Goal: Task Accomplishment & Management: Use online tool/utility

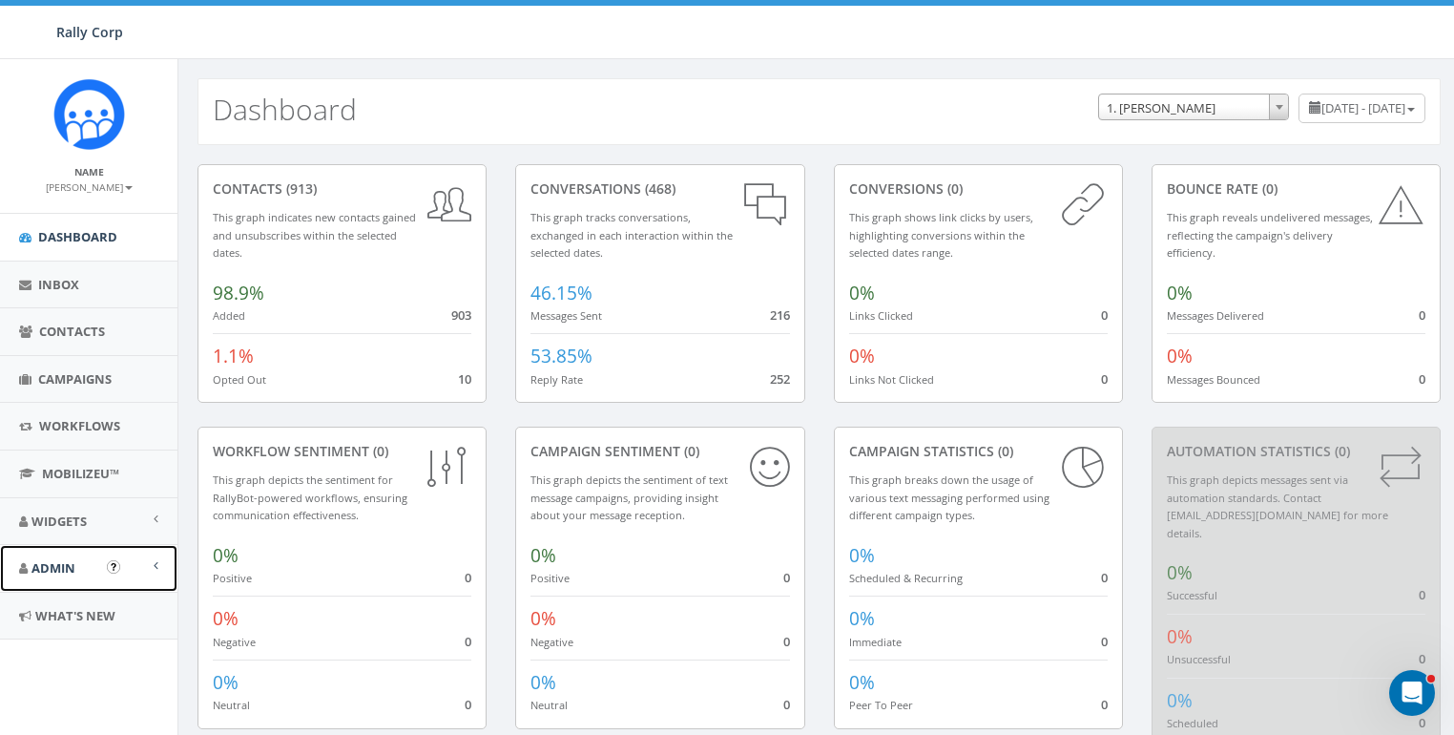
click at [34, 555] on link "Admin" at bounding box center [88, 568] width 177 height 47
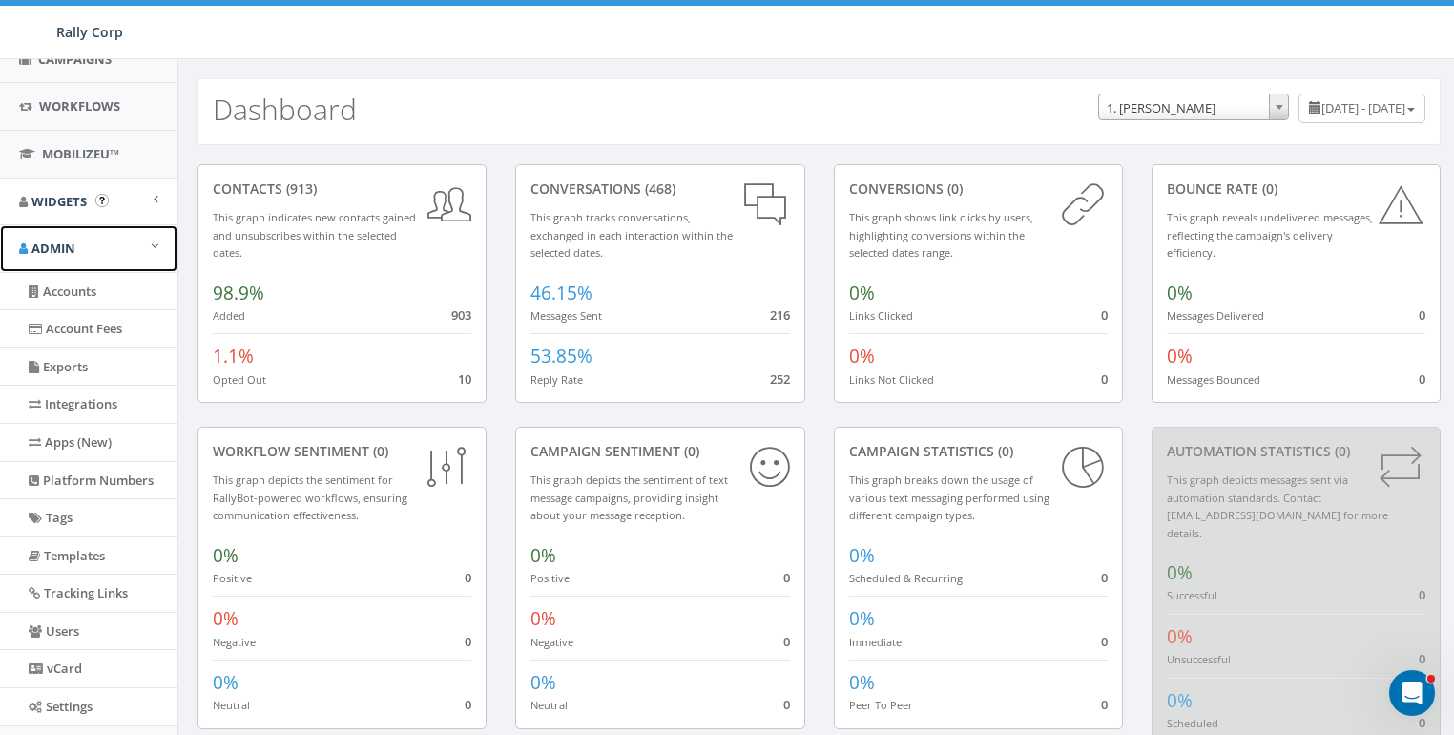
scroll to position [407, 0]
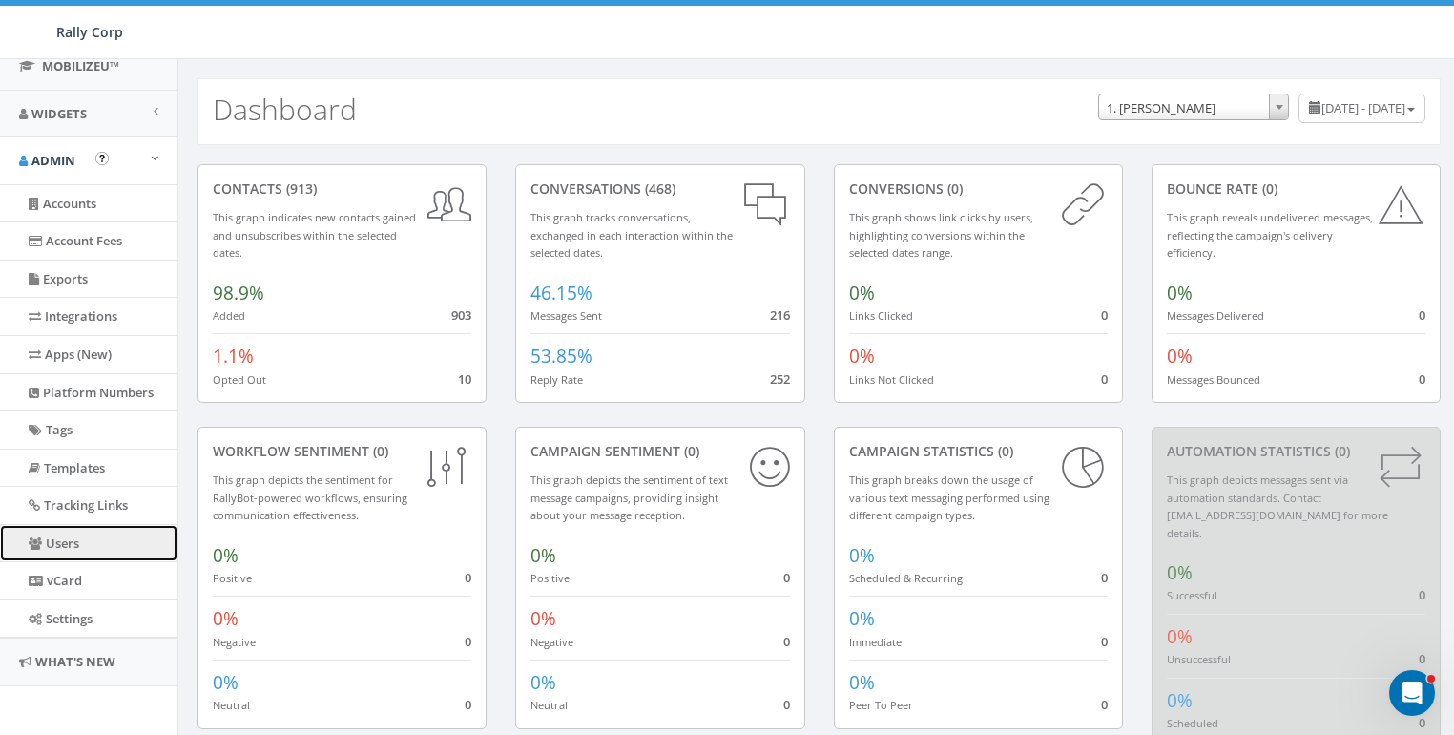
click at [65, 533] on link "Users" at bounding box center [88, 543] width 177 height 37
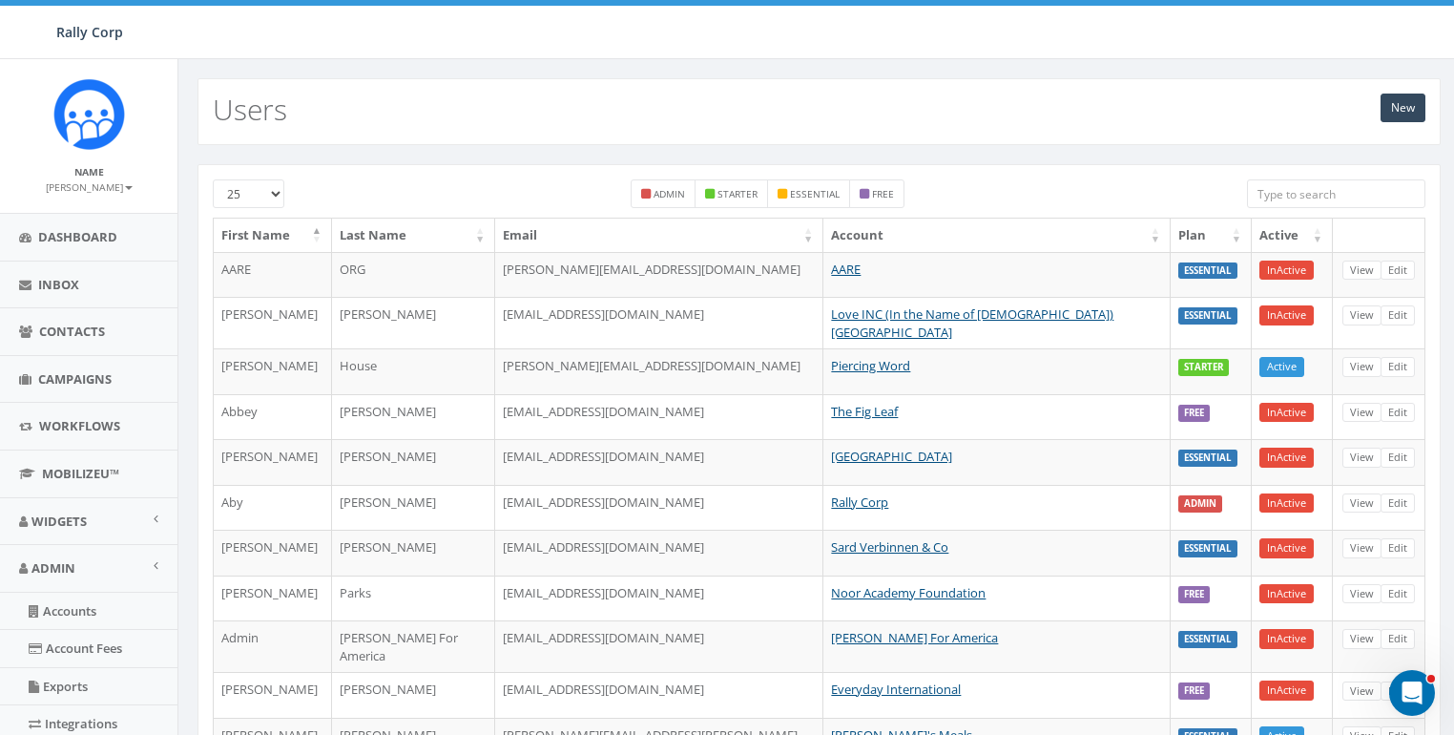
click at [1324, 197] on input "search" at bounding box center [1336, 193] width 178 height 29
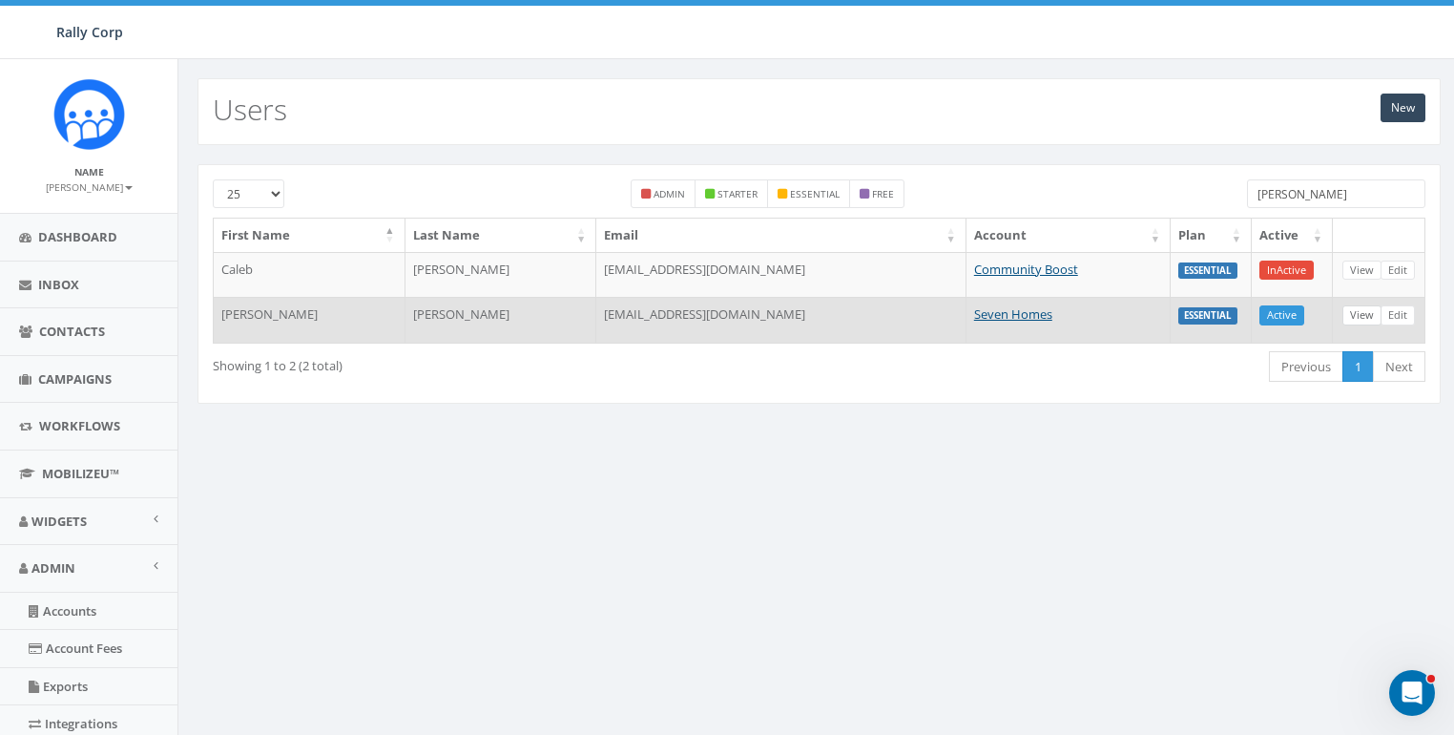
type input "neil"
click at [1355, 310] on link "View" at bounding box center [1362, 315] width 39 height 20
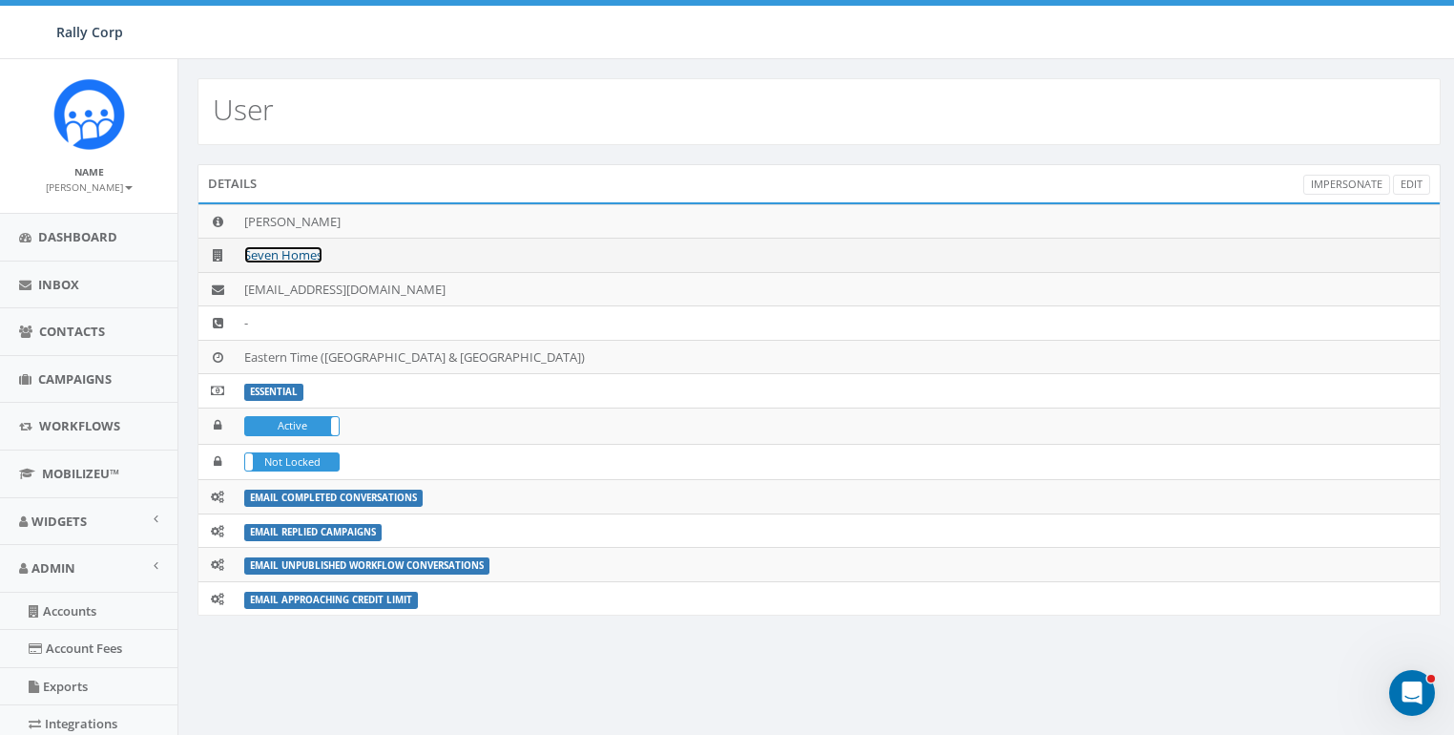
click at [300, 259] on link "Seven Homes" at bounding box center [283, 254] width 78 height 17
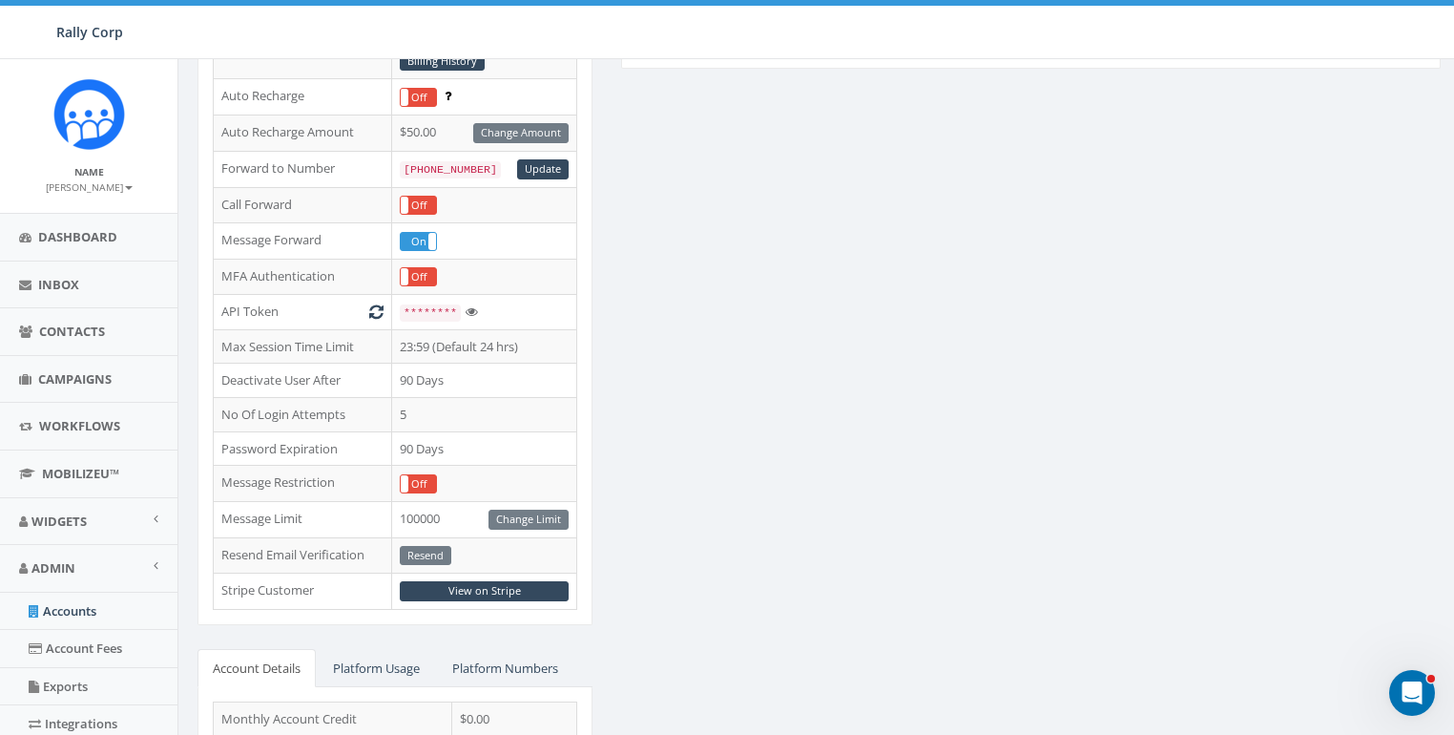
scroll to position [354, 0]
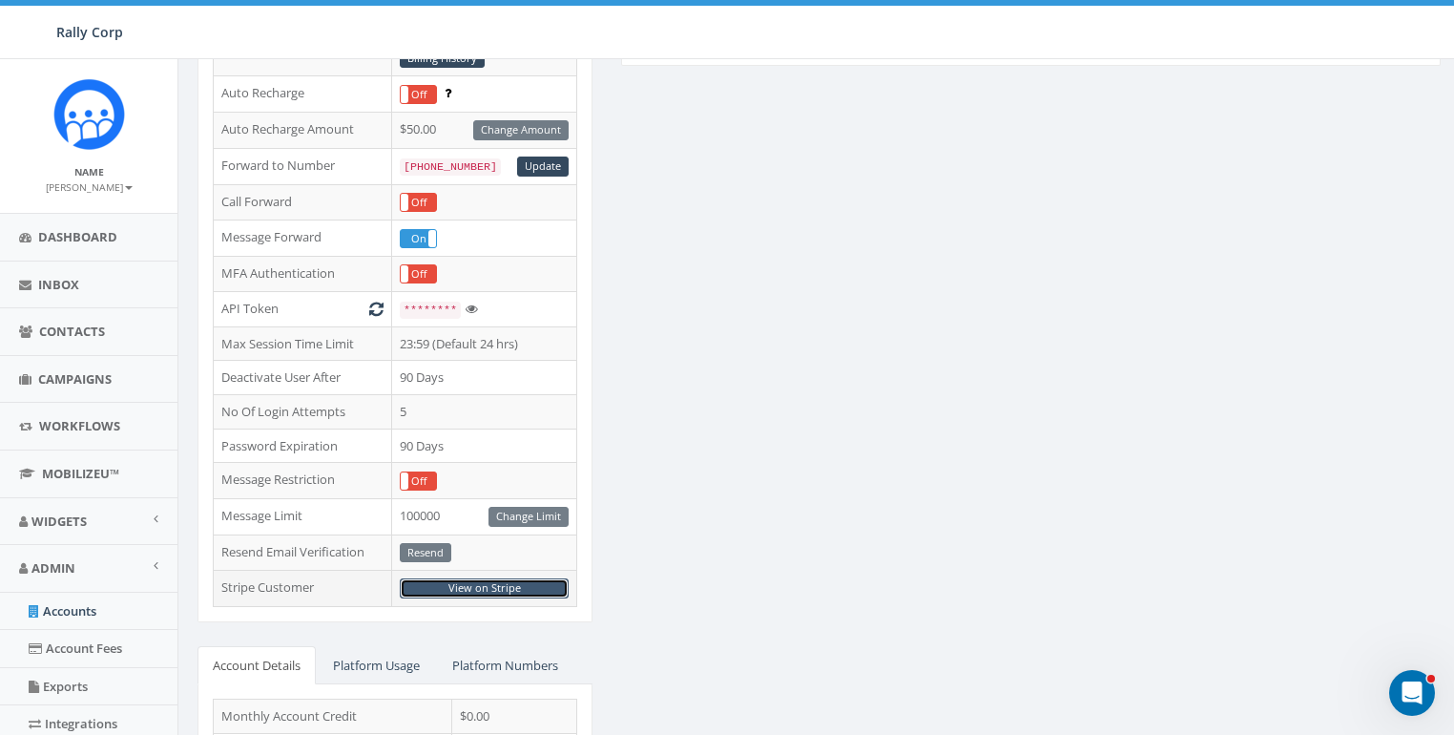
click at [486, 578] on link "View on Stripe" at bounding box center [484, 588] width 169 height 20
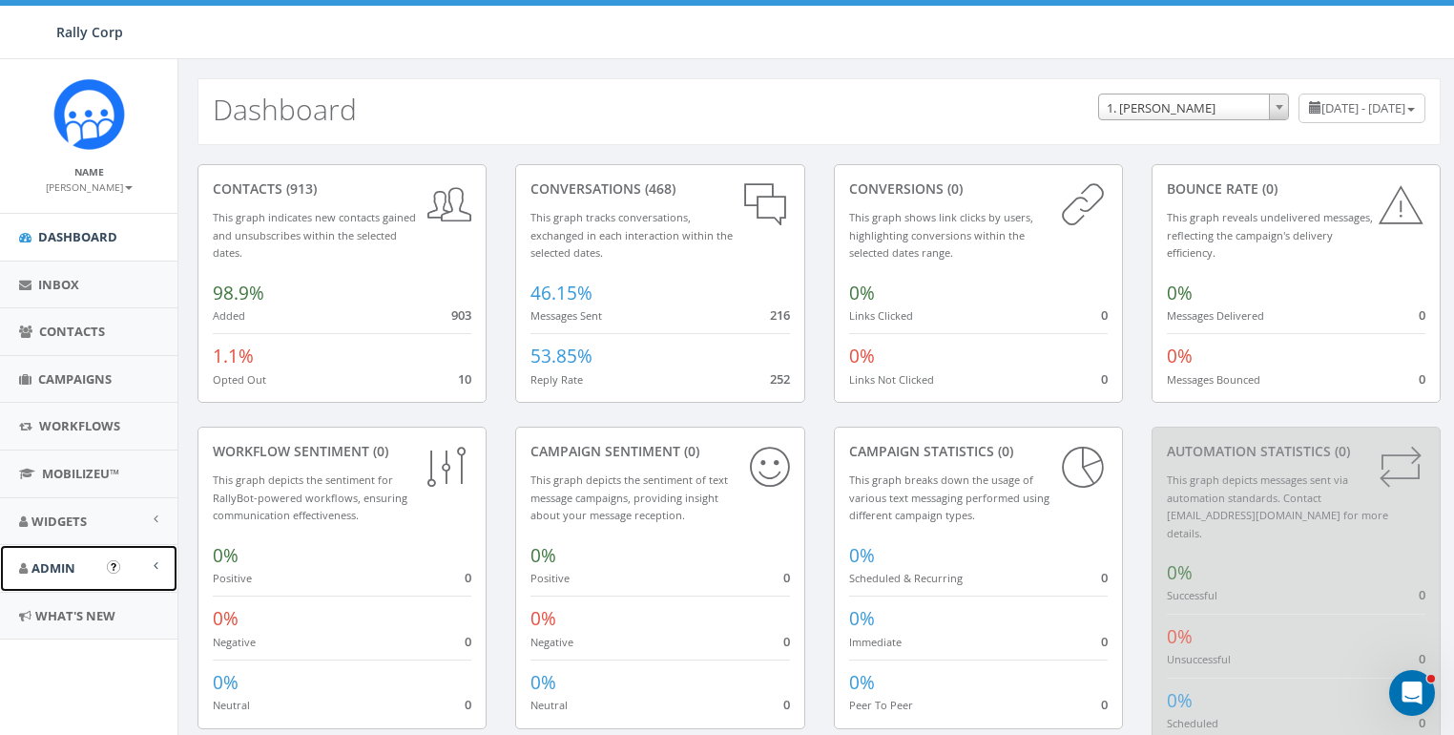
click at [51, 550] on link "Admin" at bounding box center [88, 568] width 177 height 47
click at [67, 615] on link "Accounts" at bounding box center [88, 611] width 177 height 37
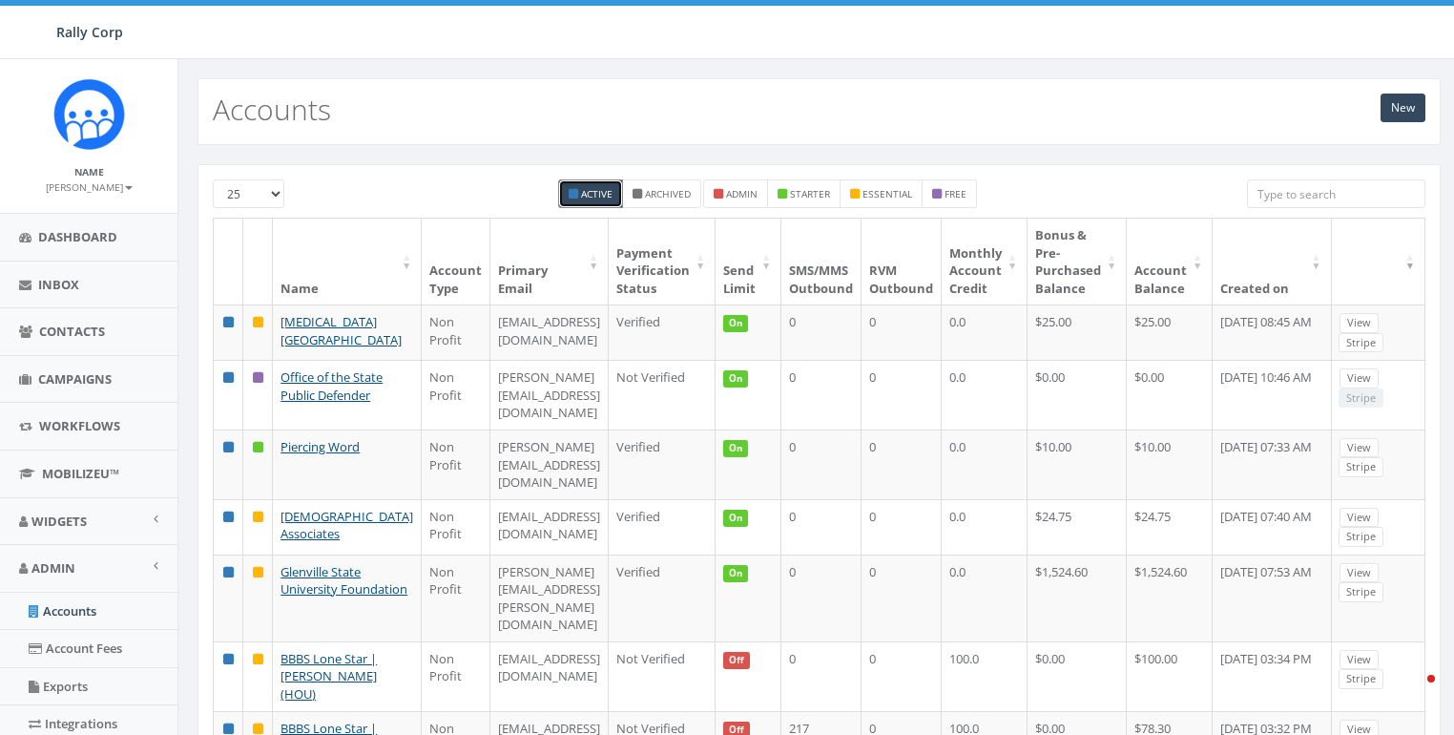
click at [1313, 194] on input "search" at bounding box center [1336, 193] width 178 height 29
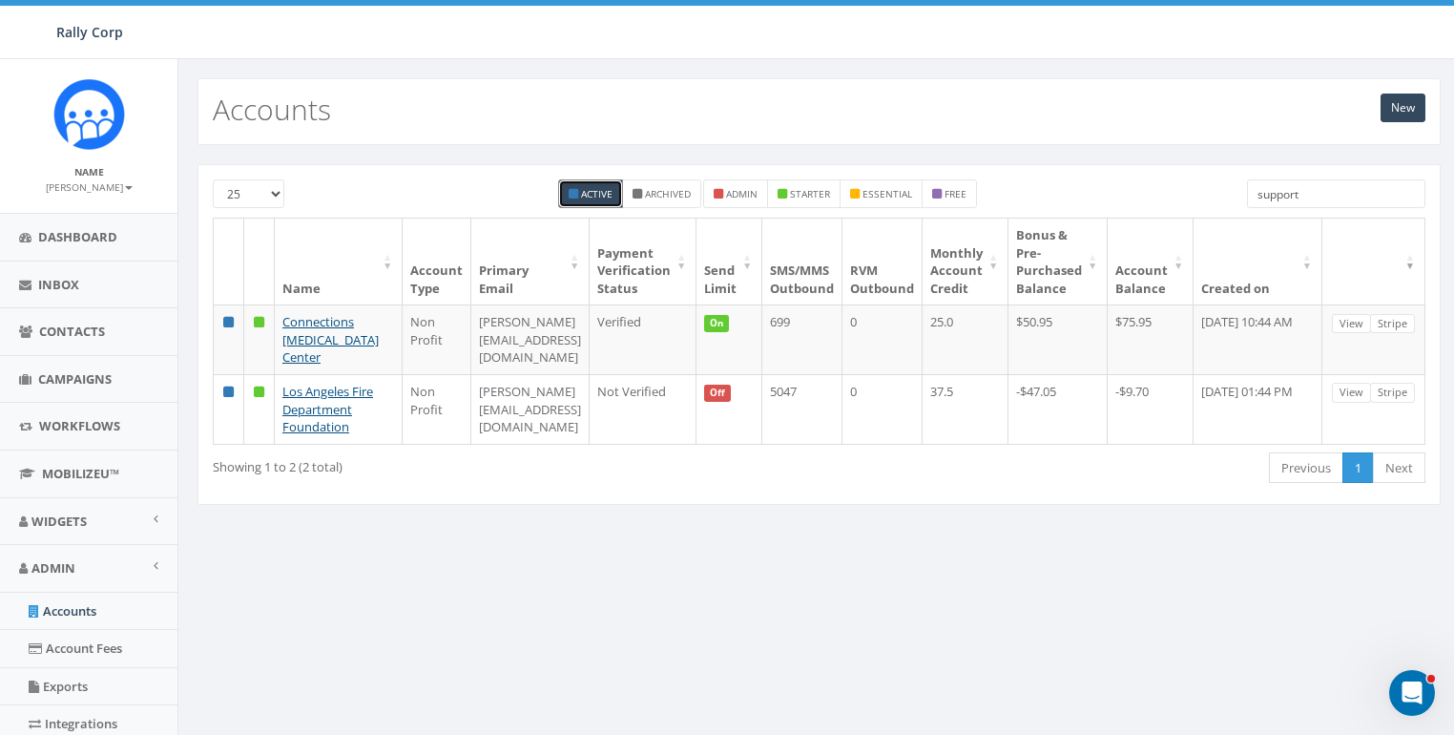
click at [766, 592] on div "New Accounts 25 50 100 Active Archived admin starter essential free support Nam…" at bounding box center [818, 600] width 1282 height 1083
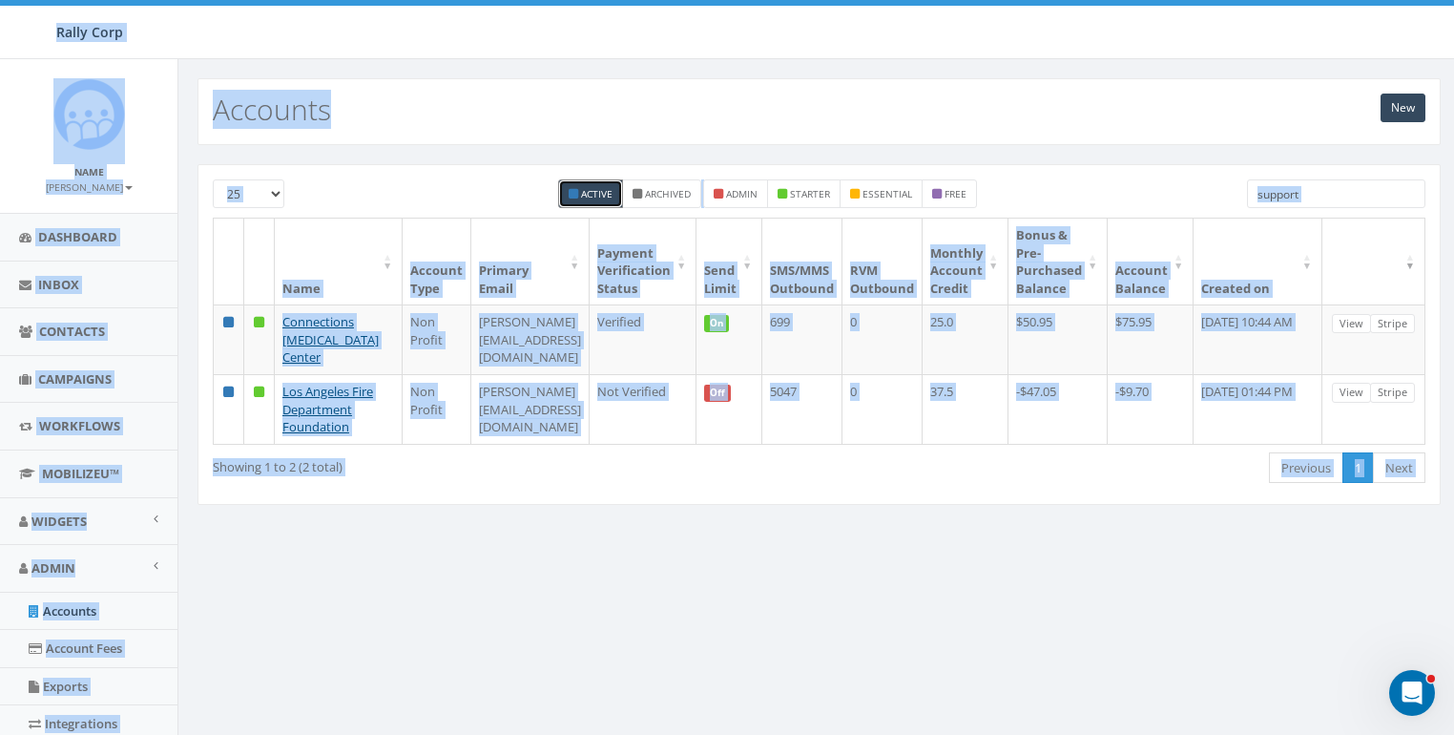
click at [1383, 187] on input "support" at bounding box center [1336, 193] width 178 height 29
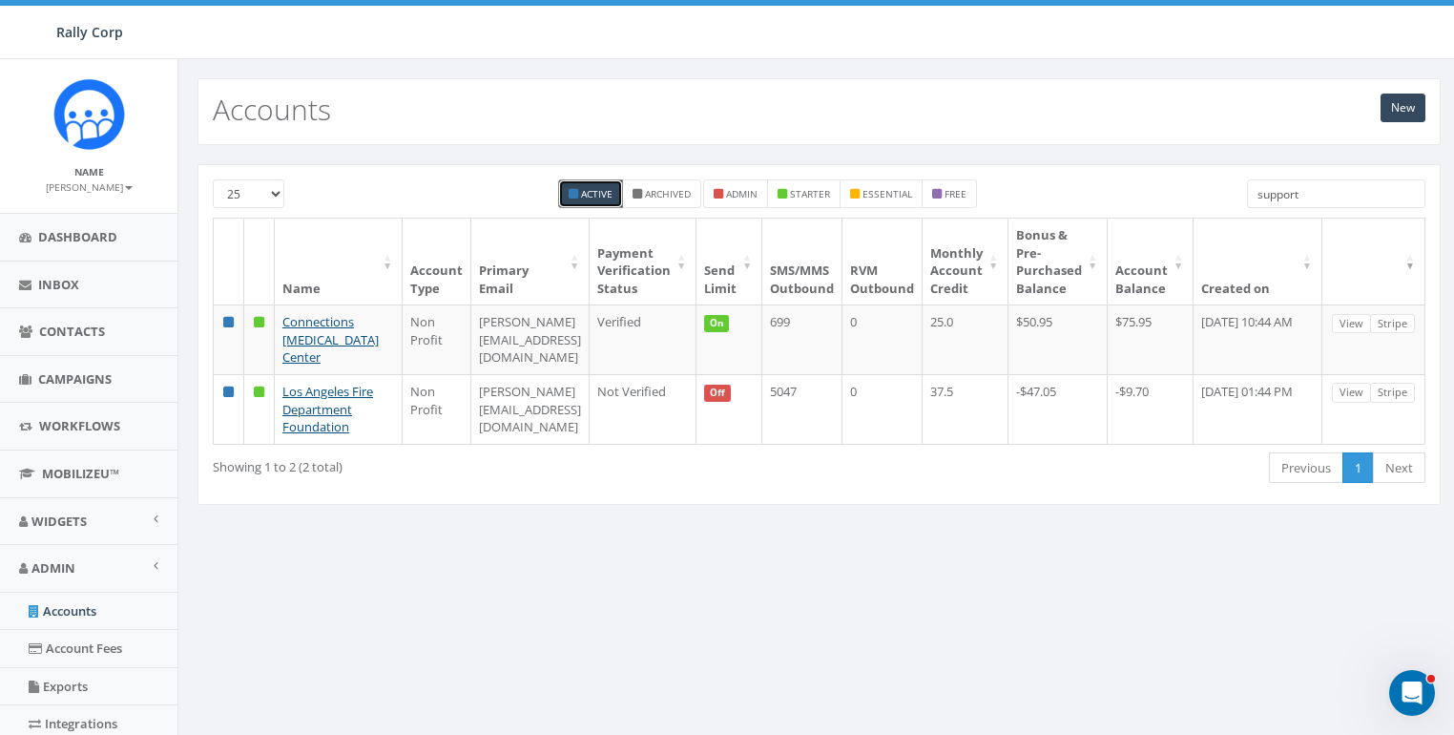
click at [1383, 187] on input "support" at bounding box center [1336, 193] width 178 height 29
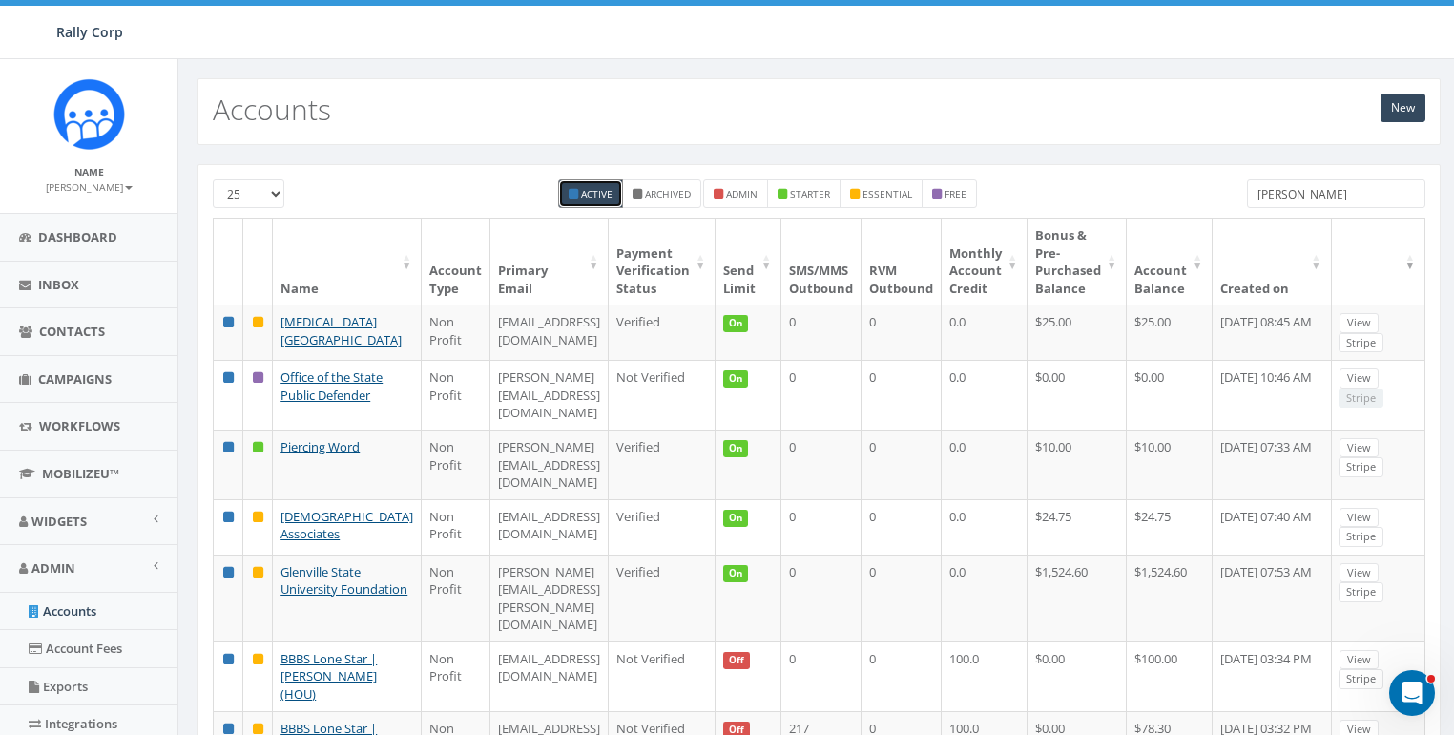
type input "rally"
click at [737, 192] on small "admin" at bounding box center [741, 193] width 31 height 13
checkbox input "true"
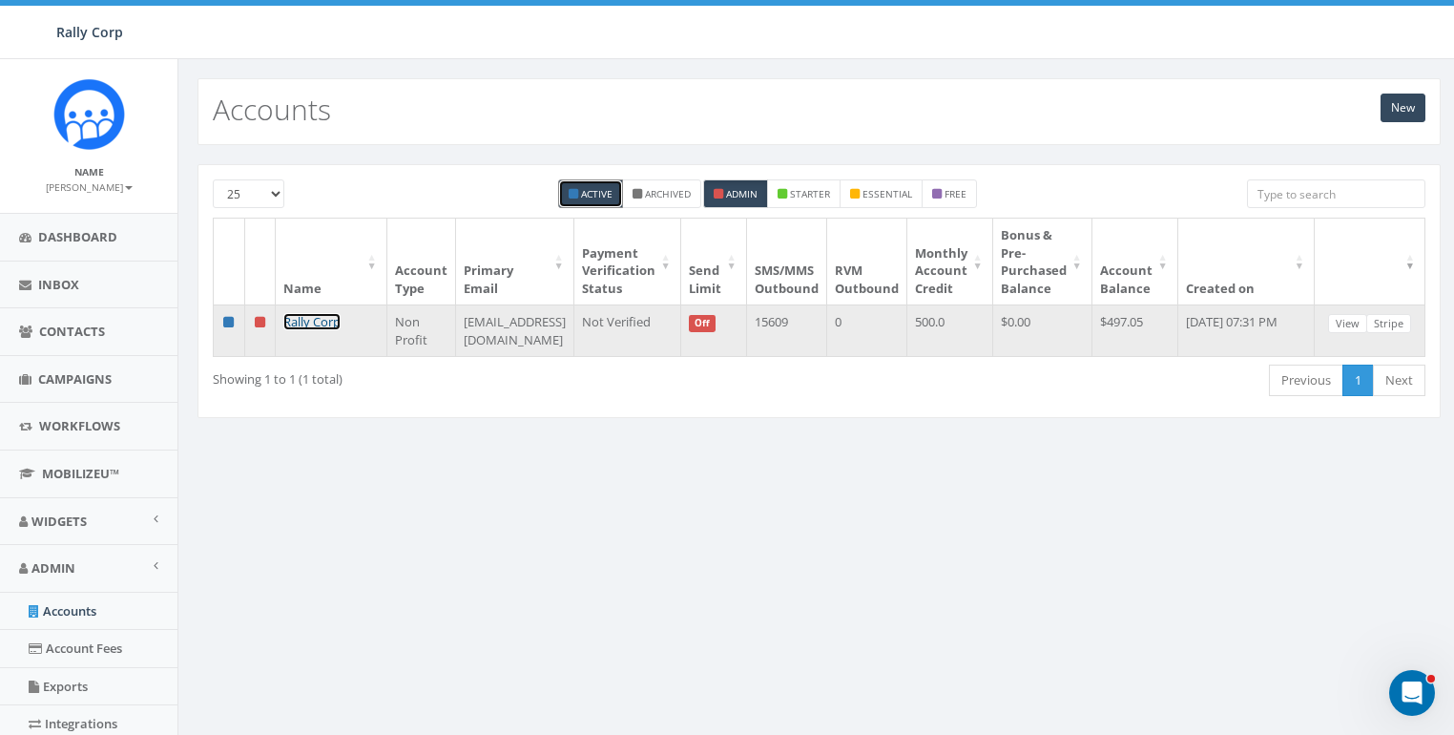
click at [305, 319] on link "Rally Corp" at bounding box center [311, 321] width 57 height 17
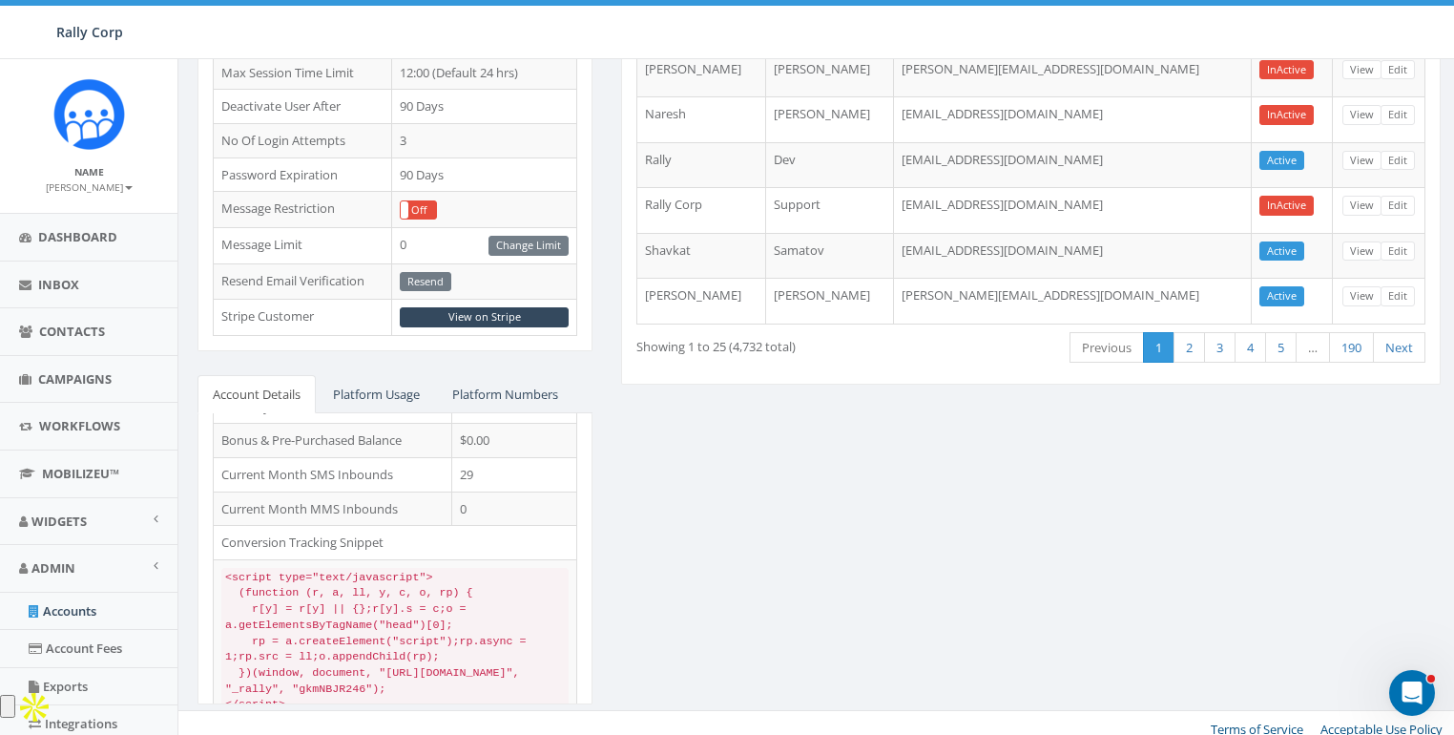
scroll to position [121, 0]
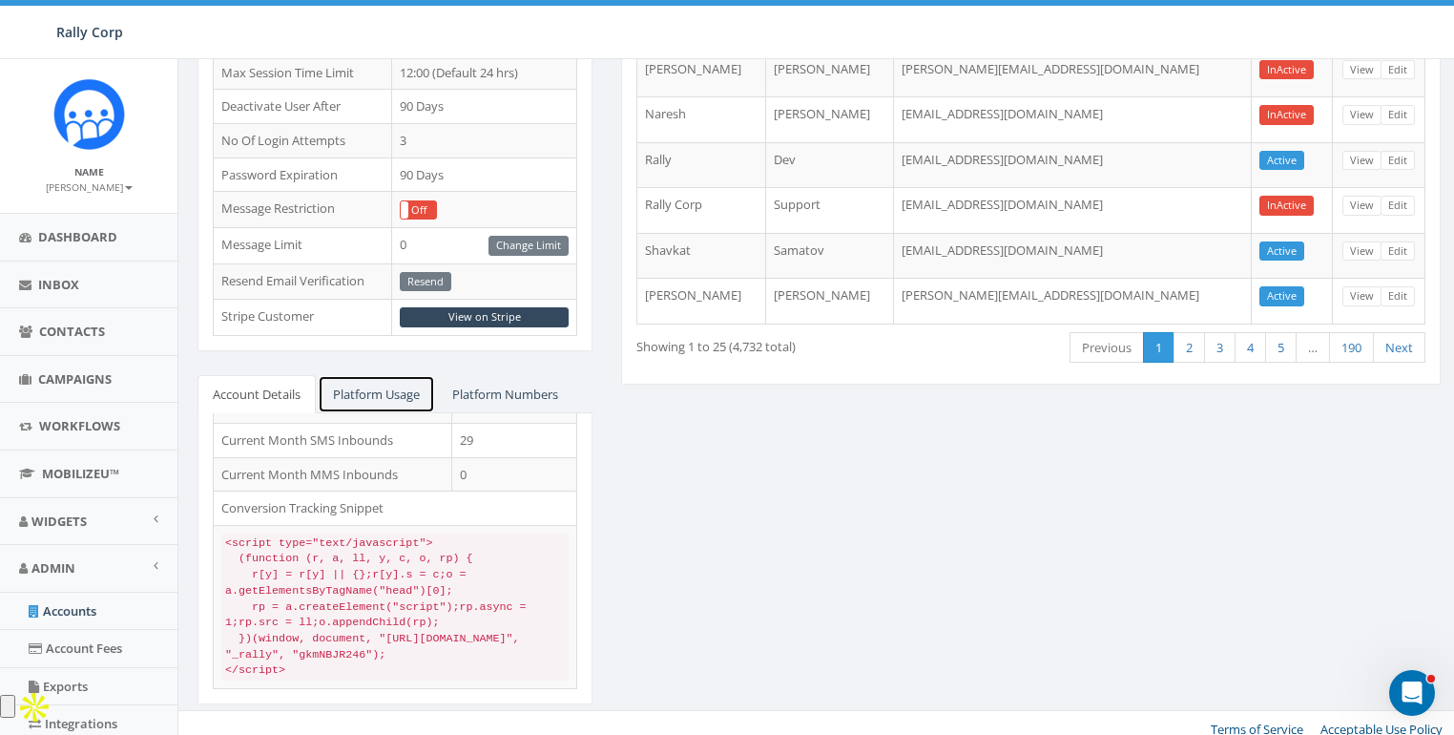
click at [367, 384] on link "Platform Usage" at bounding box center [376, 394] width 117 height 39
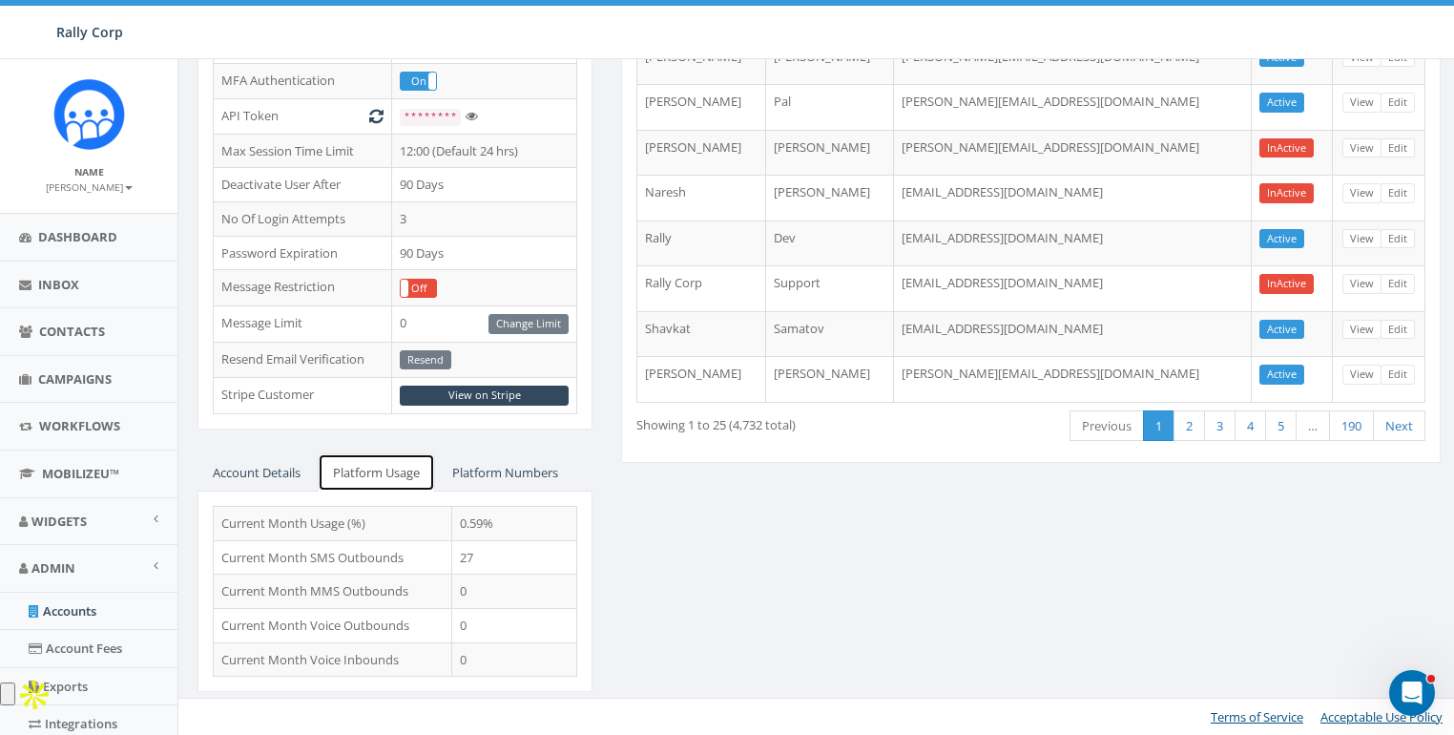
scroll to position [533, 0]
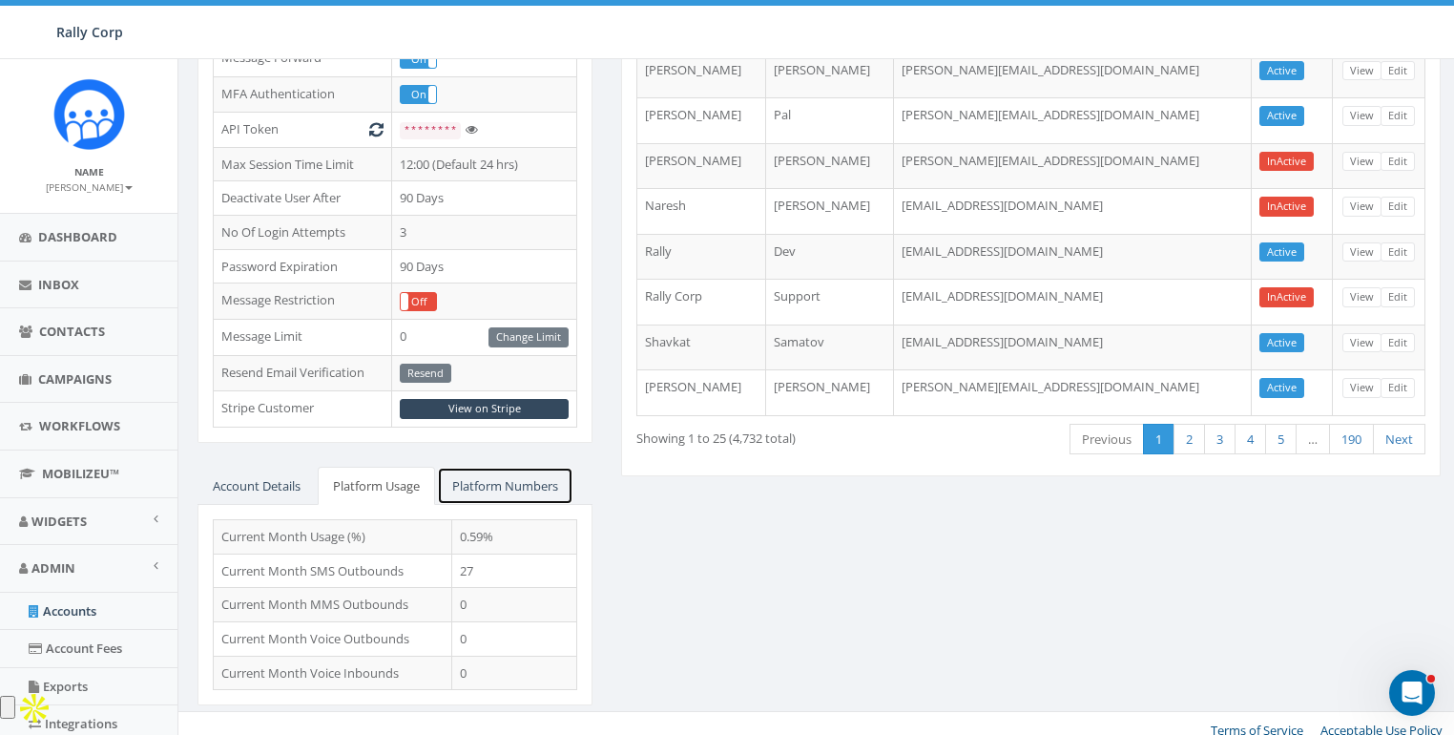
click at [506, 484] on link "Platform Numbers" at bounding box center [505, 486] width 136 height 39
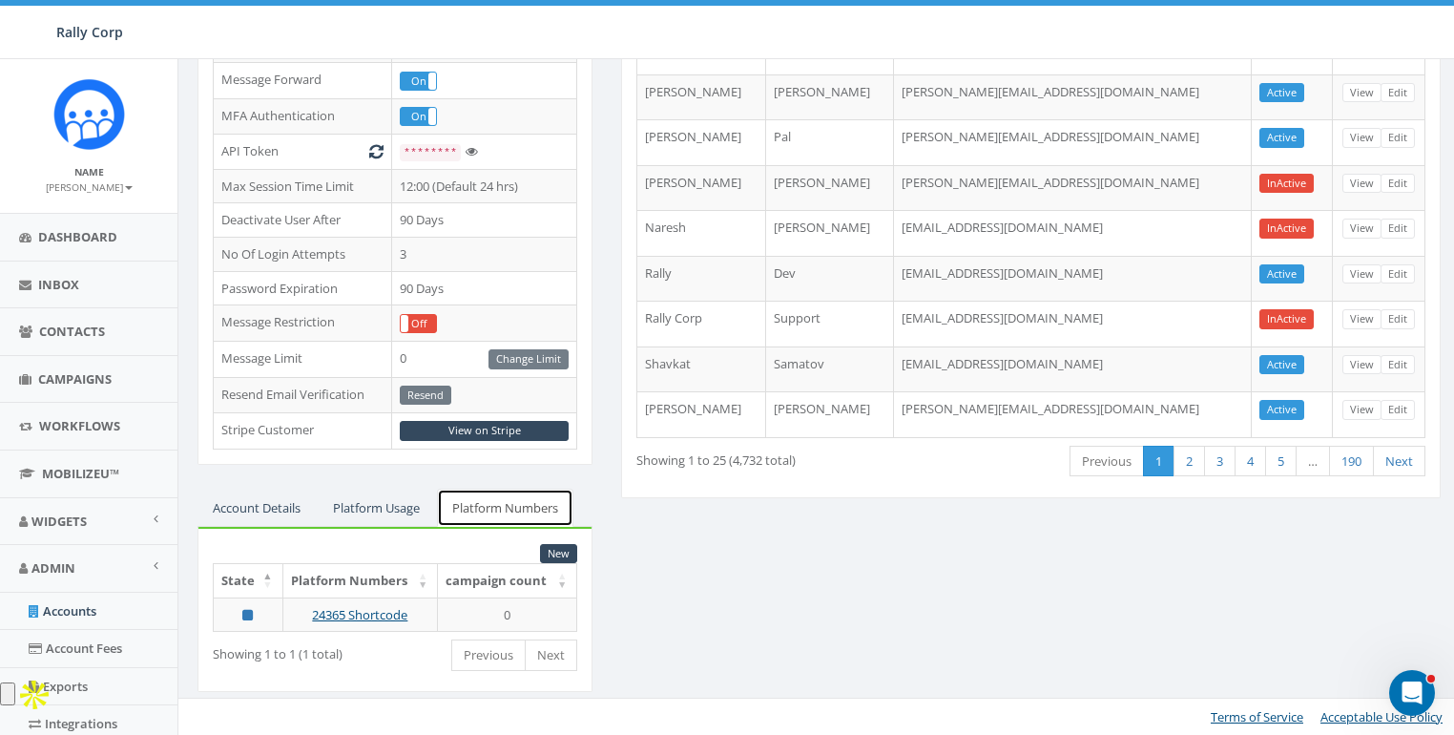
scroll to position [497, 0]
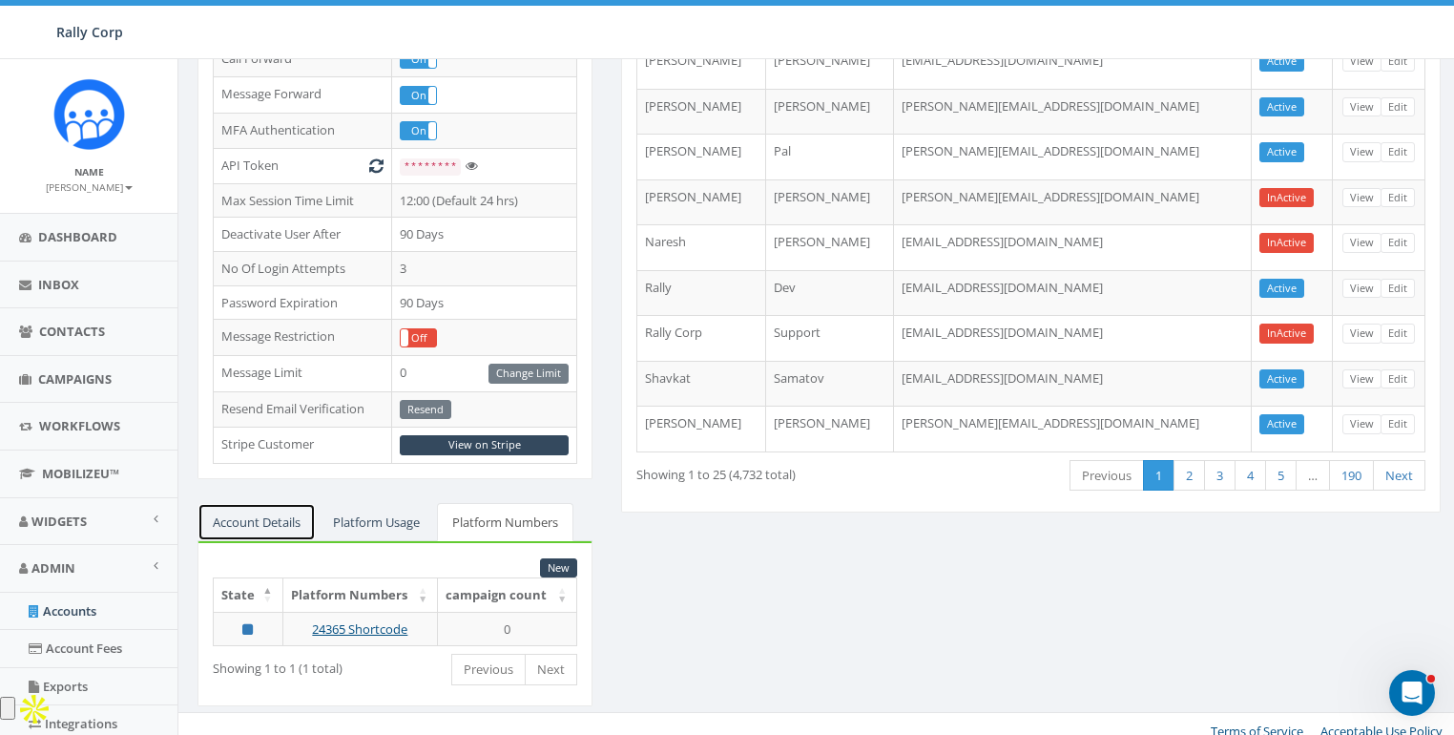
click at [277, 517] on link "Account Details" at bounding box center [257, 522] width 118 height 39
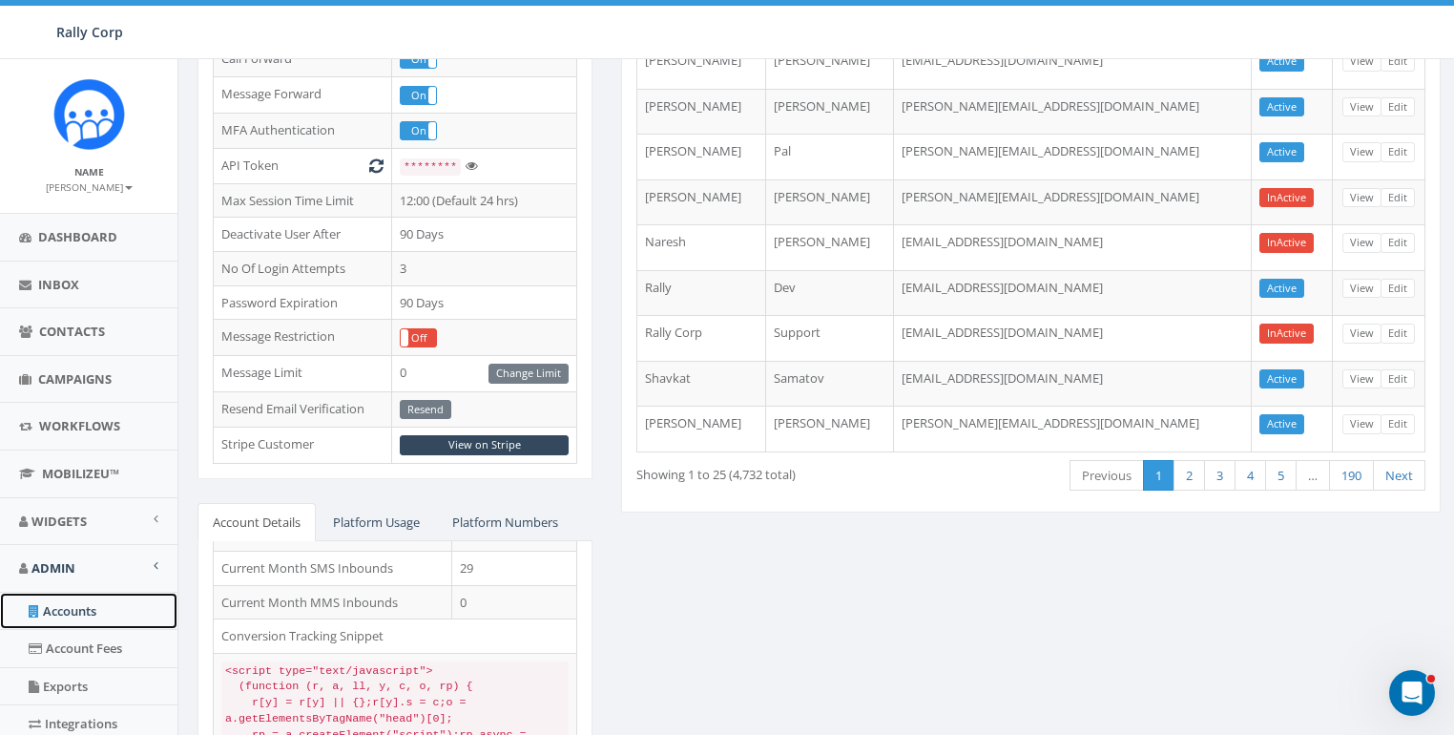
click at [87, 615] on link "Accounts" at bounding box center [88, 611] width 177 height 37
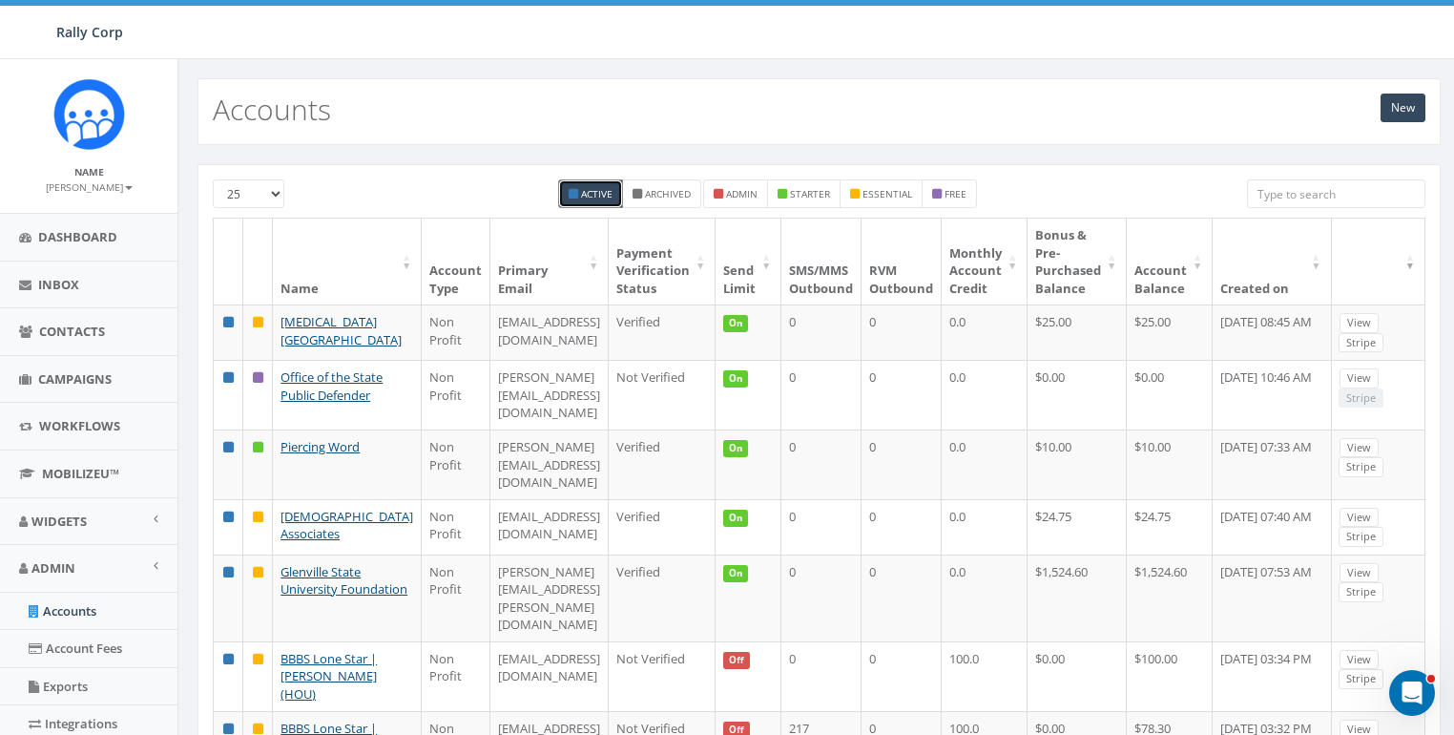
click at [1295, 206] on input "search" at bounding box center [1336, 193] width 178 height 29
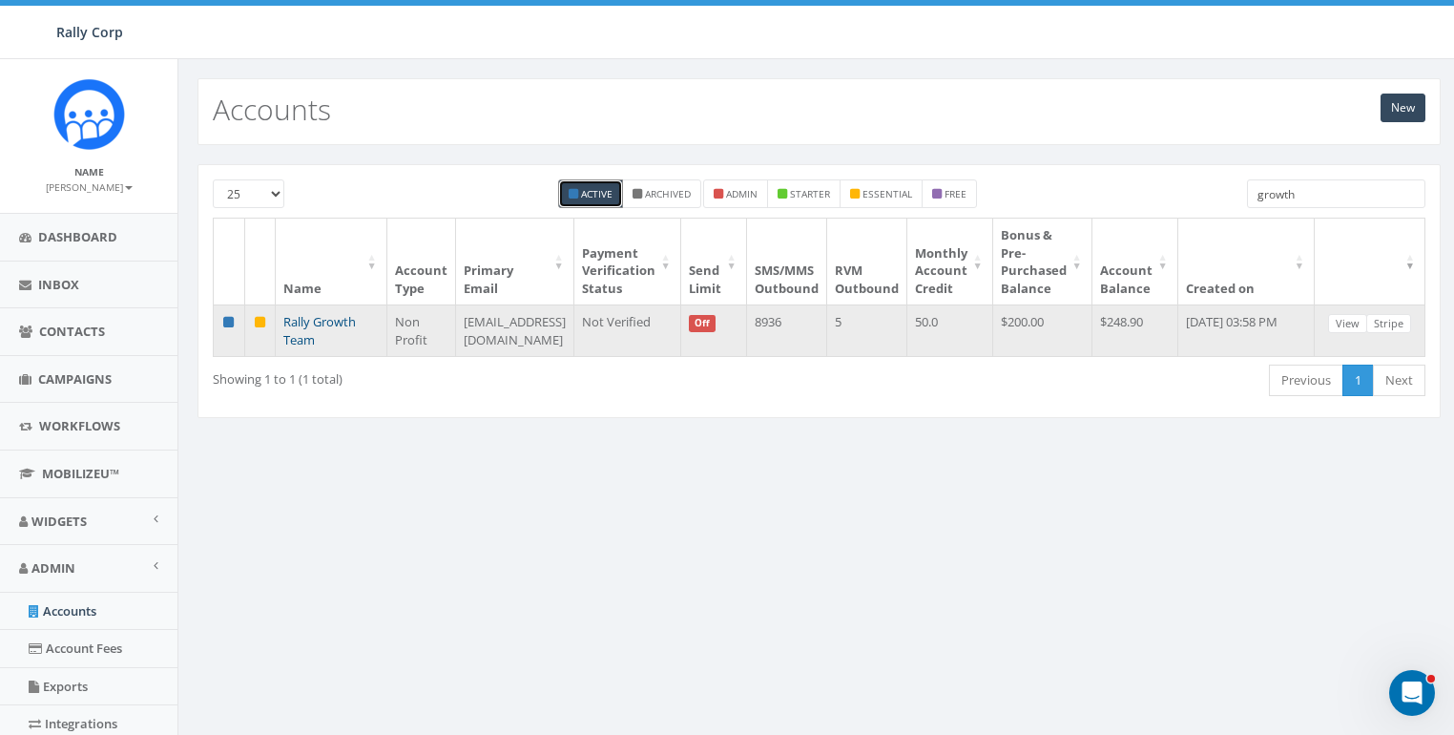
type input "growth"
click at [337, 316] on link "Rally Growth Team" at bounding box center [319, 330] width 73 height 35
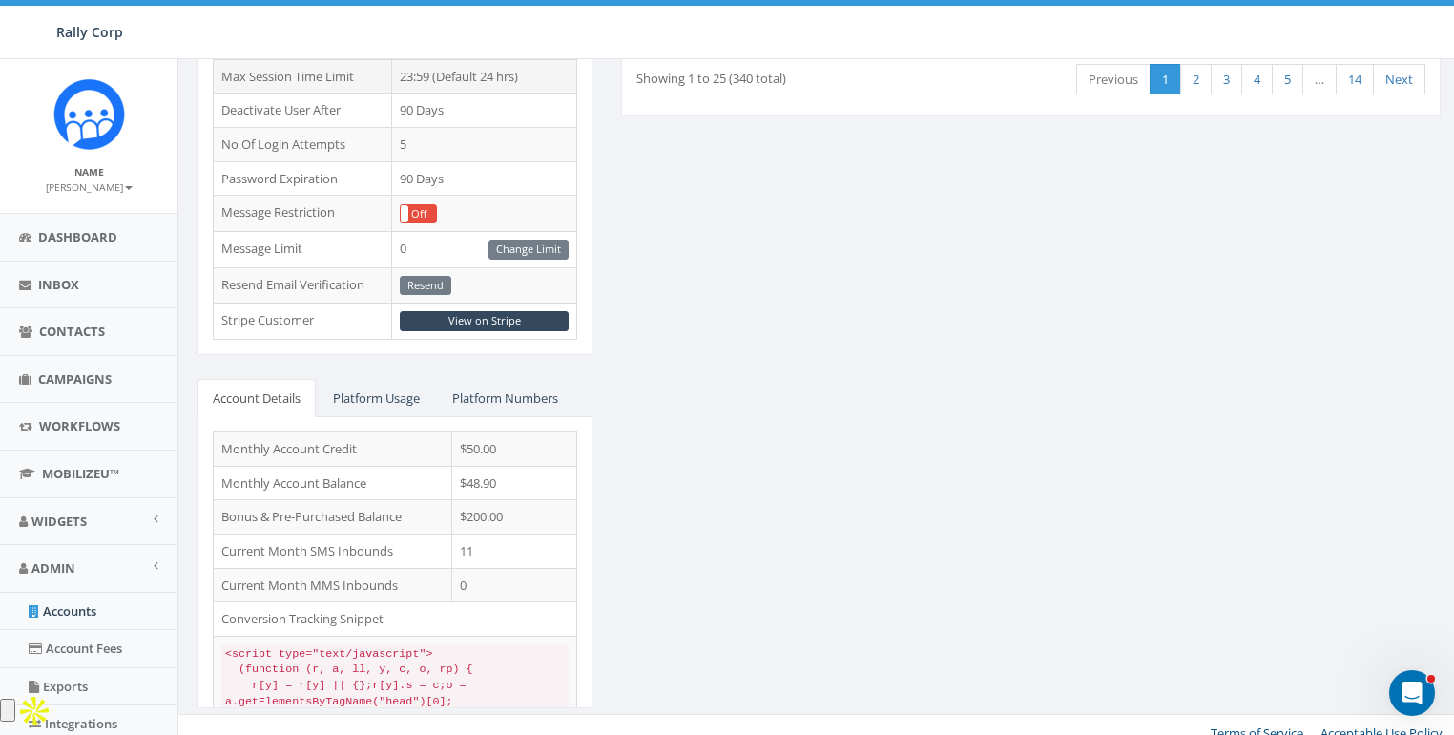
scroll to position [625, 0]
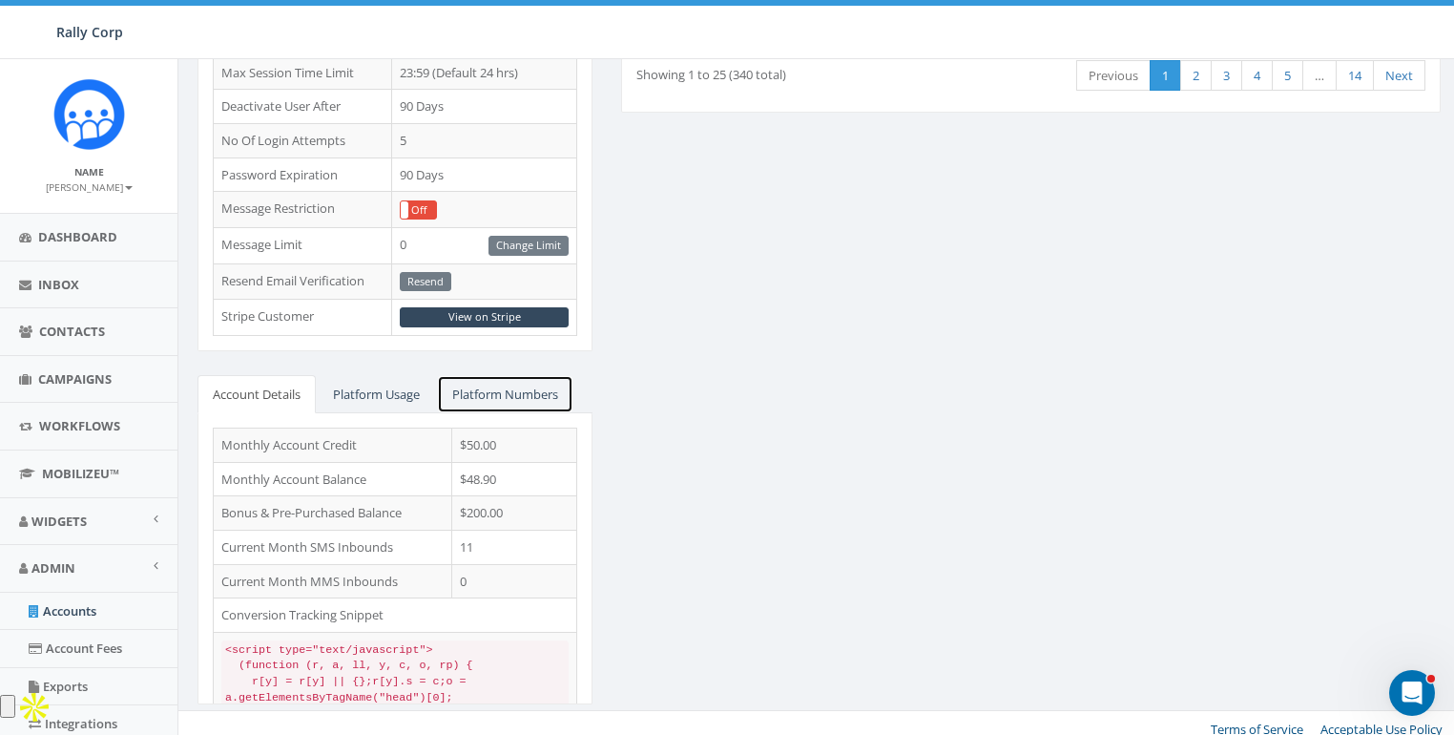
click at [527, 386] on link "Platform Numbers" at bounding box center [505, 394] width 136 height 39
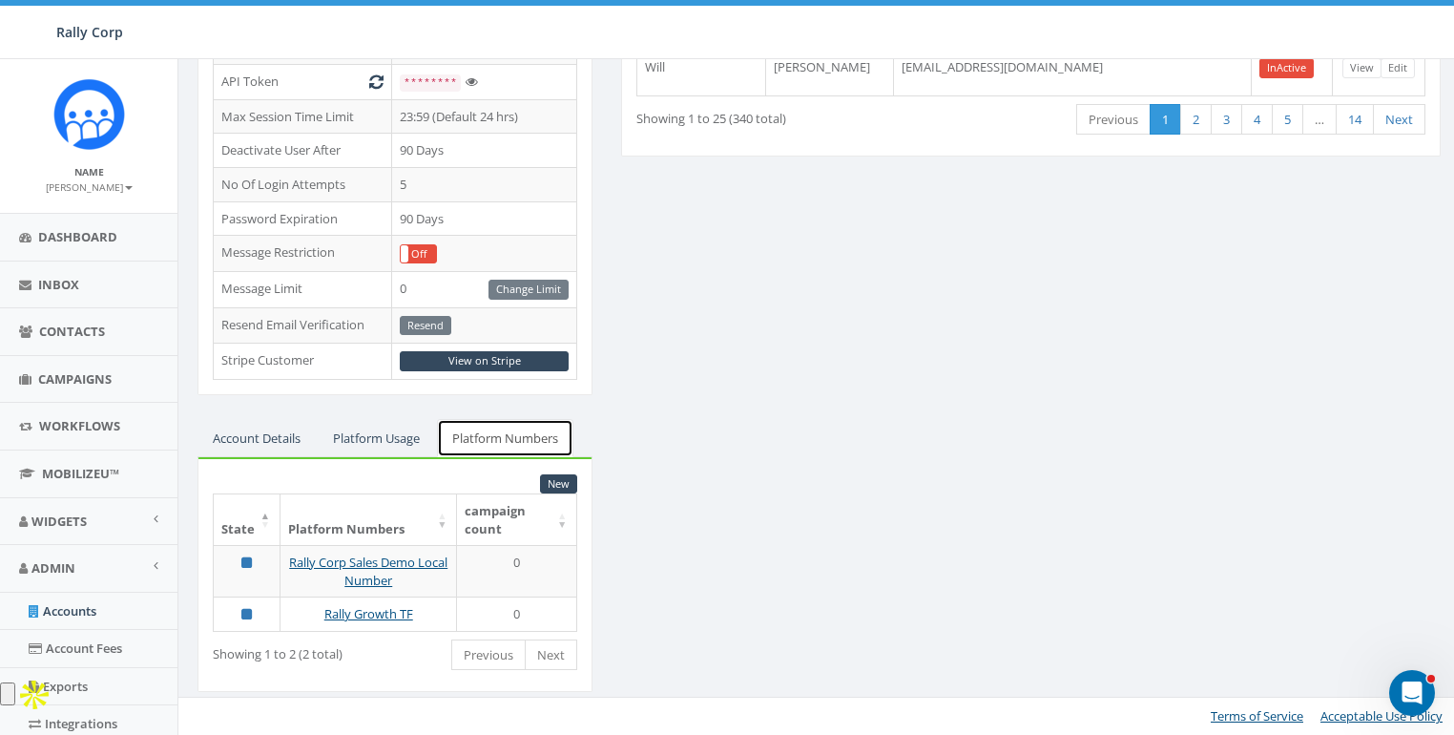
scroll to position [567, 0]
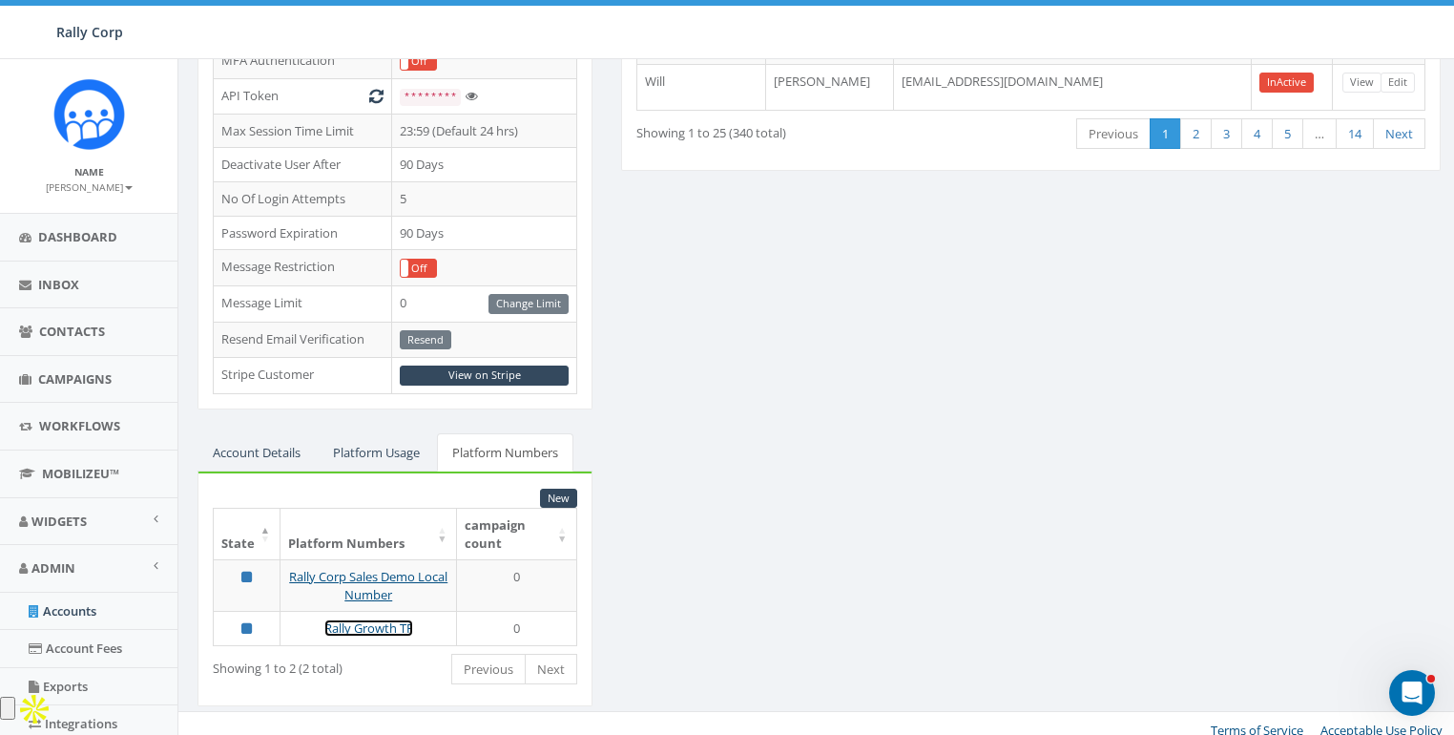
click at [385, 619] on link "Rally Growth TF" at bounding box center [368, 627] width 89 height 17
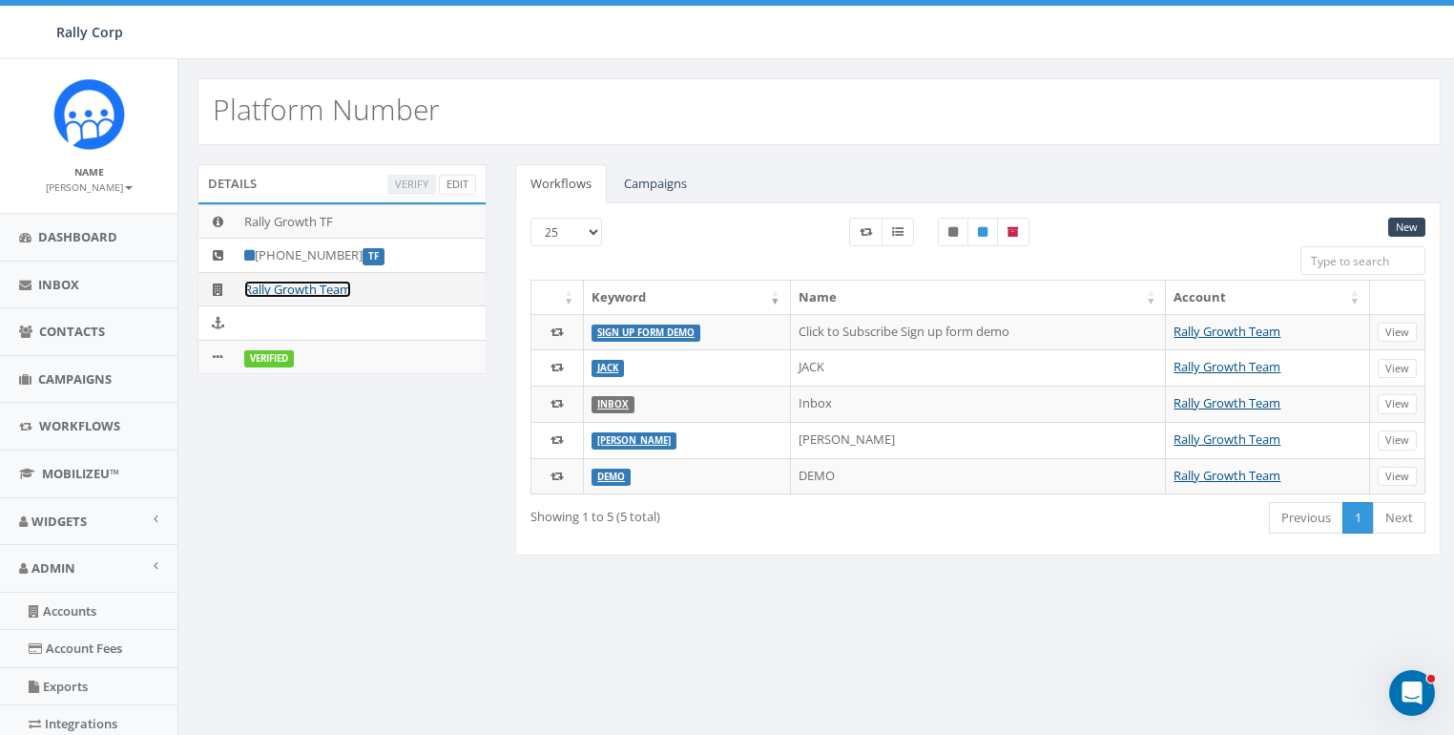
click at [305, 288] on link "Rally Growth Team" at bounding box center [297, 289] width 107 height 17
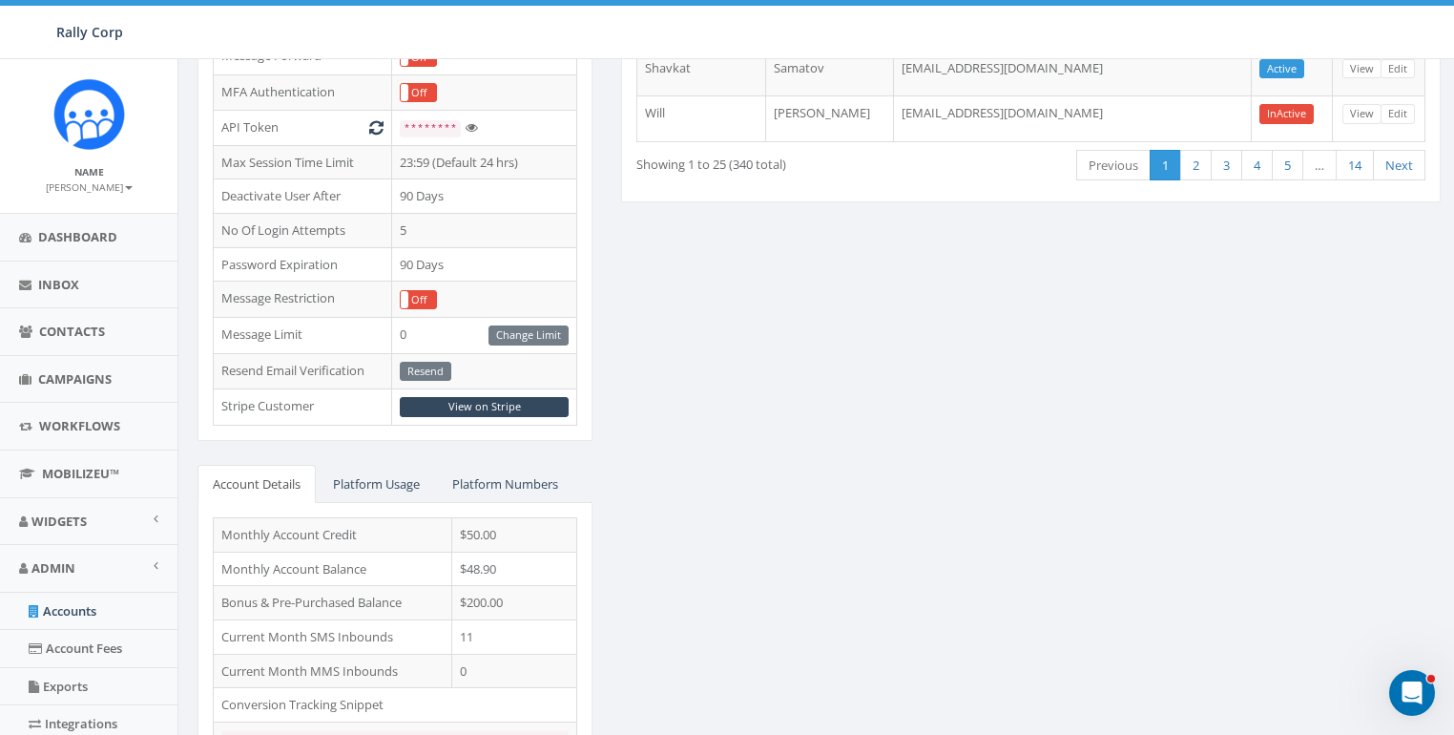
scroll to position [625, 0]
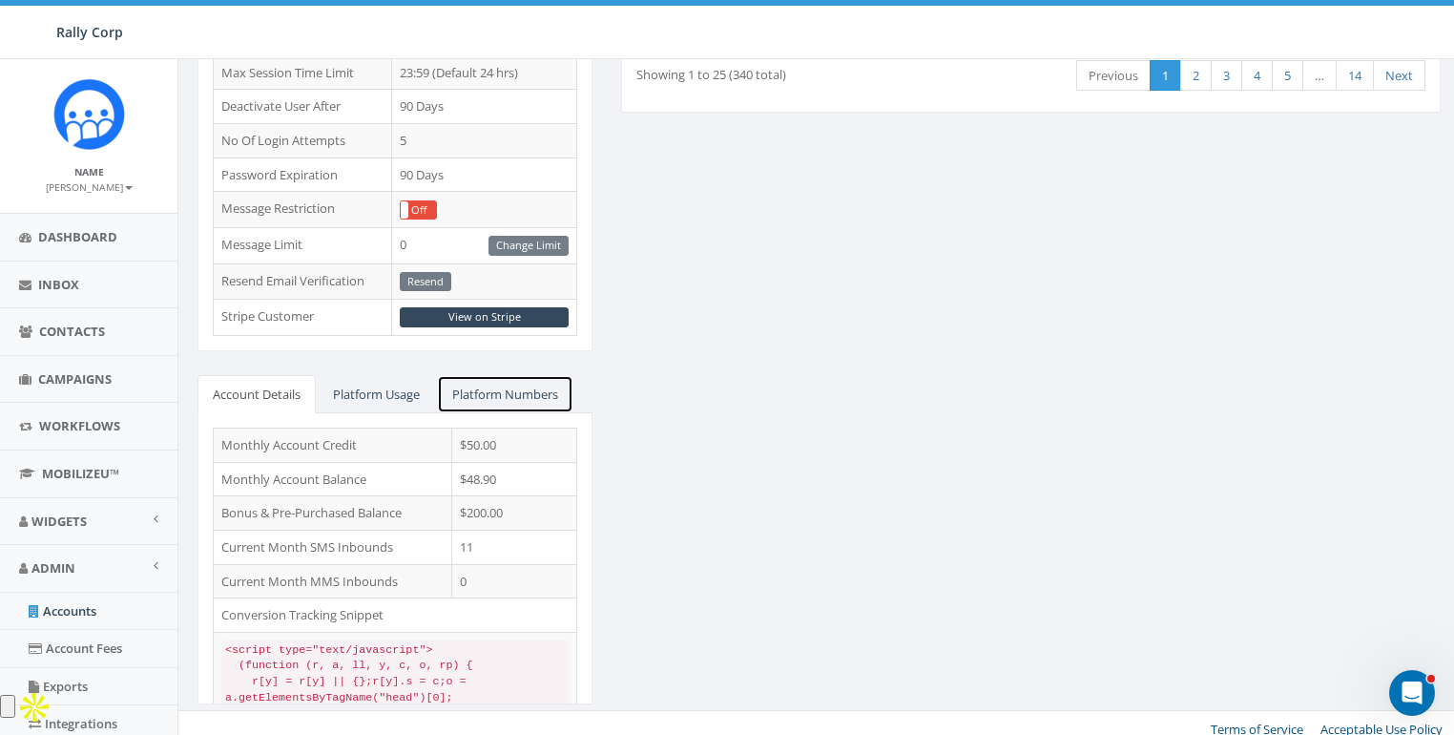
click at [472, 379] on link "Platform Numbers" at bounding box center [505, 394] width 136 height 39
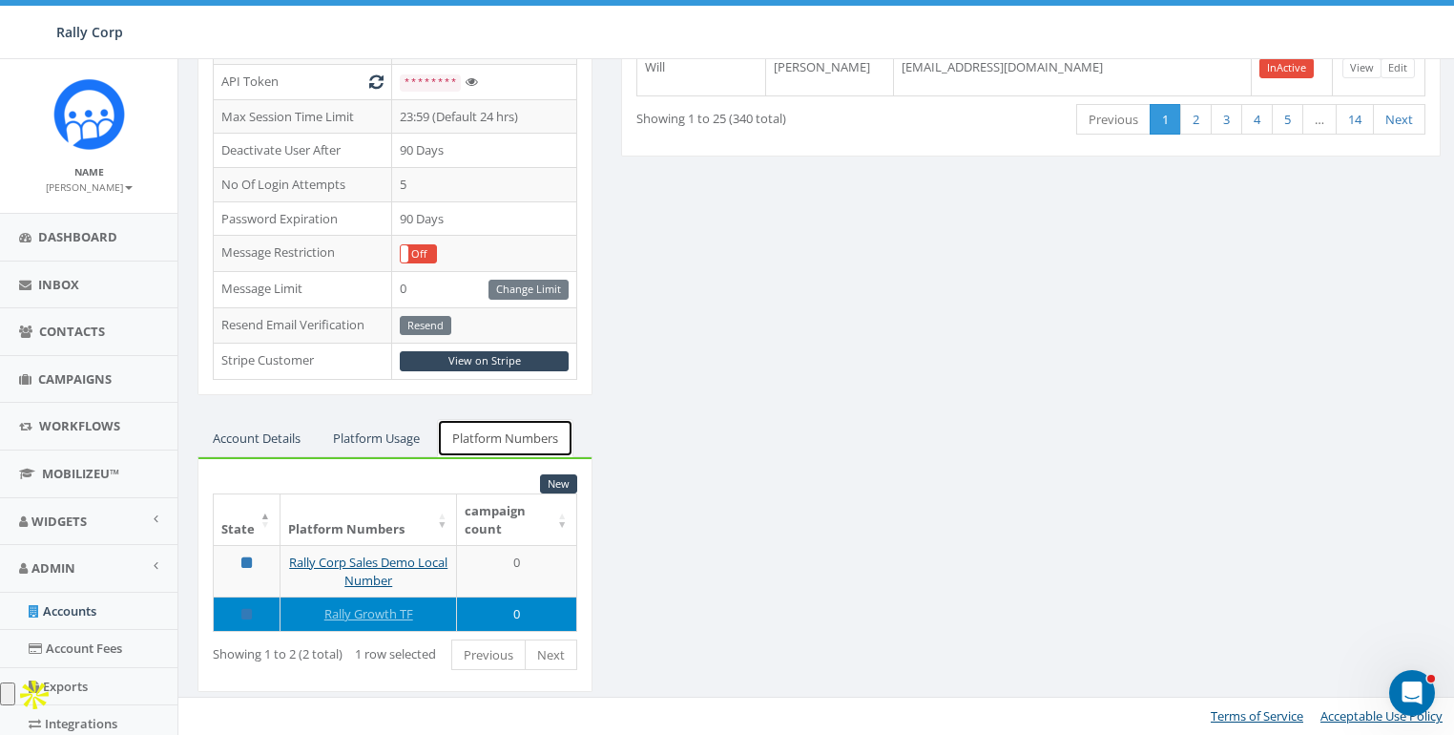
scroll to position [567, 0]
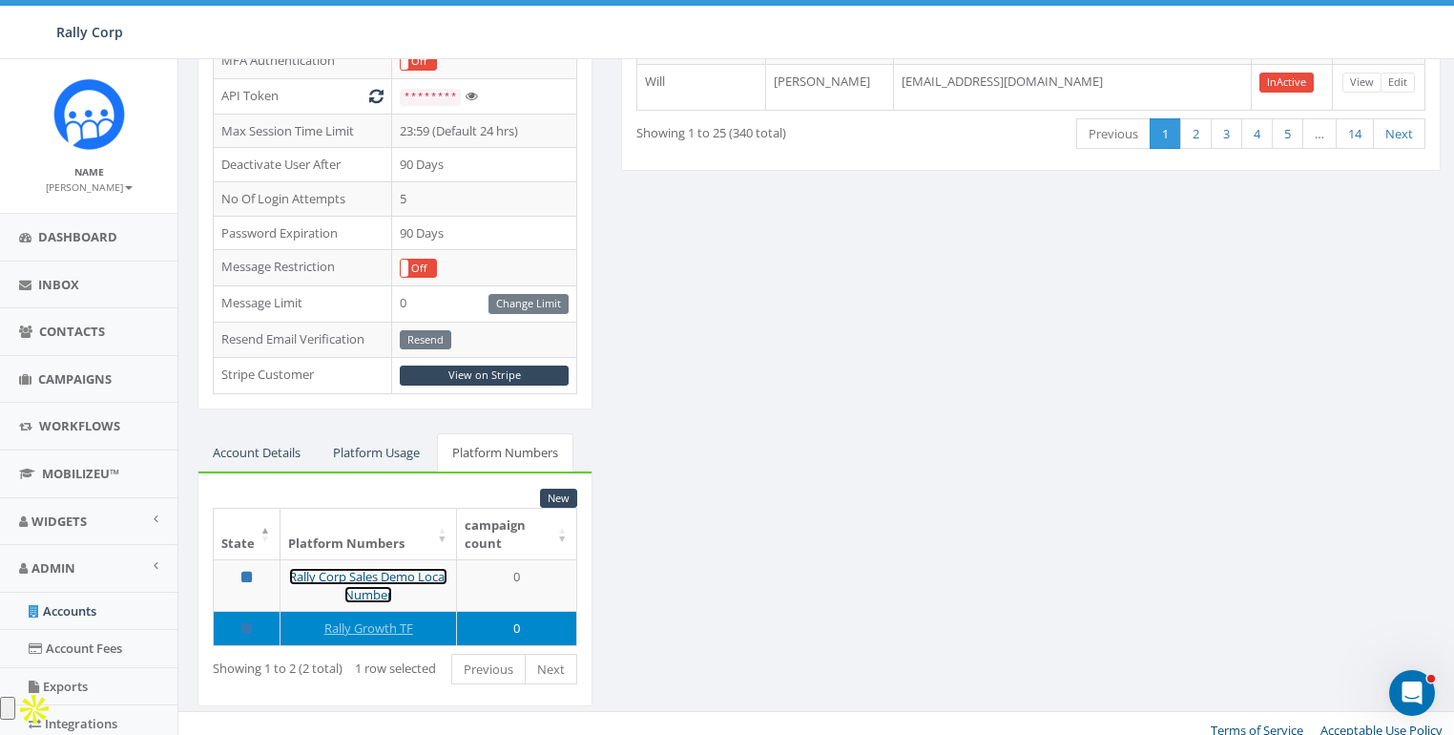
click at [411, 568] on link "Rally Corp Sales Demo Local Number" at bounding box center [368, 585] width 158 height 35
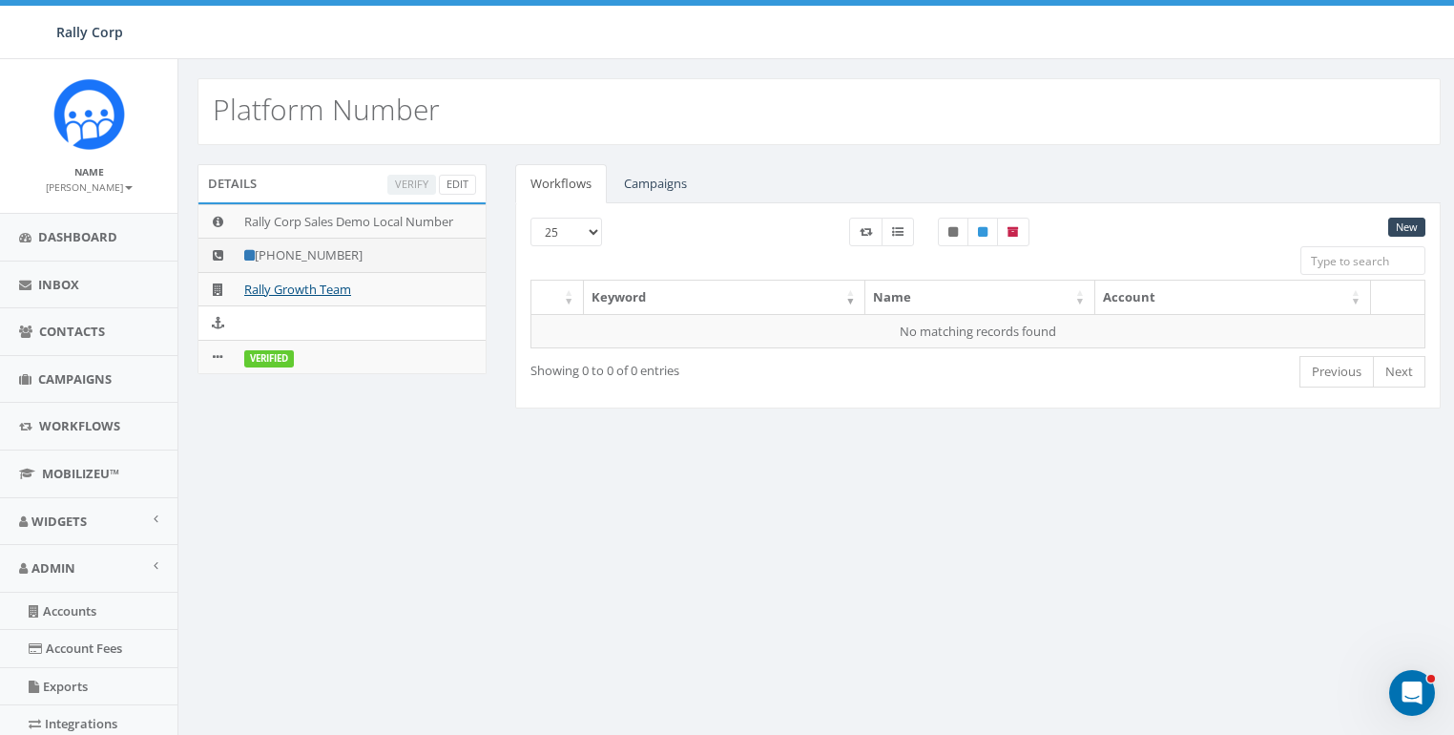
drag, startPoint x: 358, startPoint y: 251, endPoint x: 275, endPoint y: 258, distance: 83.3
click at [275, 258] on td "+1 858-877-9299" at bounding box center [361, 256] width 249 height 34
copy td "858-877-9299"
click at [332, 264] on td "+1 858-877-9299" at bounding box center [361, 256] width 249 height 34
click at [300, 285] on link "Rally Growth Team" at bounding box center [297, 289] width 107 height 17
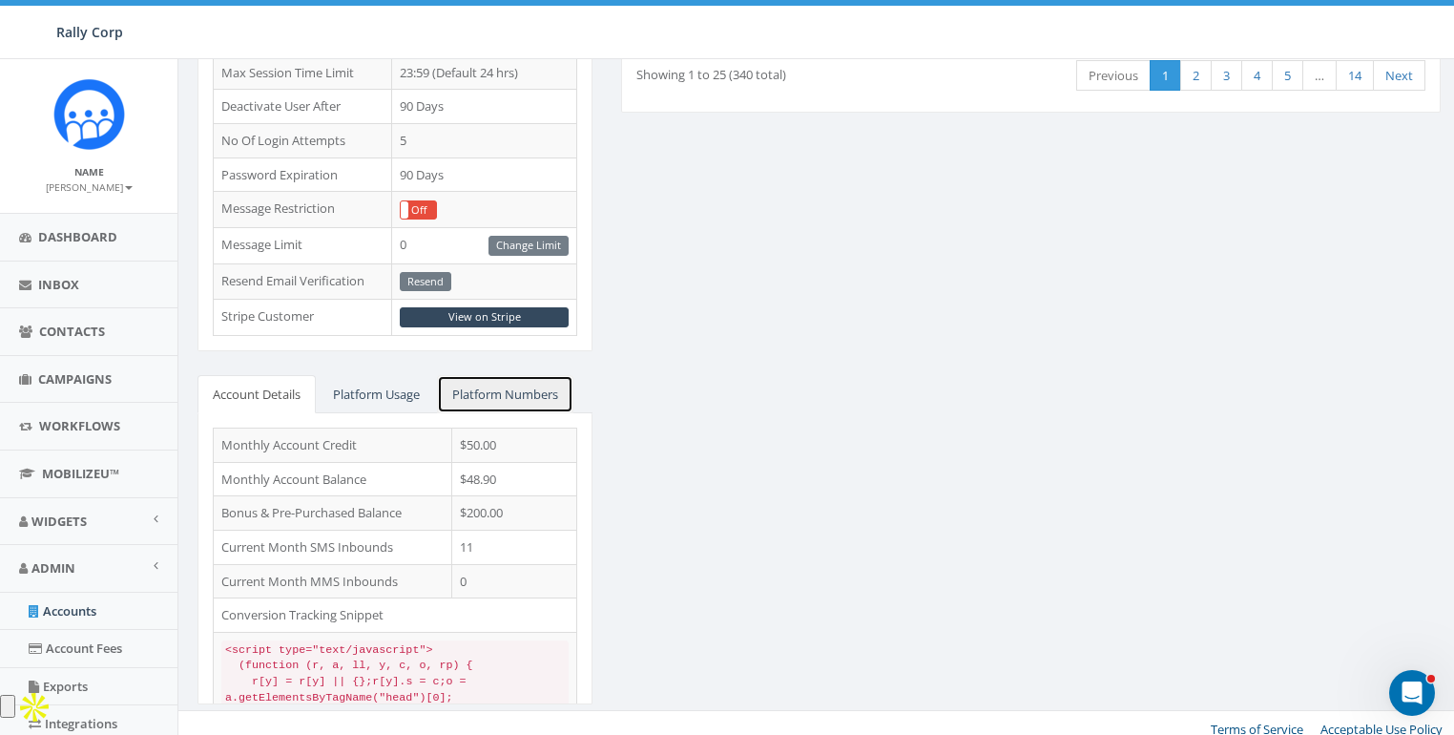
click at [494, 382] on link "Platform Numbers" at bounding box center [505, 394] width 136 height 39
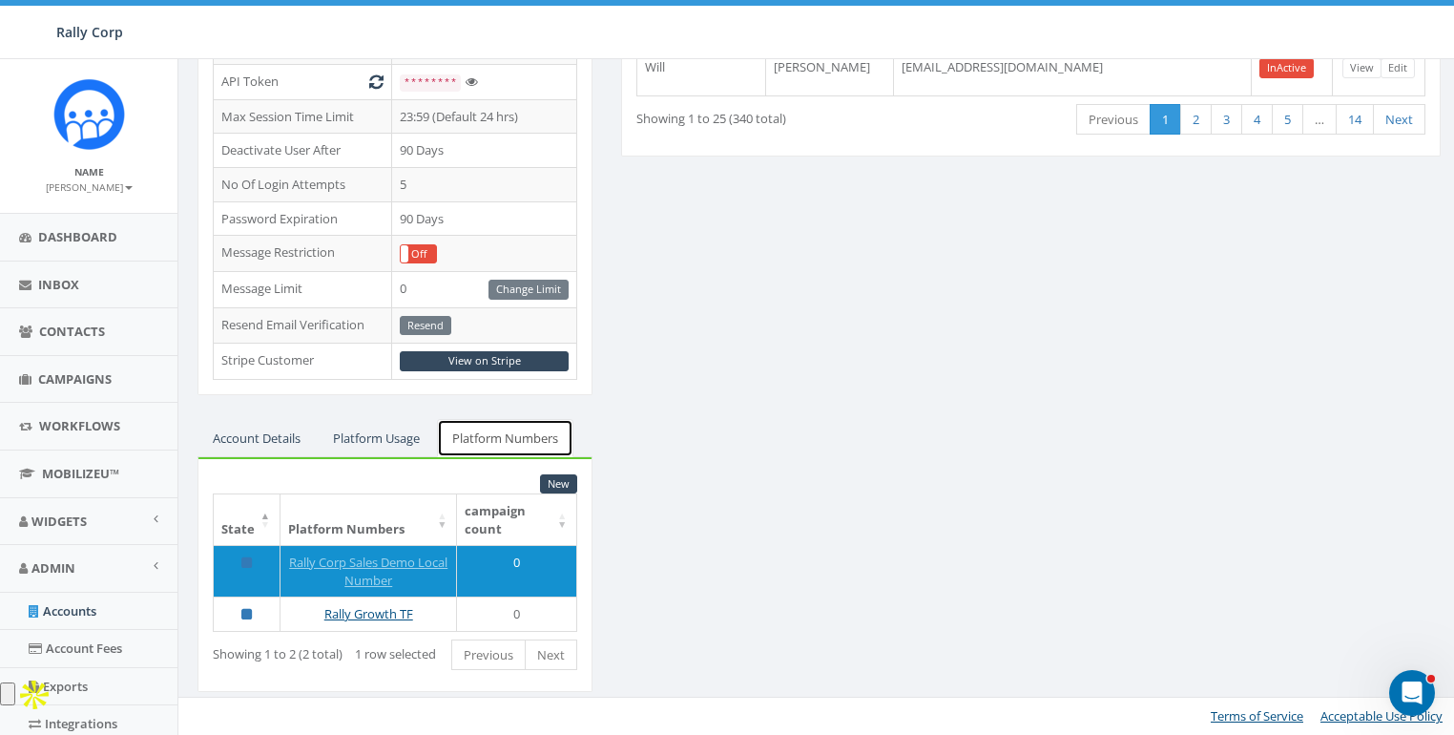
scroll to position [567, 0]
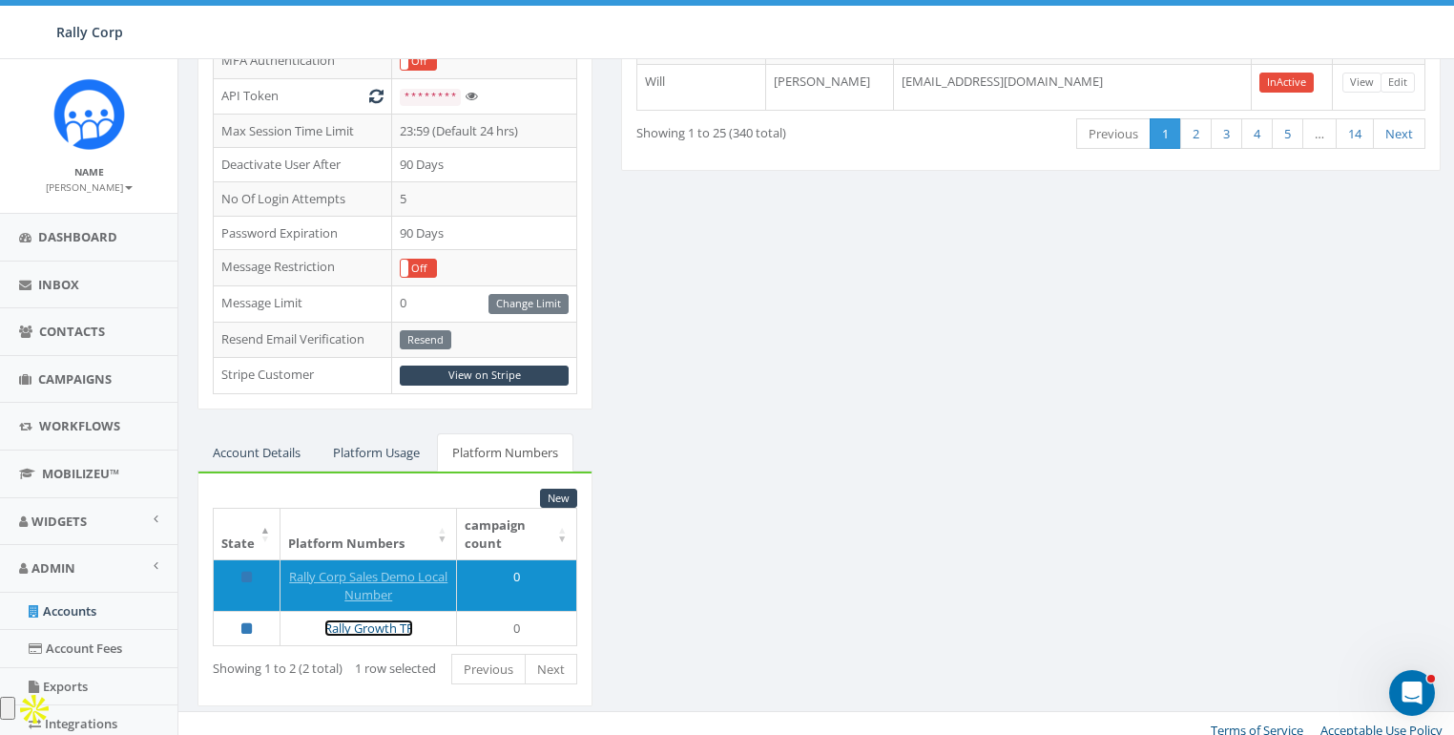
click at [366, 619] on link "Rally Growth TF" at bounding box center [368, 627] width 89 height 17
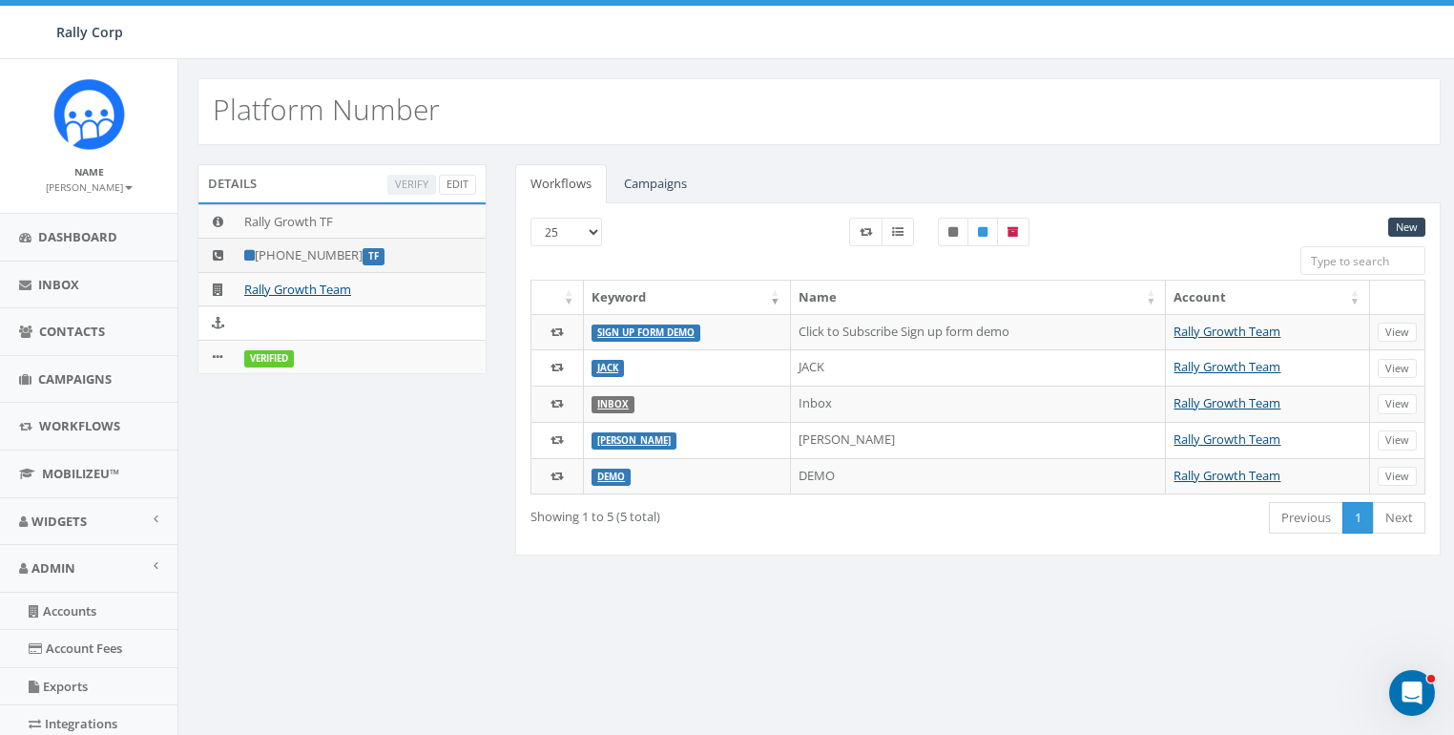
drag, startPoint x: 278, startPoint y: 254, endPoint x: 354, endPoint y: 253, distance: 76.3
click at [354, 253] on td "[PHONE_NUMBER] TF" at bounding box center [361, 256] width 249 height 34
click at [365, 492] on div "Details Verify Edit Rally Growth TF [PHONE_NUMBER] TF Rally Growth Team Verifie…" at bounding box center [819, 371] width 1272 height 415
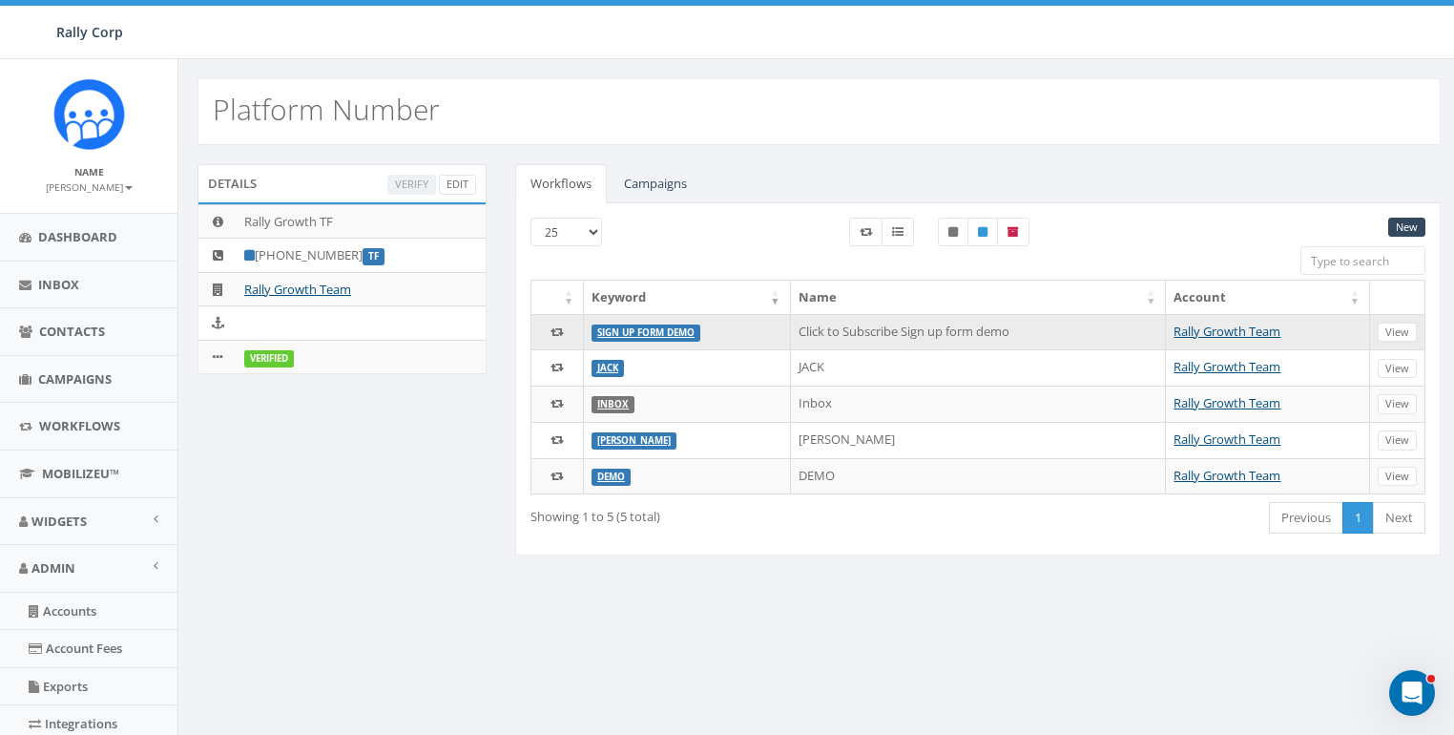
drag, startPoint x: 852, startPoint y: 545, endPoint x: 1307, endPoint y: 345, distance: 496.9
click at [856, 544] on div "New 25 50 100 Keyword Name Account Sign up Form Demo Click to Subscribe Sign up…" at bounding box center [978, 379] width 926 height 352
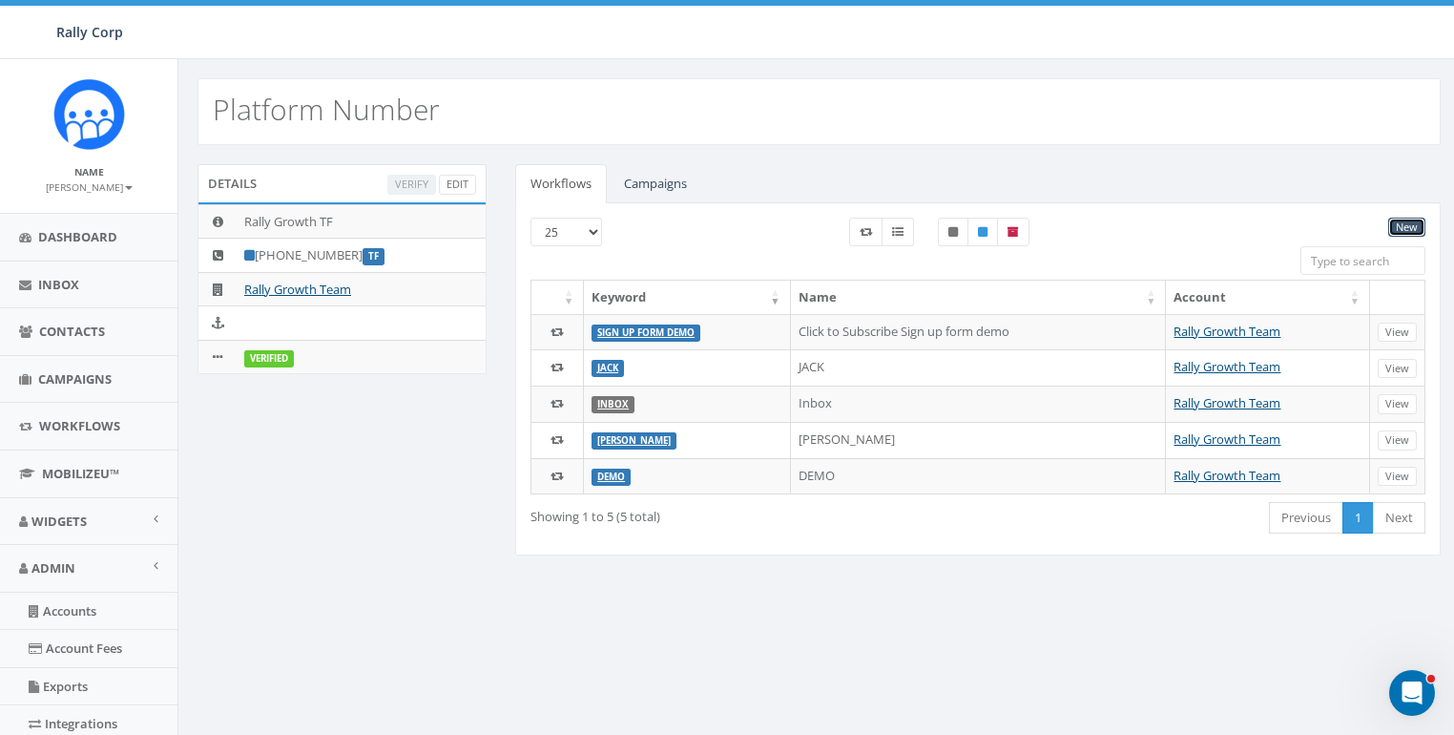
click at [1421, 220] on link "New" at bounding box center [1406, 228] width 37 height 20
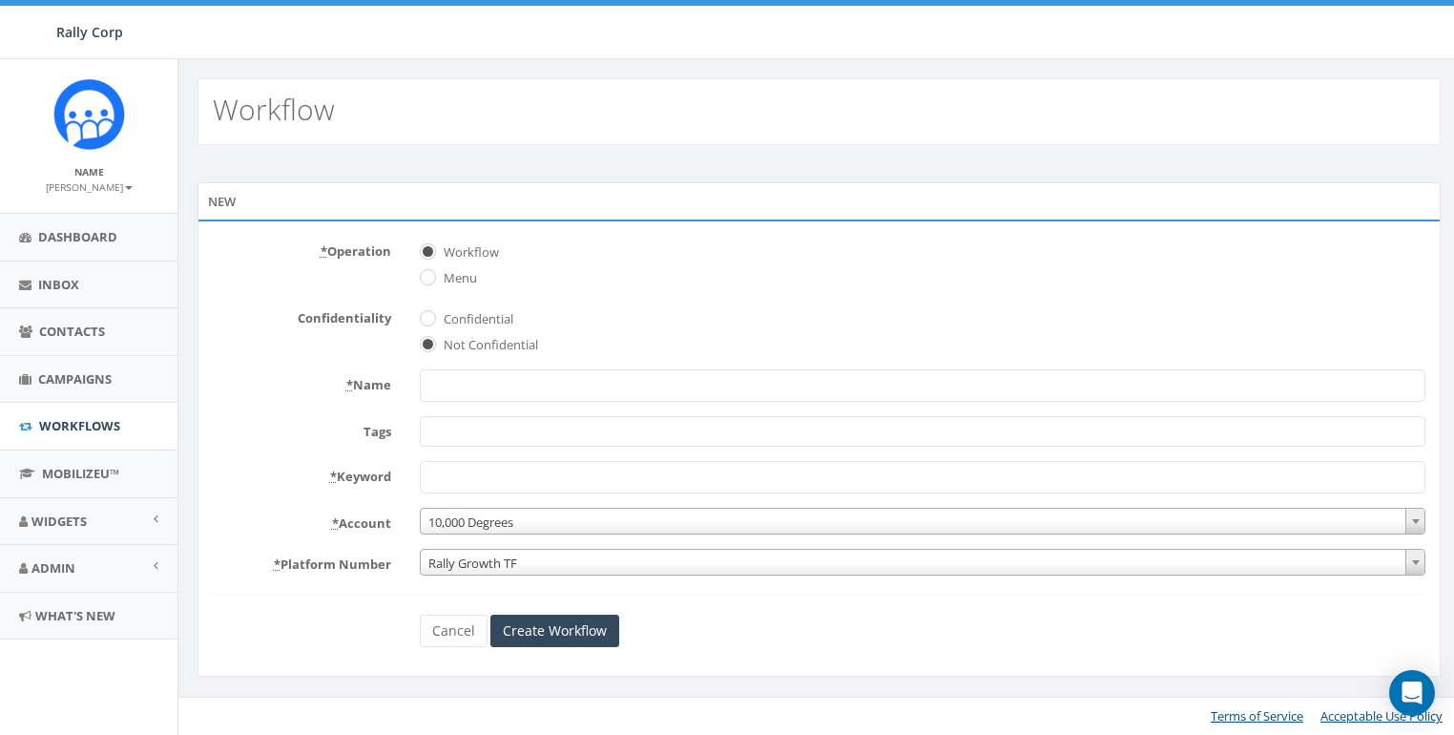
select select
click at [270, 377] on label "* Name" at bounding box center [301, 381] width 207 height 25
click at [420, 377] on input "* Name" at bounding box center [923, 385] width 1006 height 32
click at [427, 369] on input "* Name" at bounding box center [923, 385] width 1006 height 32
type input "SUPPORT"
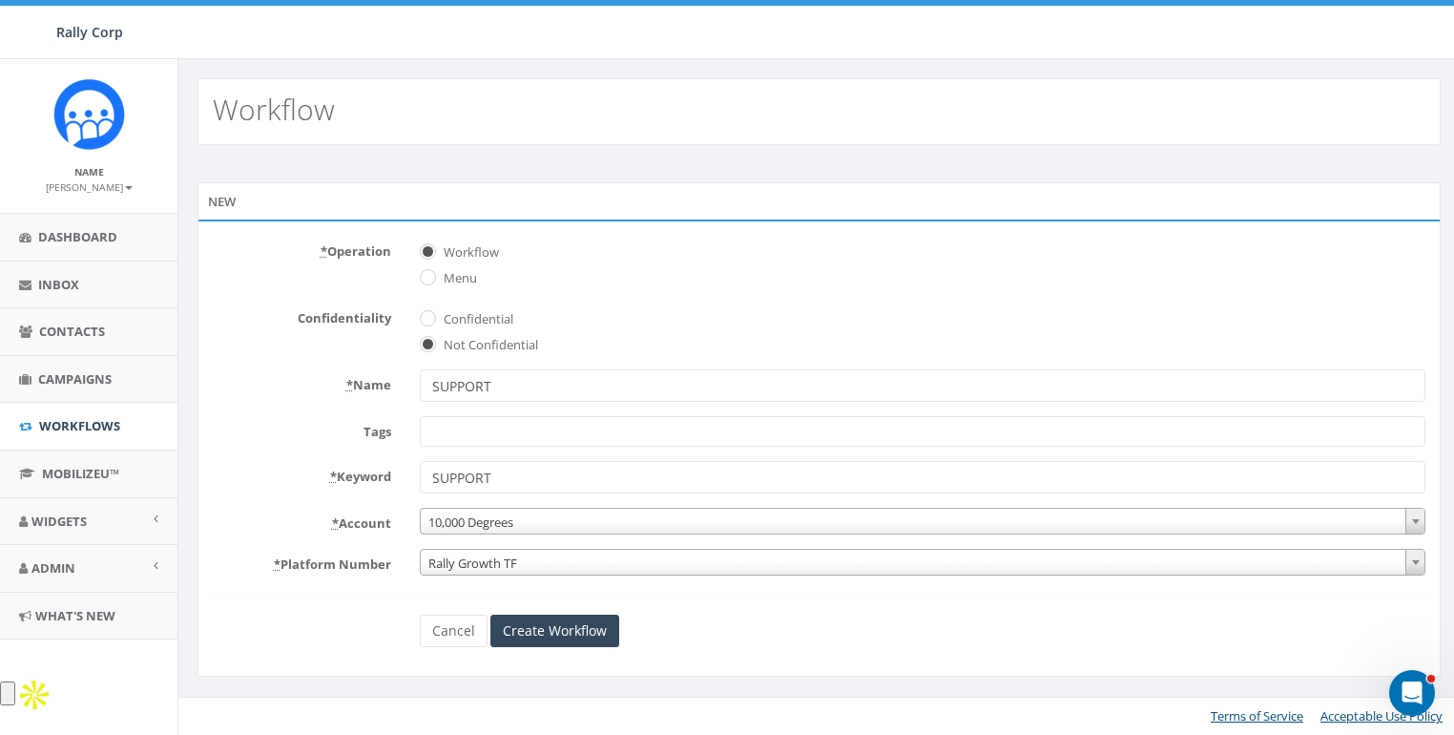
type input "SUPPORT"
click at [463, 520] on span "10,000 Degrees" at bounding box center [923, 522] width 1005 height 27
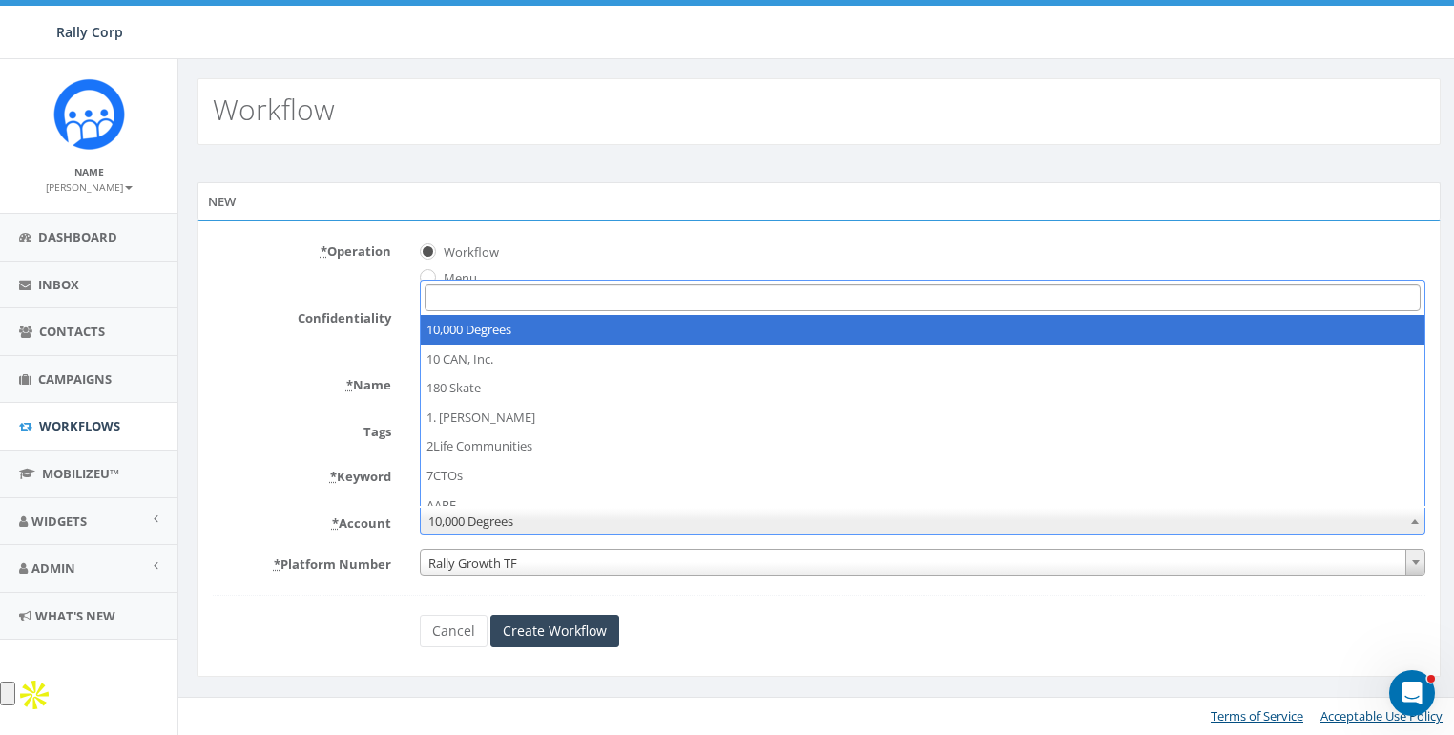
click at [474, 291] on input "Search" at bounding box center [923, 298] width 997 height 28
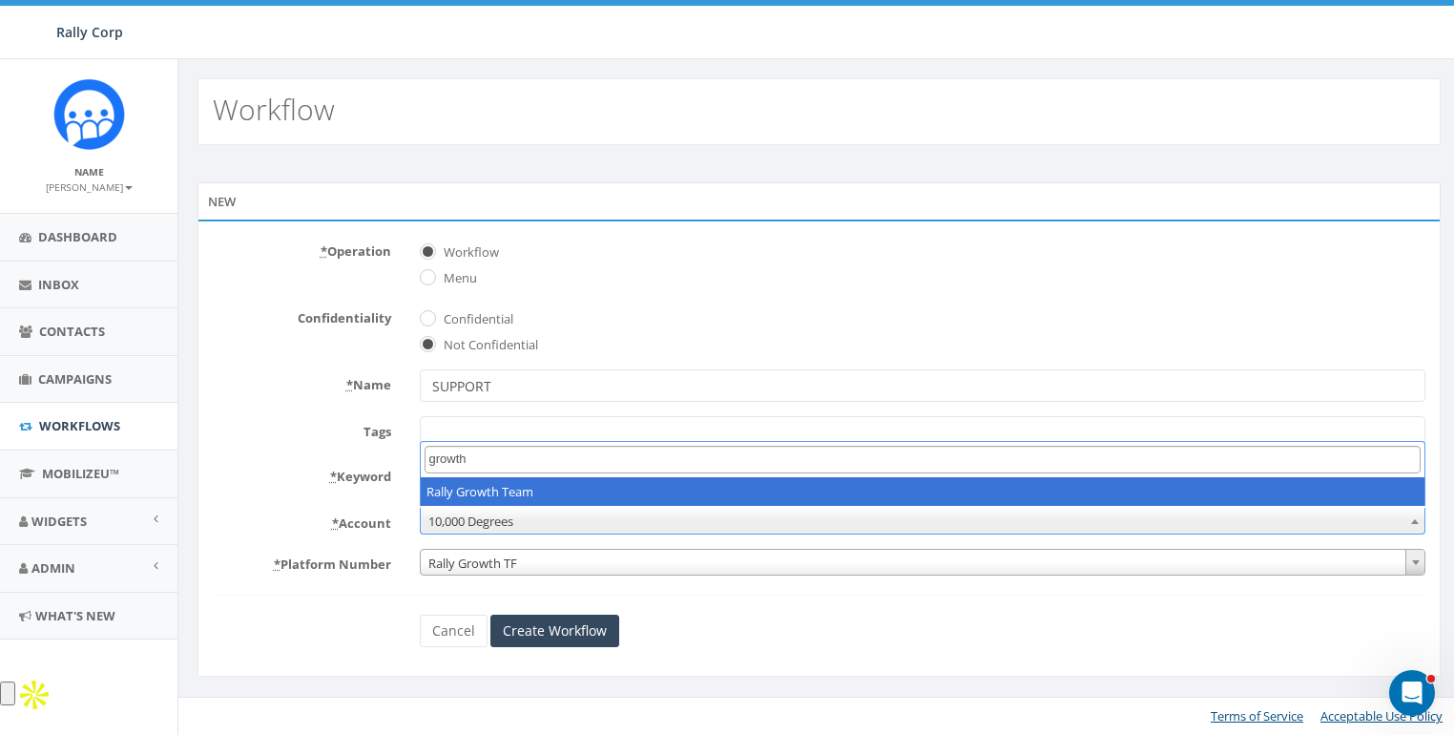
type input "growth"
select select "342"
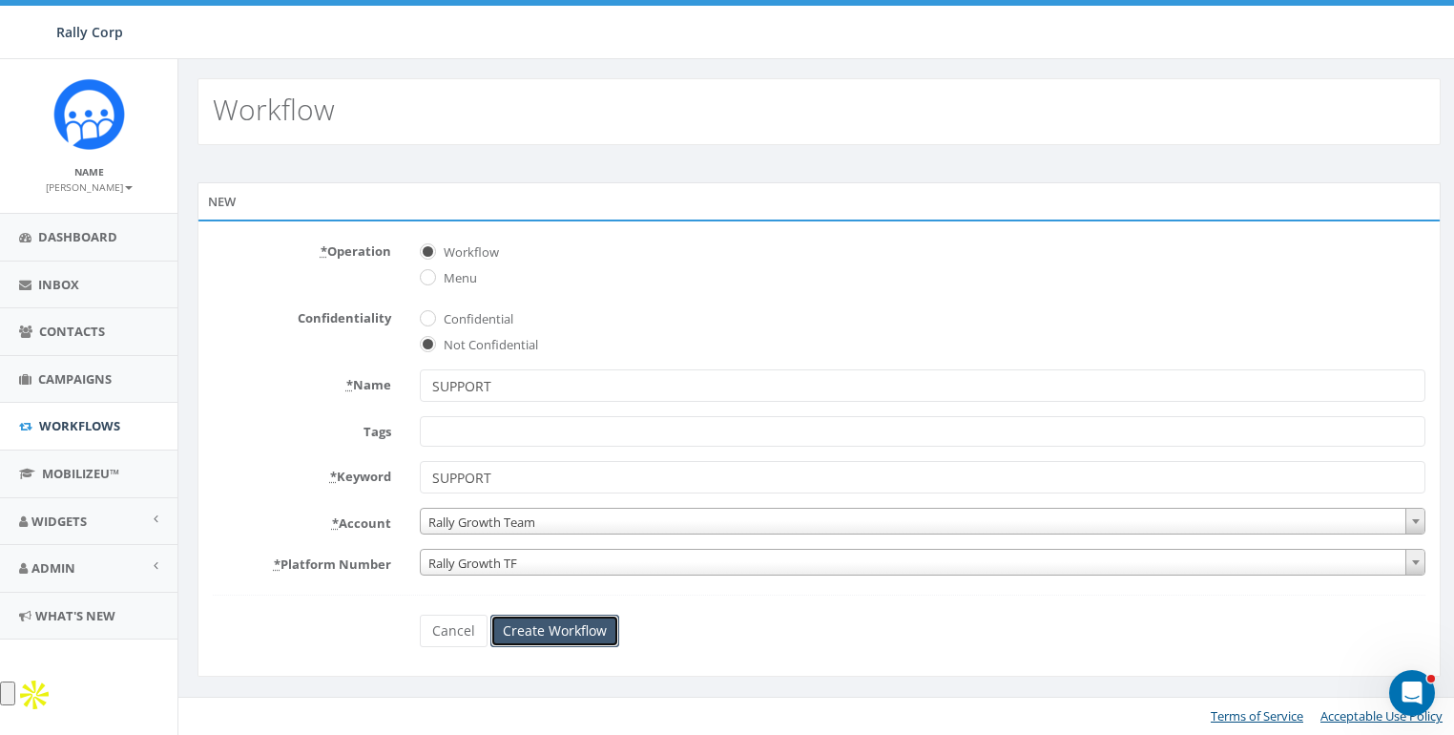
click at [547, 619] on input "Create Workflow" at bounding box center [554, 631] width 129 height 32
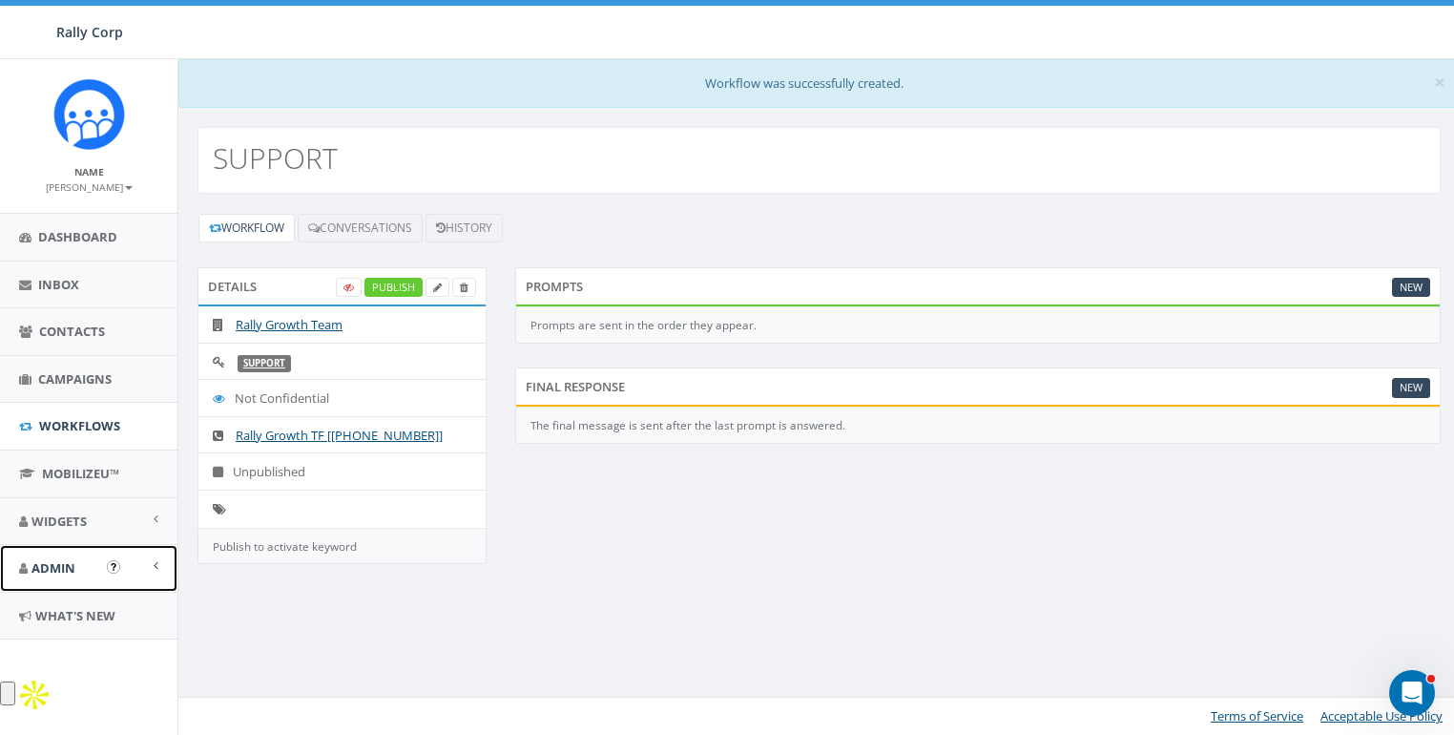
click at [62, 565] on span "Admin" at bounding box center [53, 567] width 44 height 17
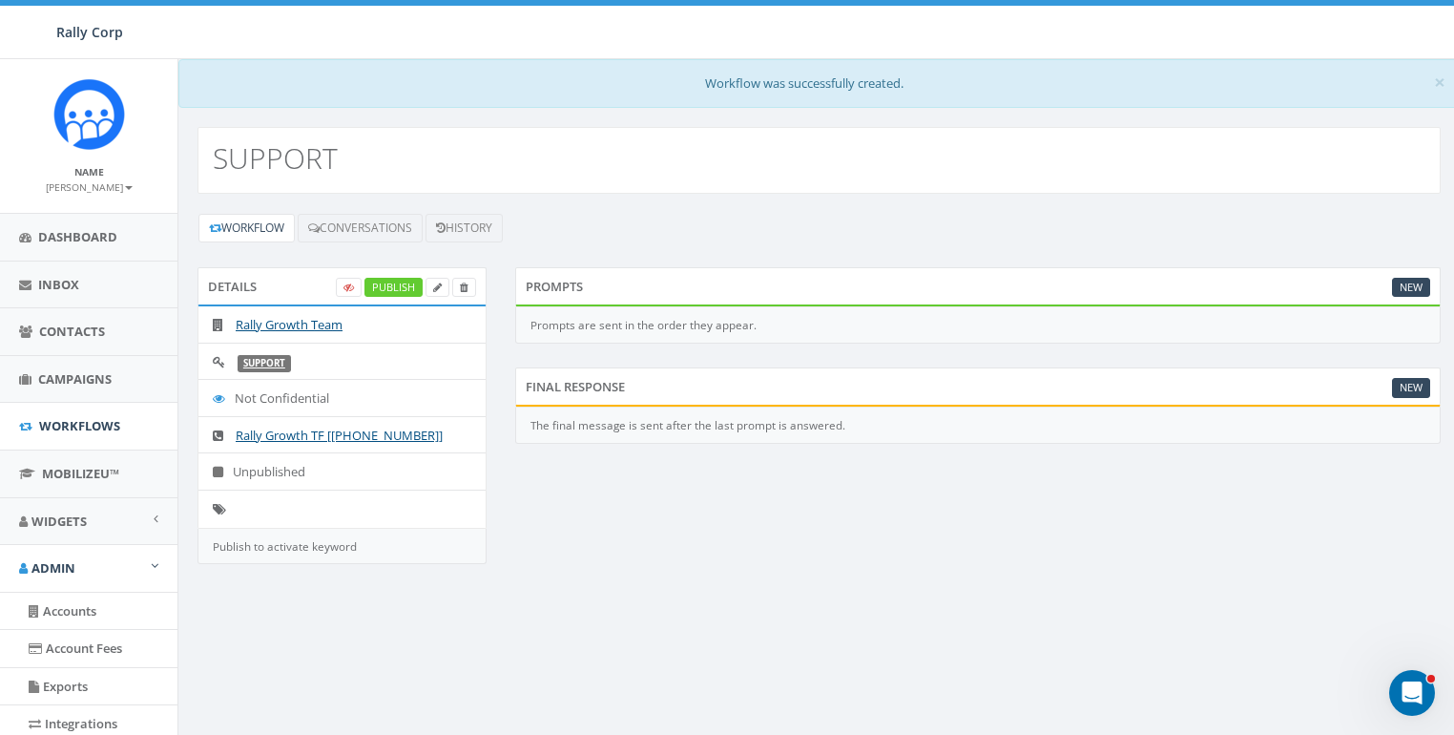
click at [517, 567] on div "Details Publish Rally Growth Team SUPPORT Not Confidential Rally Growth TF [[PH…" at bounding box center [819, 428] width 1272 height 322
drag, startPoint x: 666, startPoint y: 565, endPoint x: 629, endPoint y: 530, distance: 51.3
click at [662, 561] on div "Details Publish Rally Growth Team SUPPORT Not Confidential Rally Growth TF [[PH…" at bounding box center [819, 428] width 1272 height 322
click at [297, 323] on link "Rally Growth Team" at bounding box center [289, 324] width 107 height 17
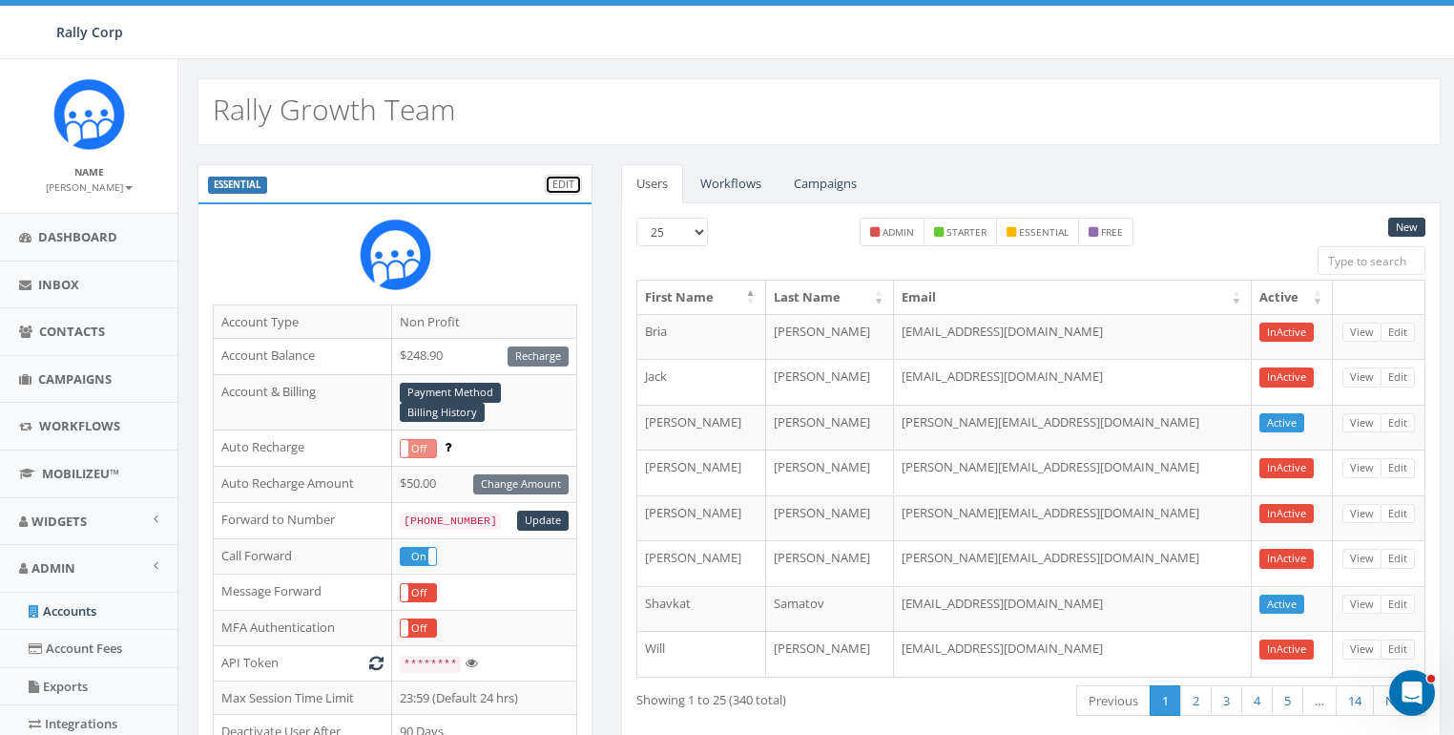
click at [556, 179] on link "Edit" at bounding box center [563, 185] width 37 height 20
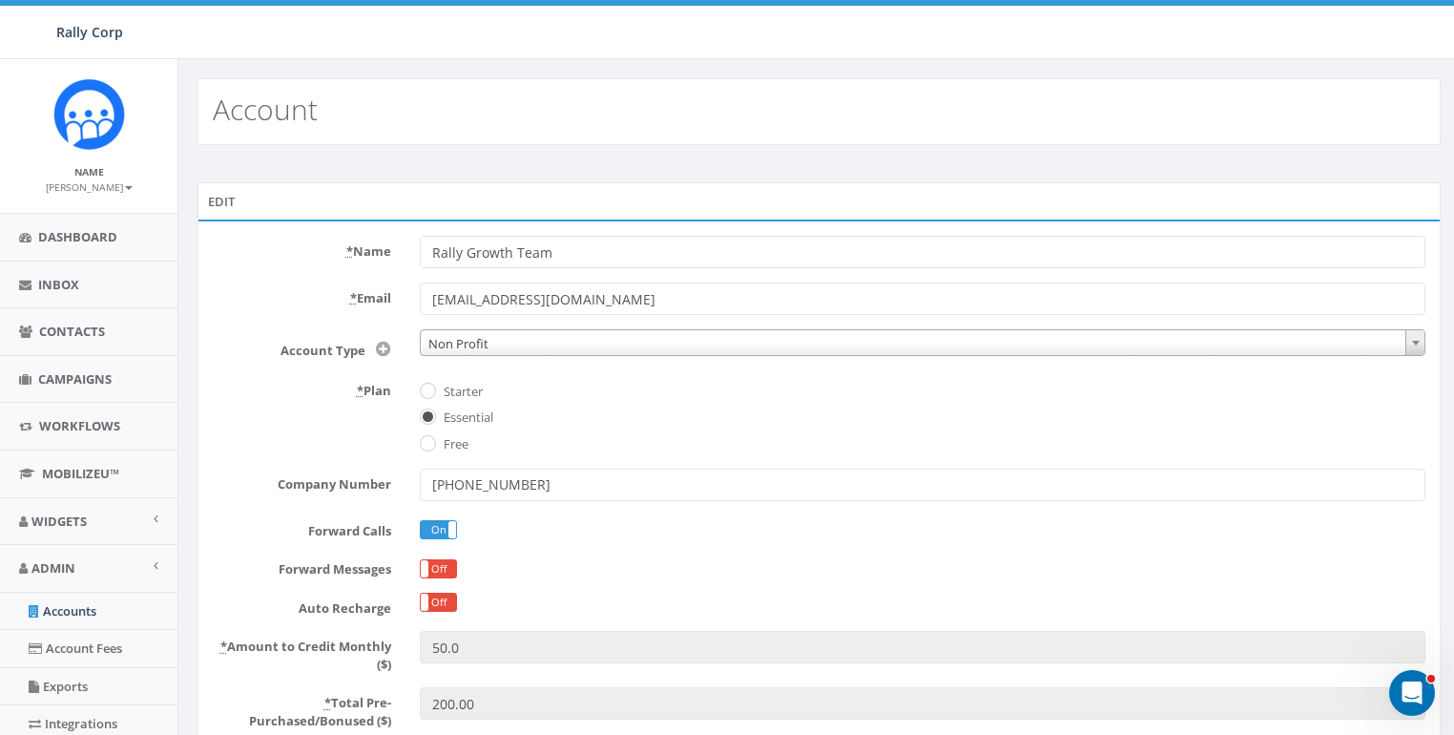
click at [487, 253] on input "Rally Growth Team" at bounding box center [923, 252] width 1006 height 32
type input "Rally Team"
click at [543, 176] on div "Edit * Name Rally Team * Email demo@rallycorp.com Account Type Non Profit Churc…" at bounding box center [819, 645] width 1282 height 1001
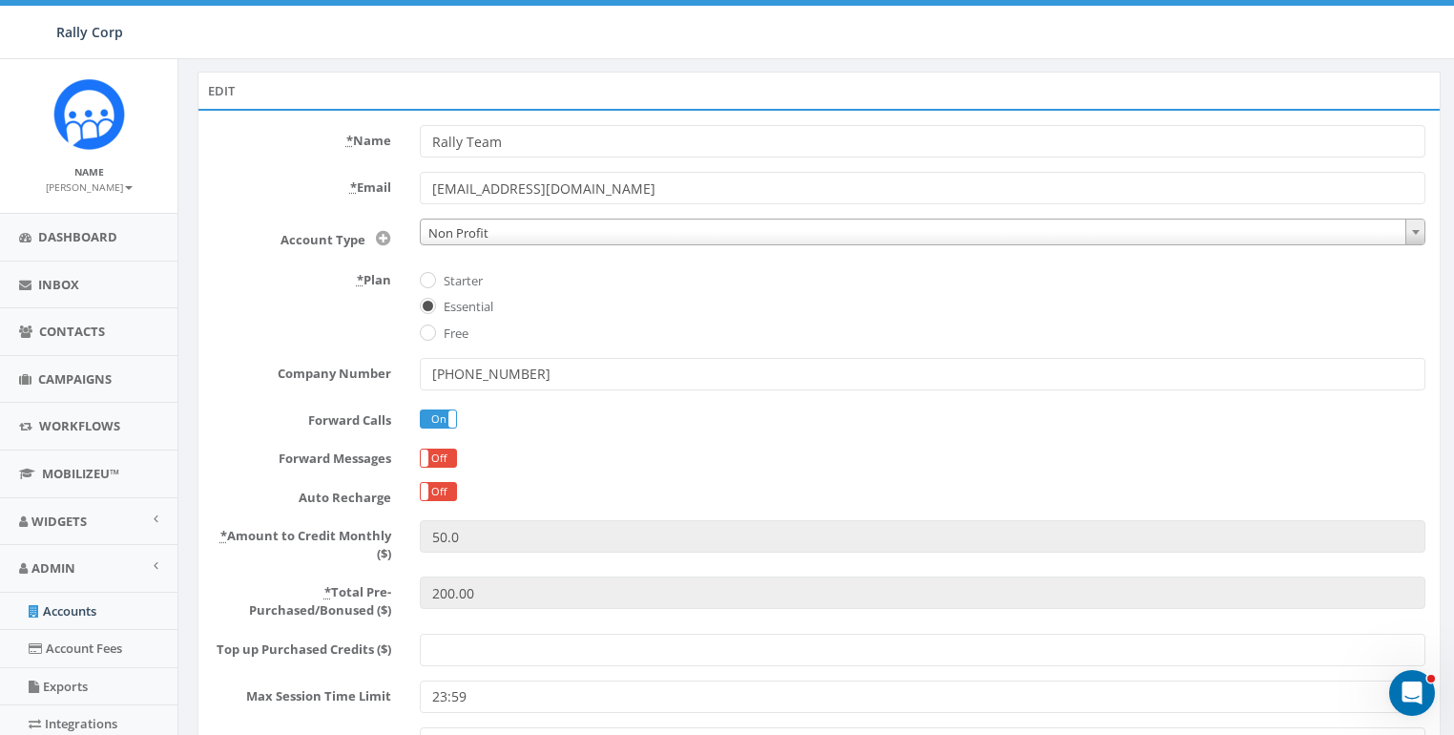
scroll to position [408, 0]
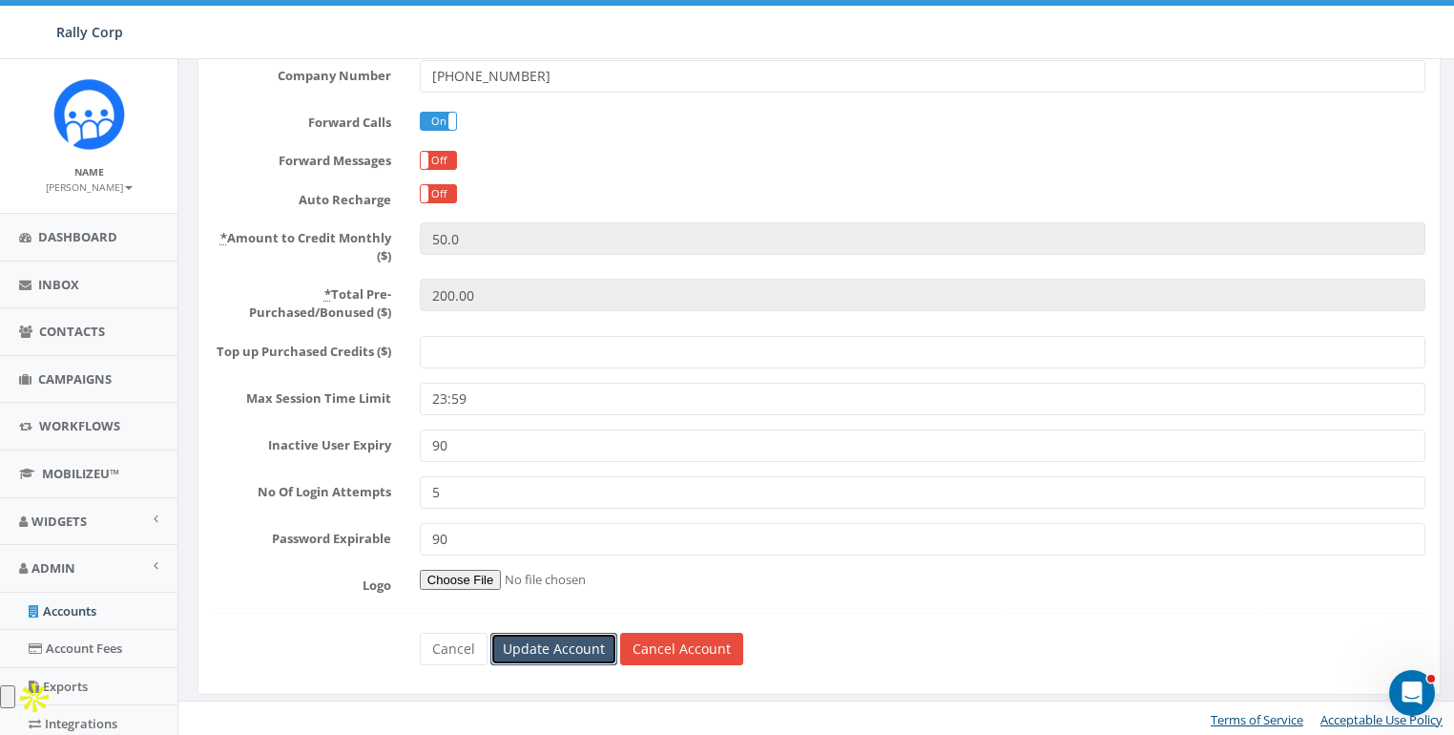
click at [574, 637] on input "Update Account" at bounding box center [553, 649] width 127 height 32
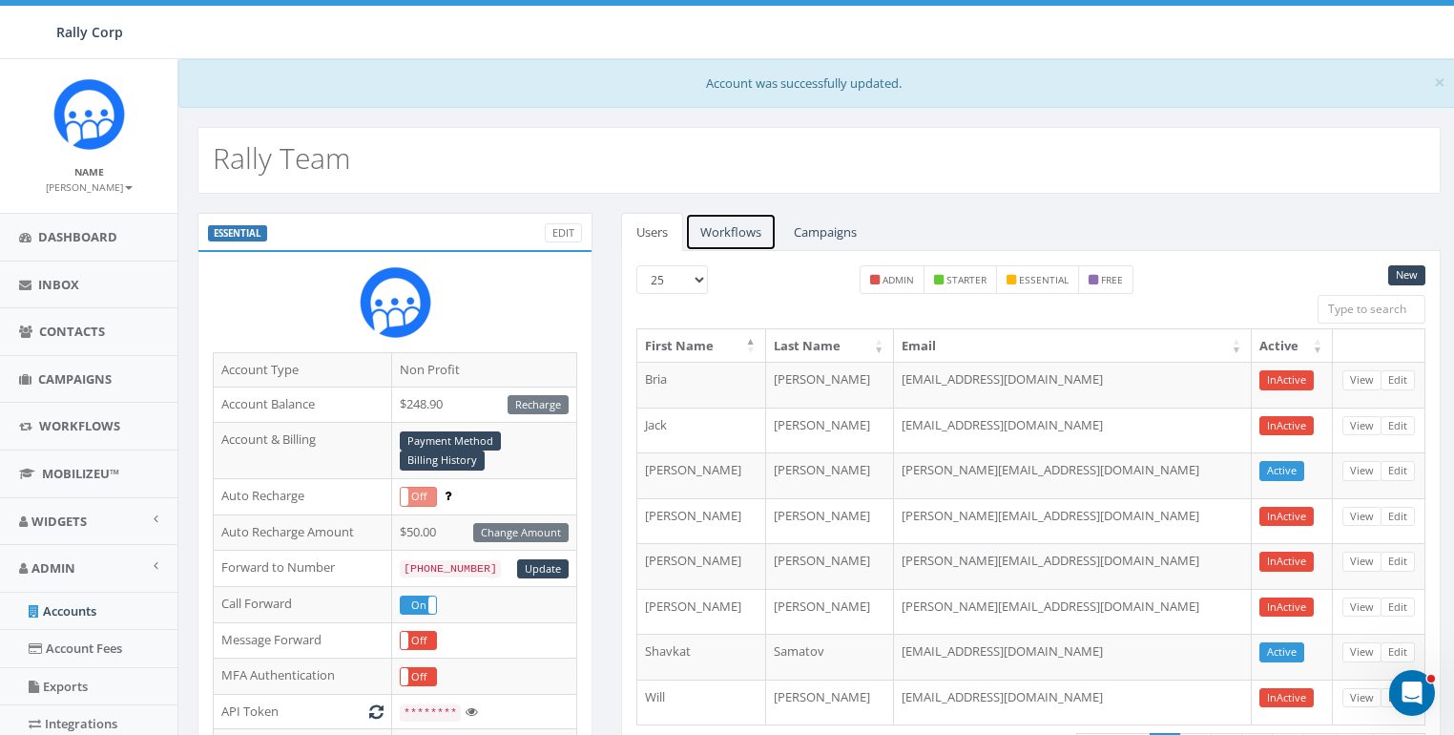
click at [739, 229] on link "Workflows" at bounding box center [731, 232] width 92 height 39
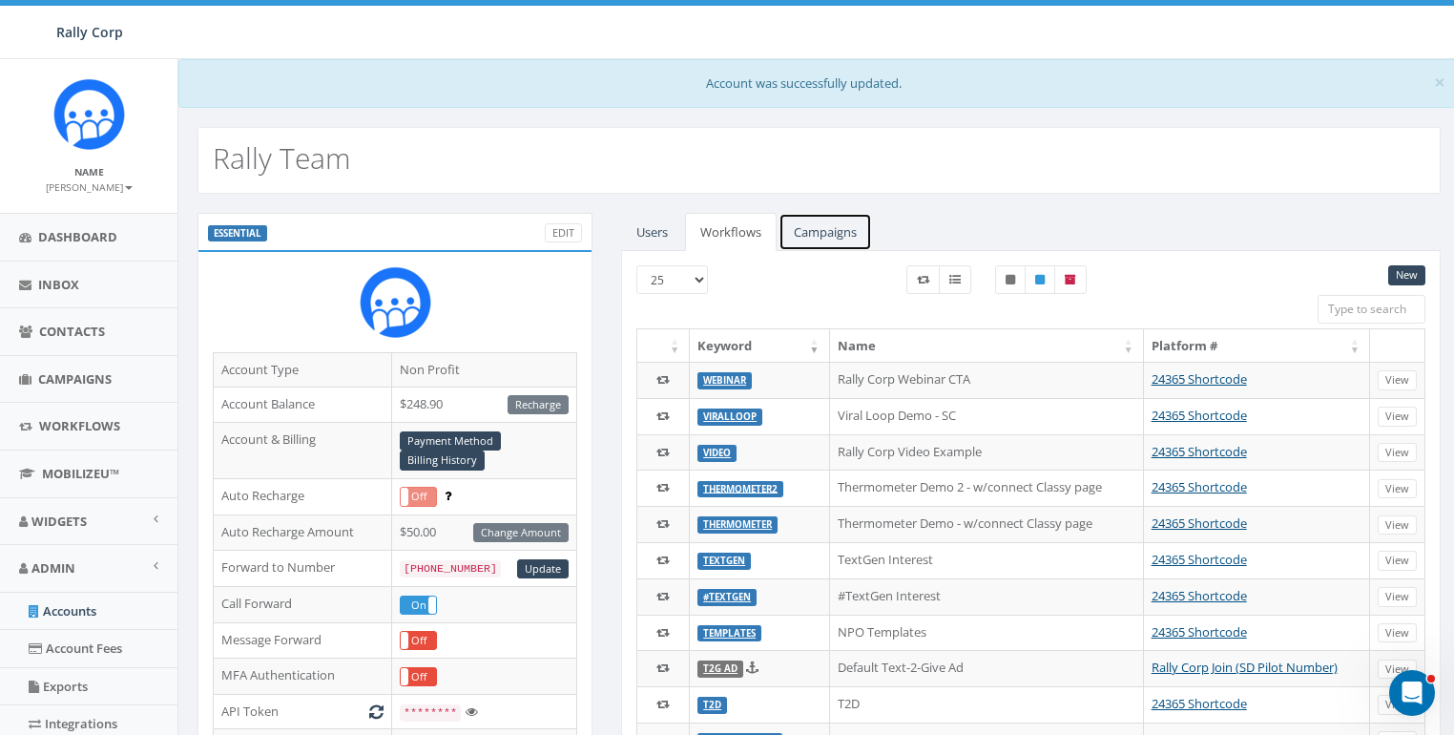
click at [830, 224] on link "Campaigns" at bounding box center [826, 232] width 94 height 39
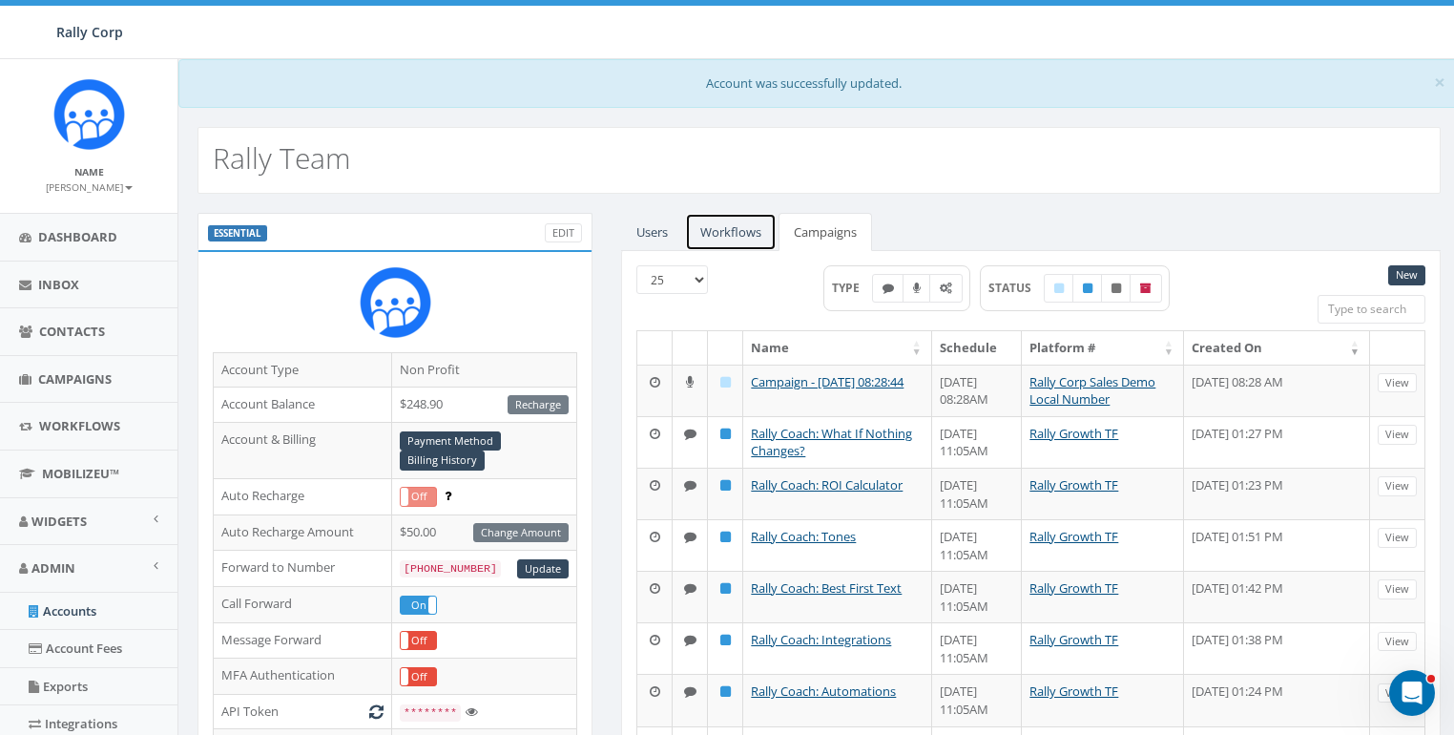
click at [741, 232] on link "Workflows" at bounding box center [731, 232] width 92 height 39
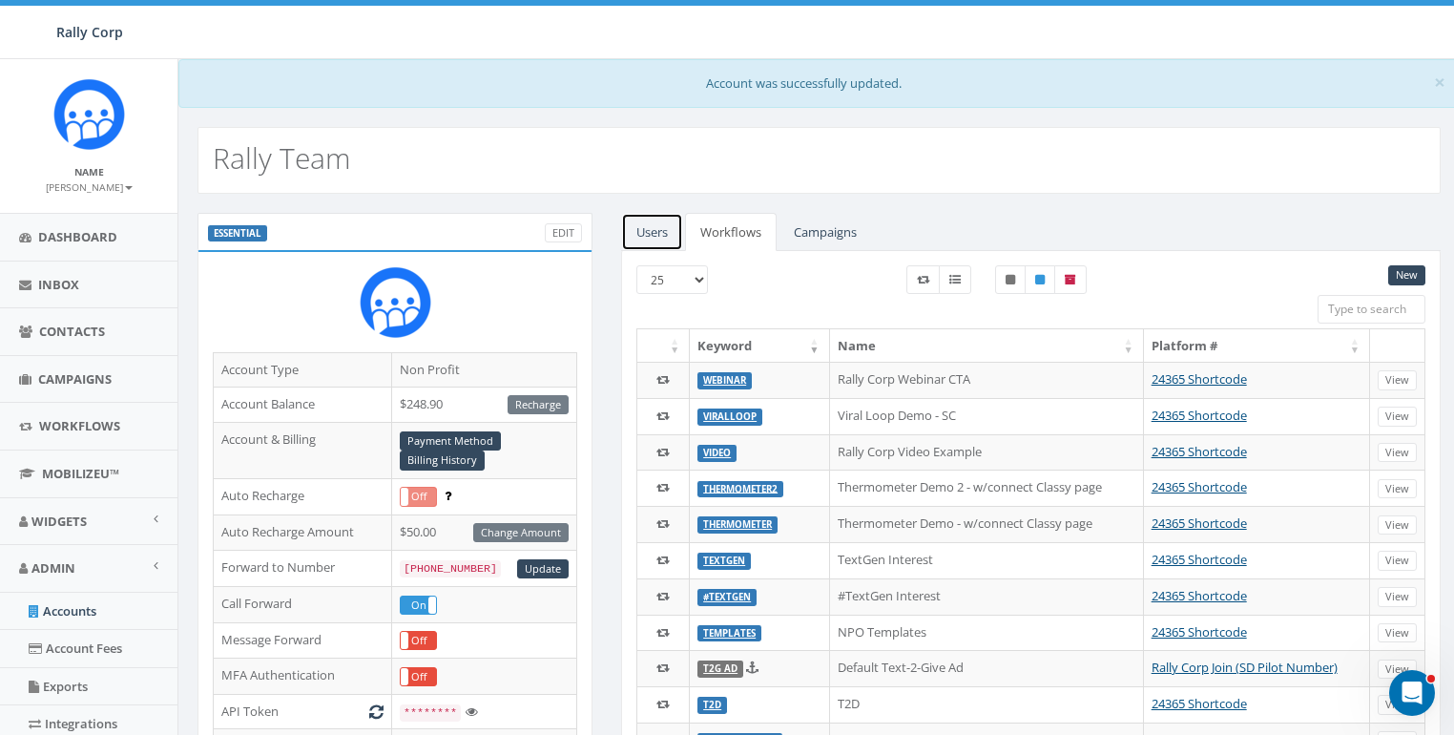
click at [641, 227] on link "Users" at bounding box center [652, 232] width 62 height 39
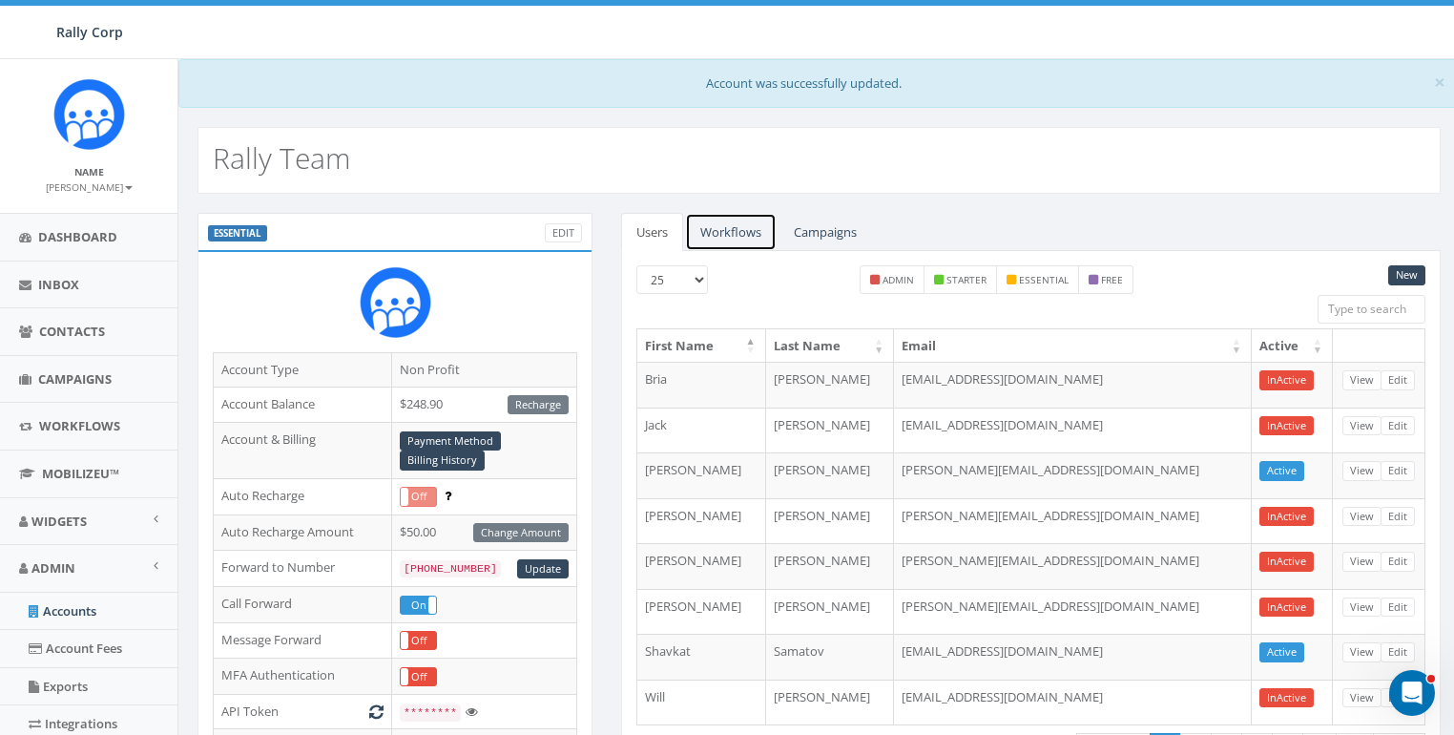
click at [722, 237] on link "Workflows" at bounding box center [731, 232] width 92 height 39
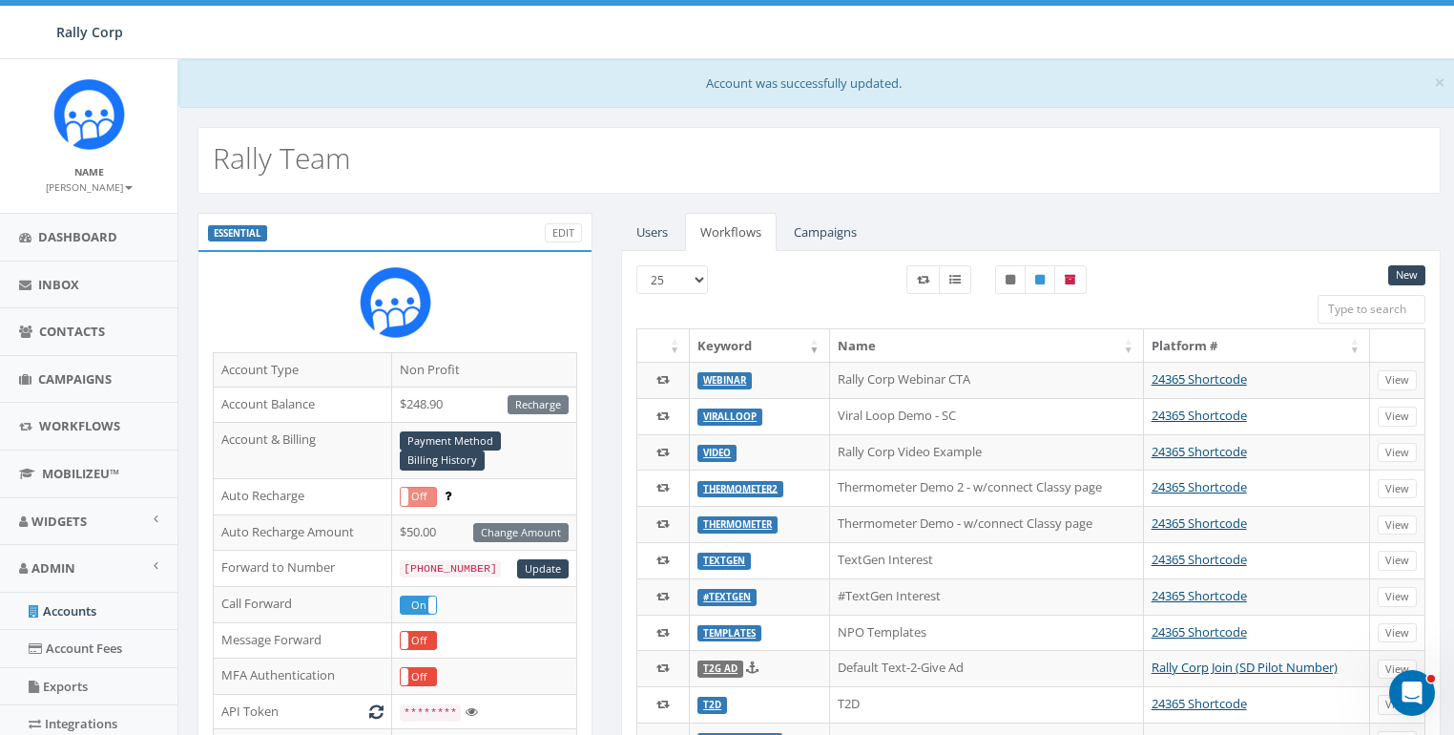
click at [1359, 306] on input "search" at bounding box center [1372, 309] width 108 height 29
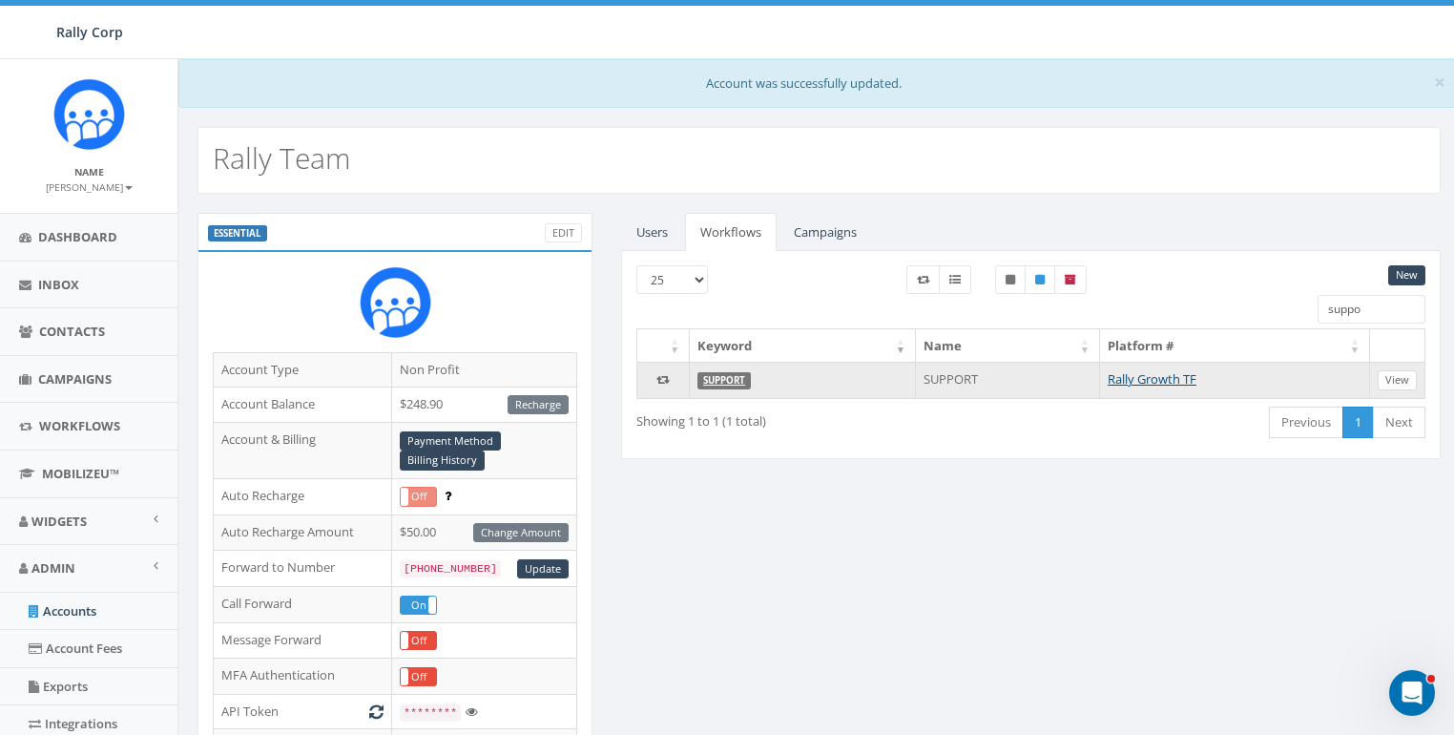
type input "suppo"
click at [1409, 374] on link "View" at bounding box center [1397, 380] width 39 height 20
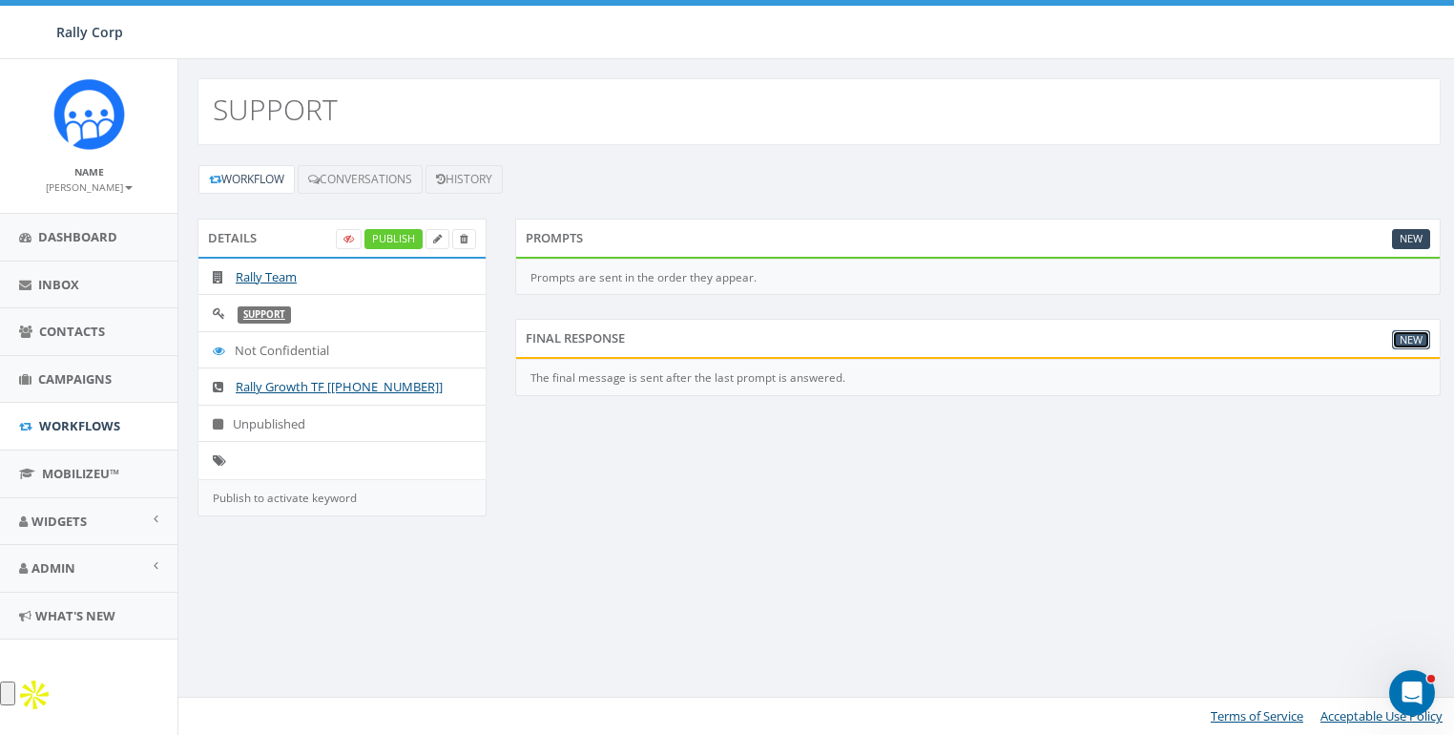
click at [1420, 330] on link "New" at bounding box center [1411, 340] width 38 height 20
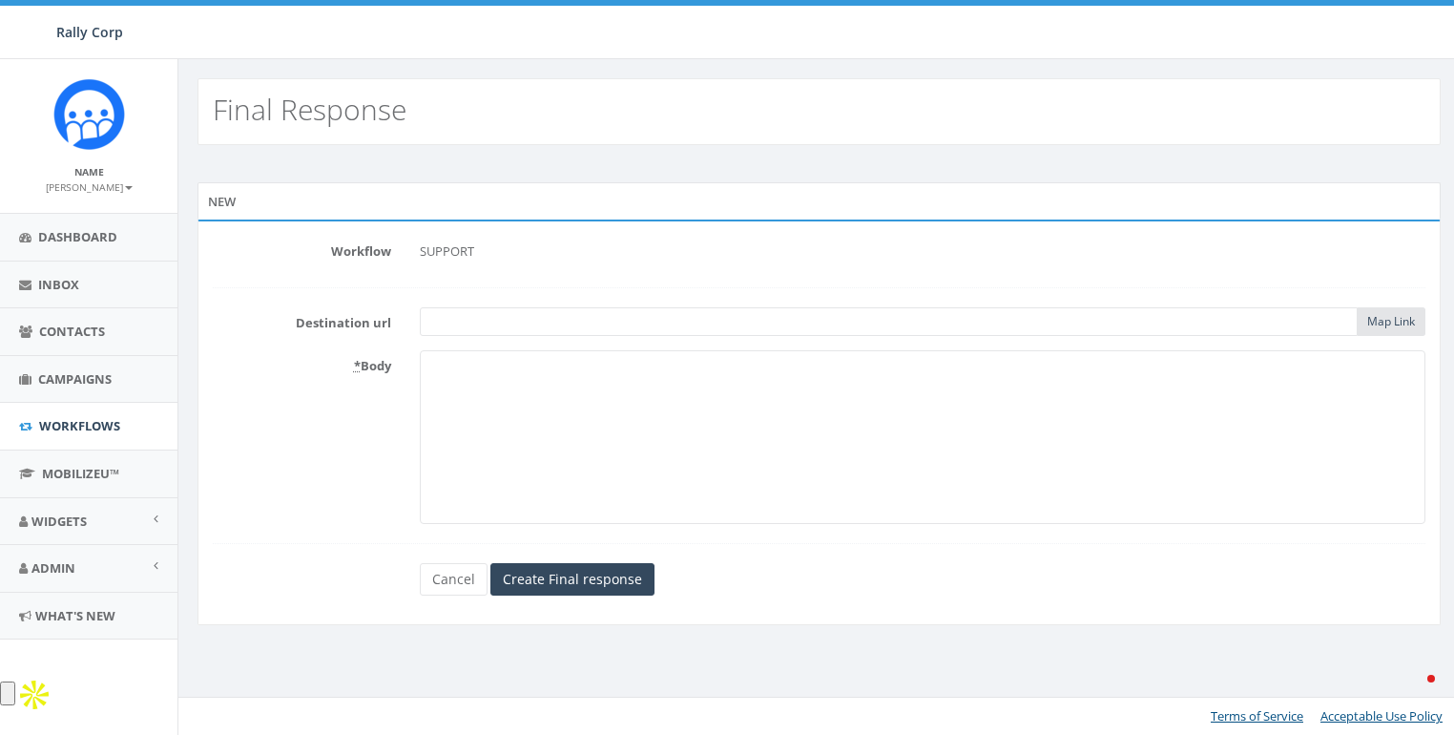
click at [811, 394] on textarea "* Body" at bounding box center [923, 437] width 1006 height 174
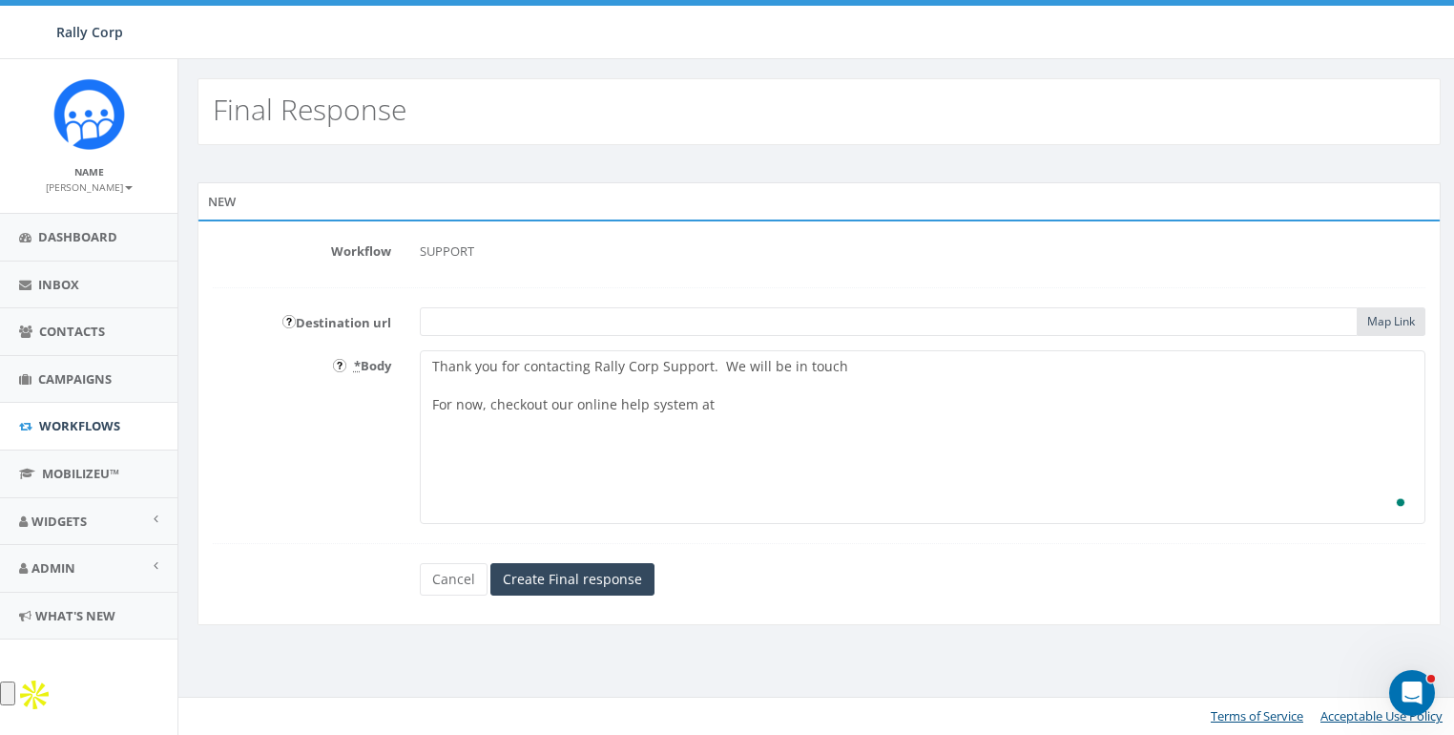
paste textarea "[URL][DOMAIN_NAME]"
type textarea "Thank you for contacting Rally Corp Support. We will be in touch For now, check…"
click at [614, 312] on input "text" at bounding box center [889, 321] width 938 height 29
paste input "https://help.rallycorp.com/en/"
type input "https://help.rallycorp.com/en/"
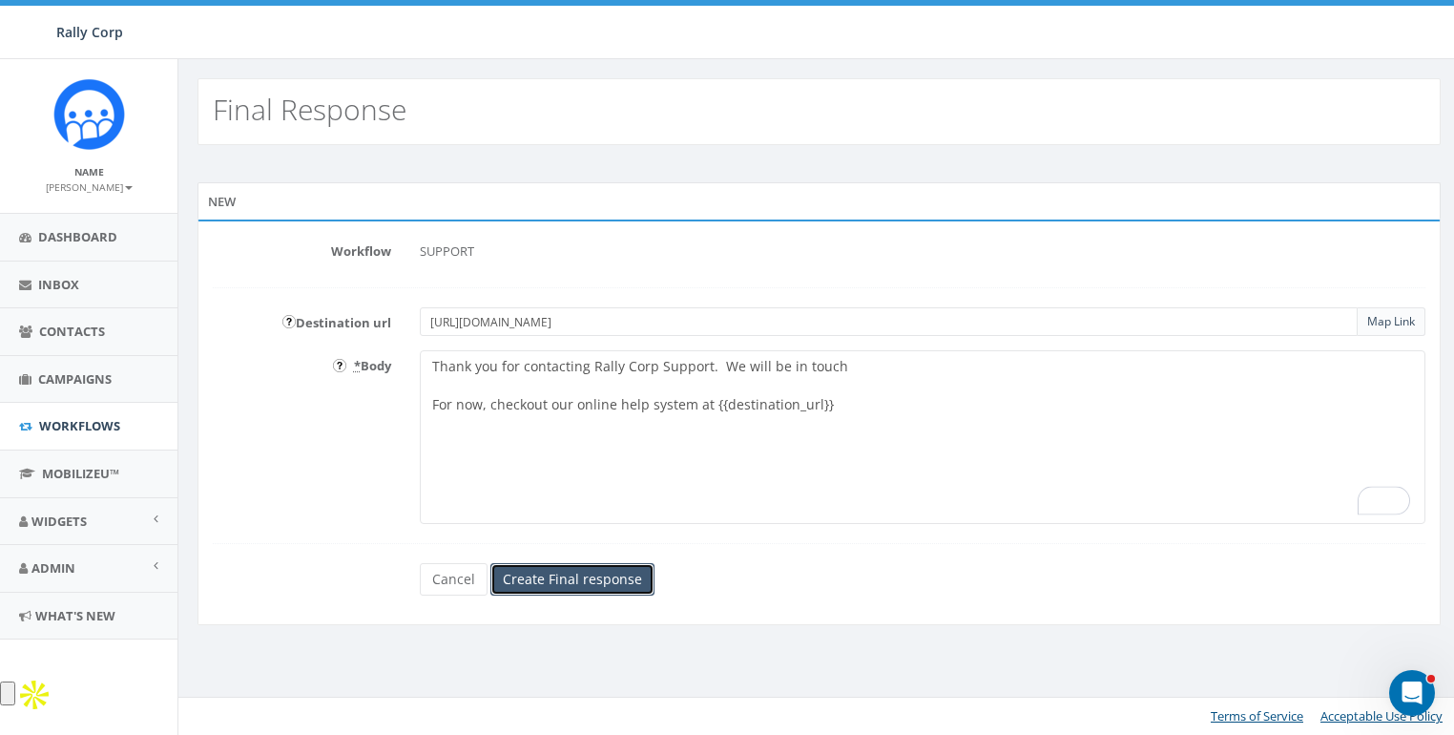
click at [576, 573] on input "Create Final response" at bounding box center [572, 579] width 164 height 32
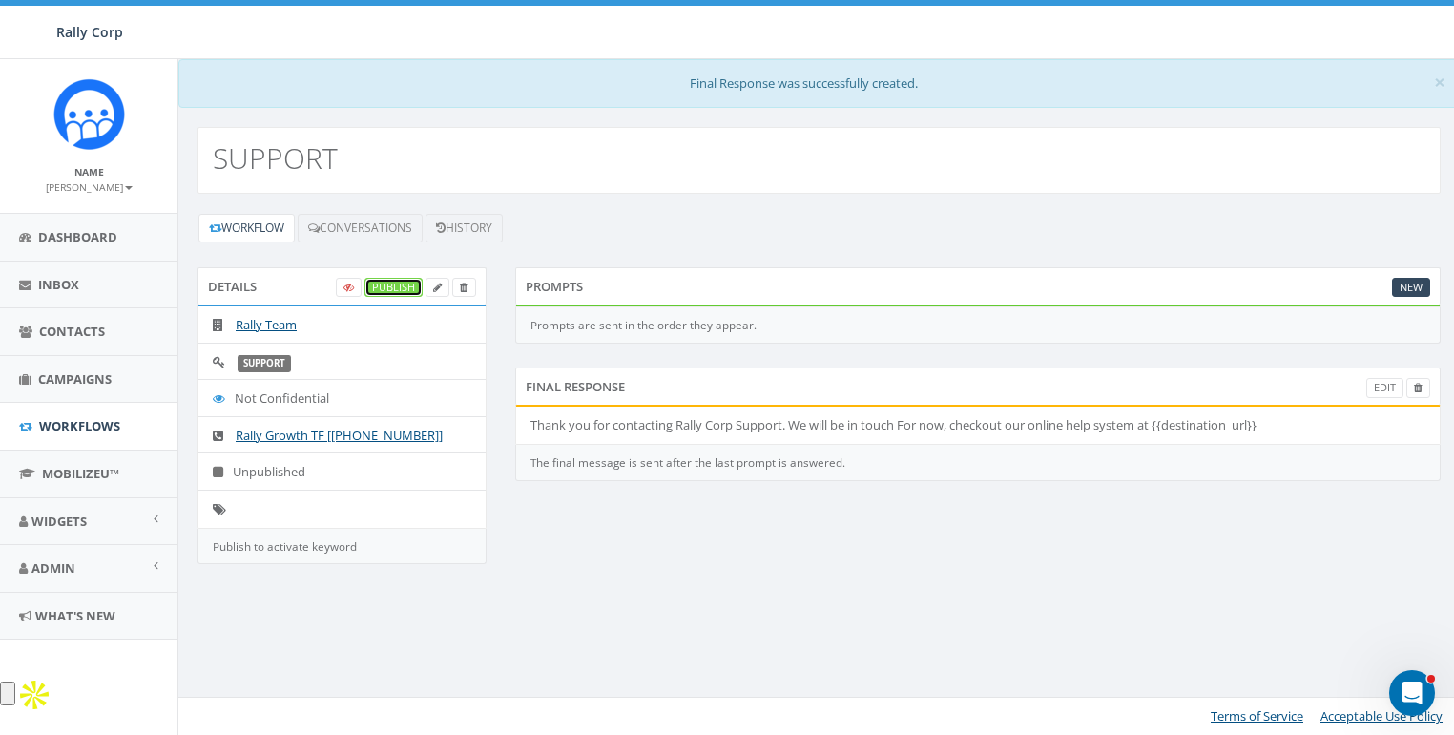
click at [385, 286] on link "Publish" at bounding box center [394, 288] width 58 height 20
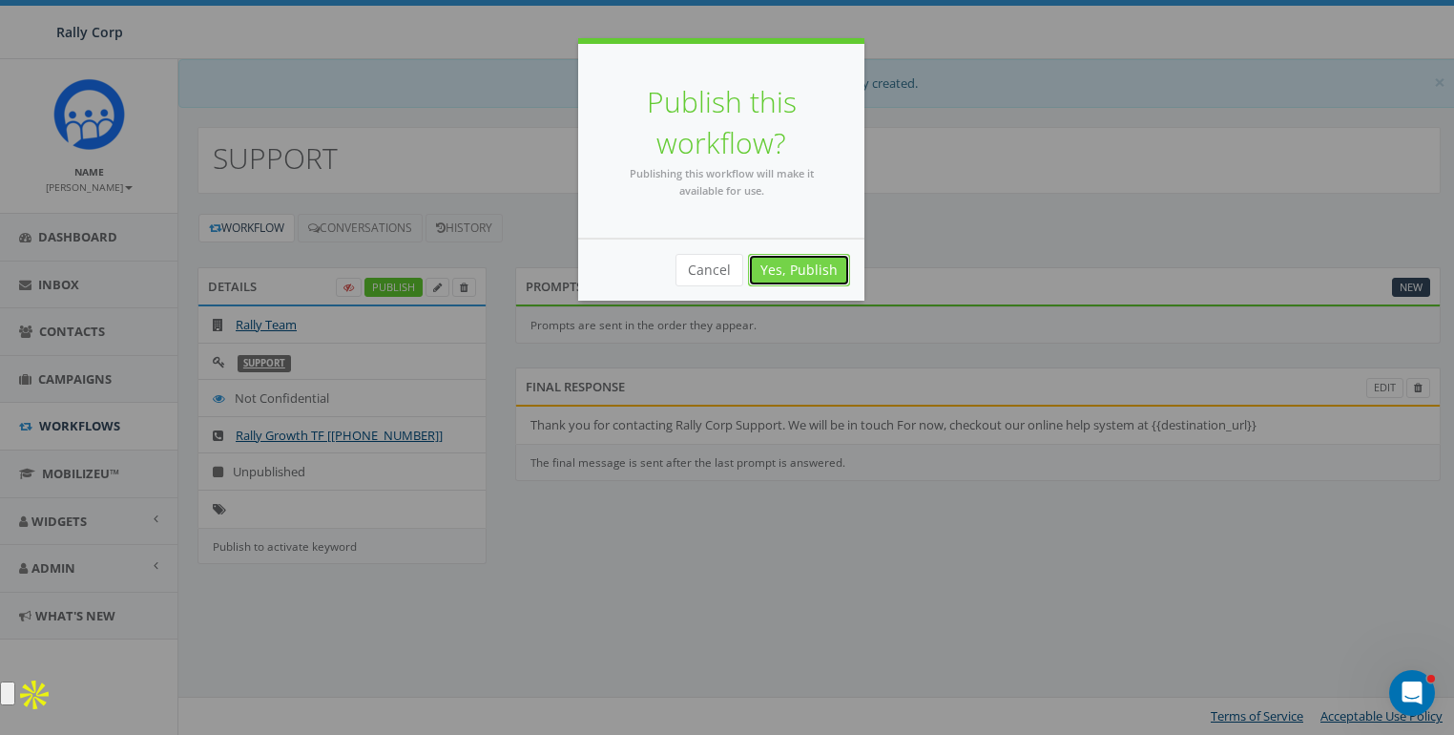
click at [833, 265] on link "Yes, Publish" at bounding box center [799, 270] width 102 height 32
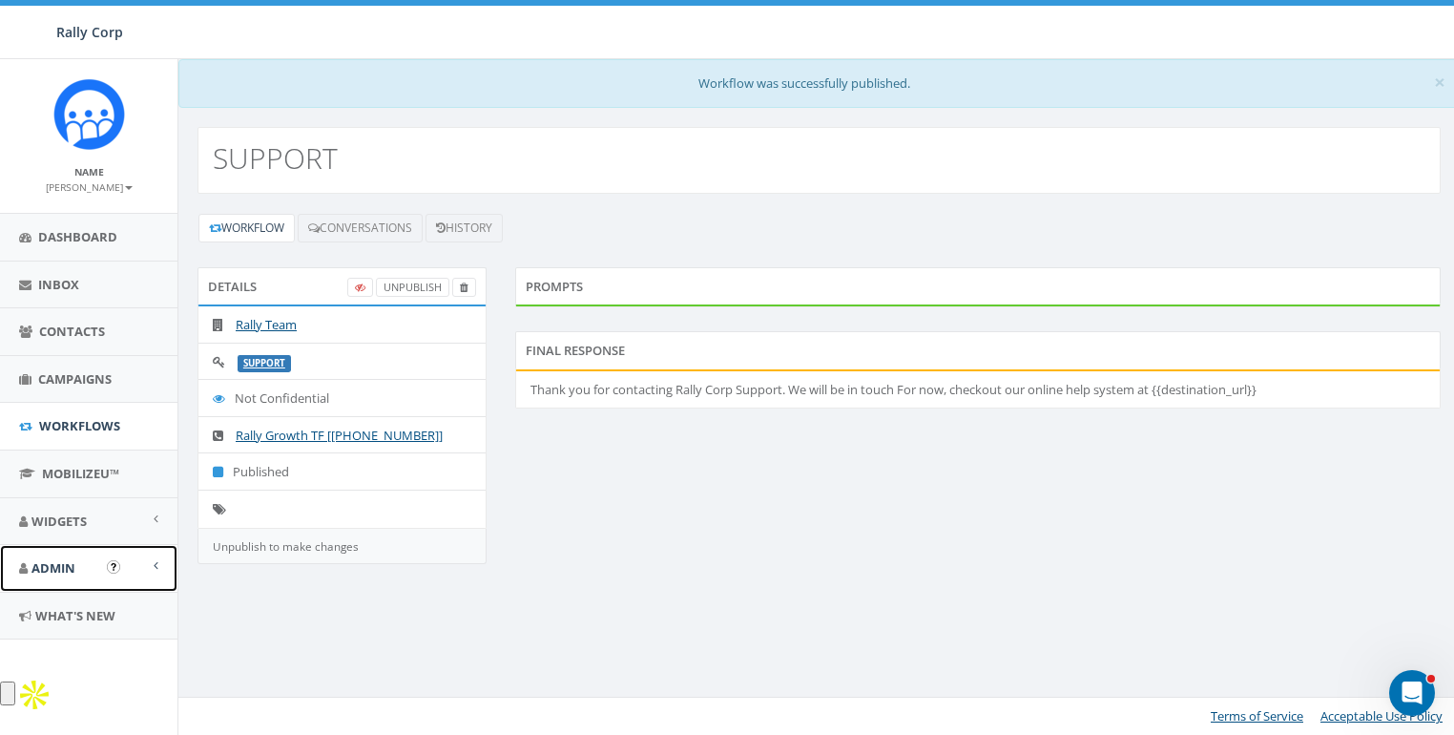
click at [52, 569] on span "Admin" at bounding box center [53, 567] width 44 height 17
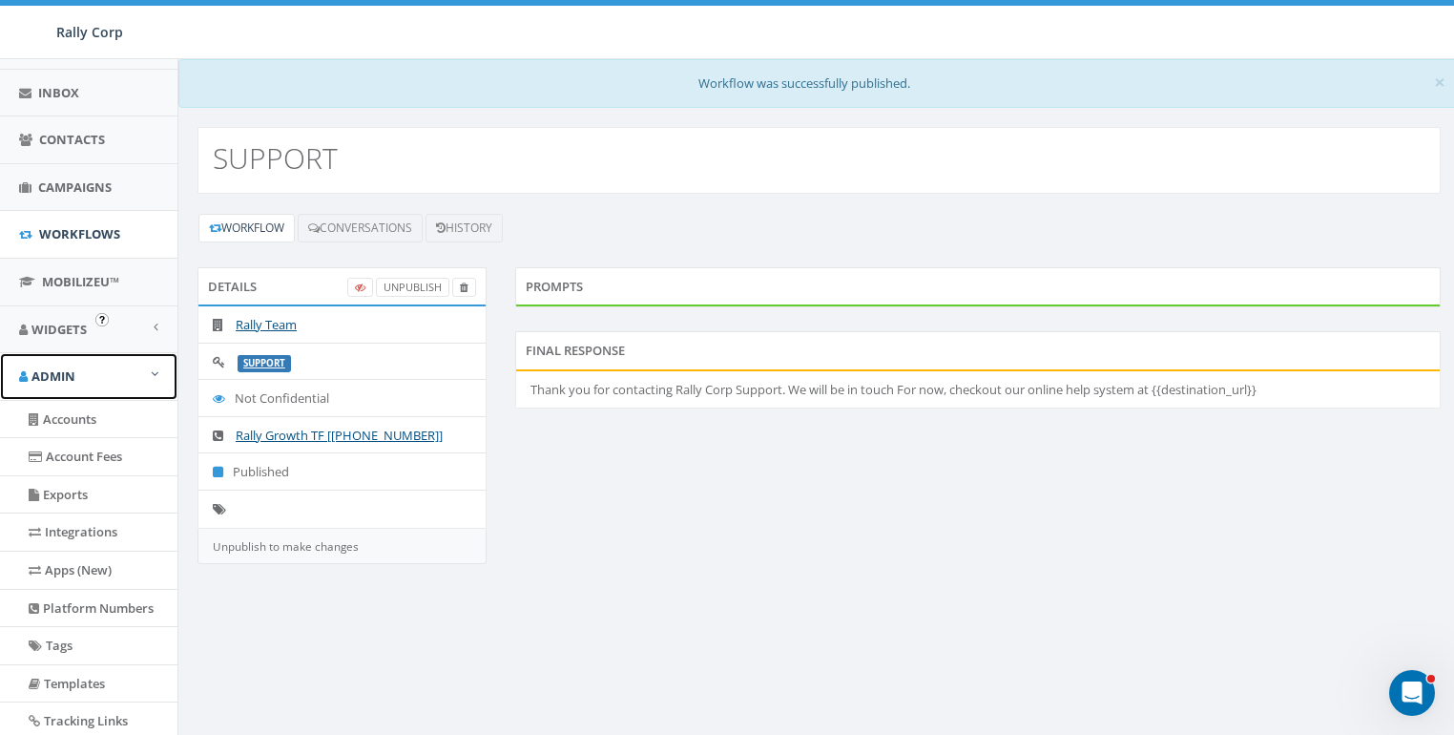
scroll to position [246, 0]
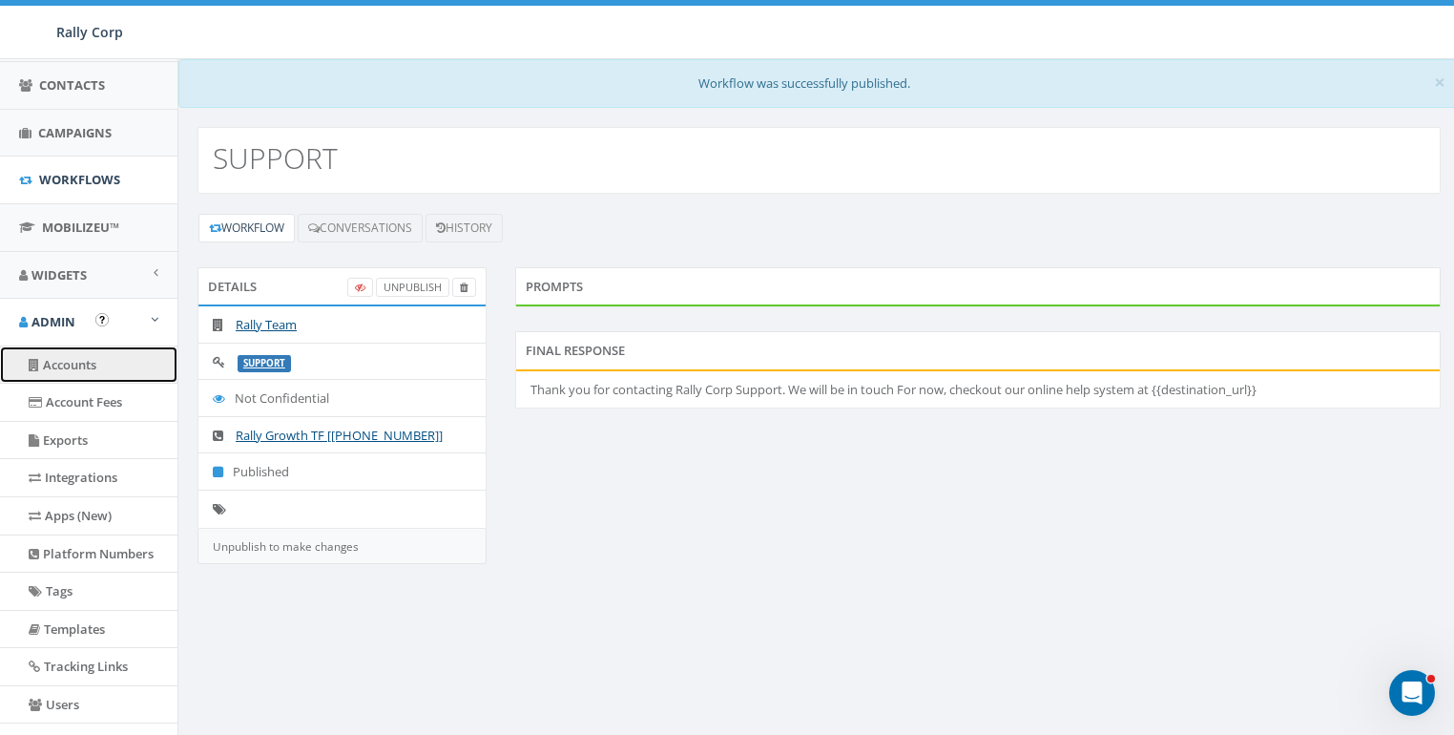
click at [53, 358] on link "Accounts" at bounding box center [88, 364] width 177 height 37
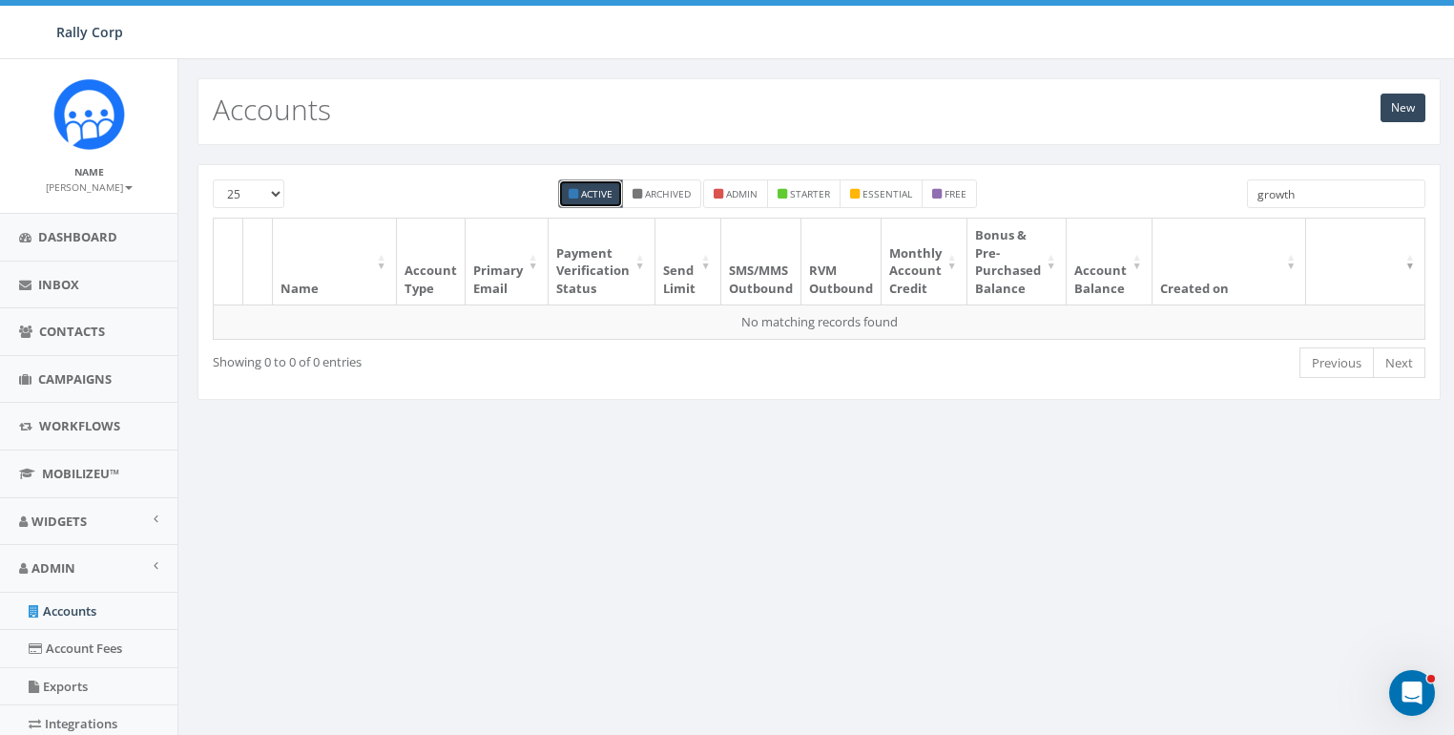
click at [1343, 190] on input "growth" at bounding box center [1336, 193] width 178 height 29
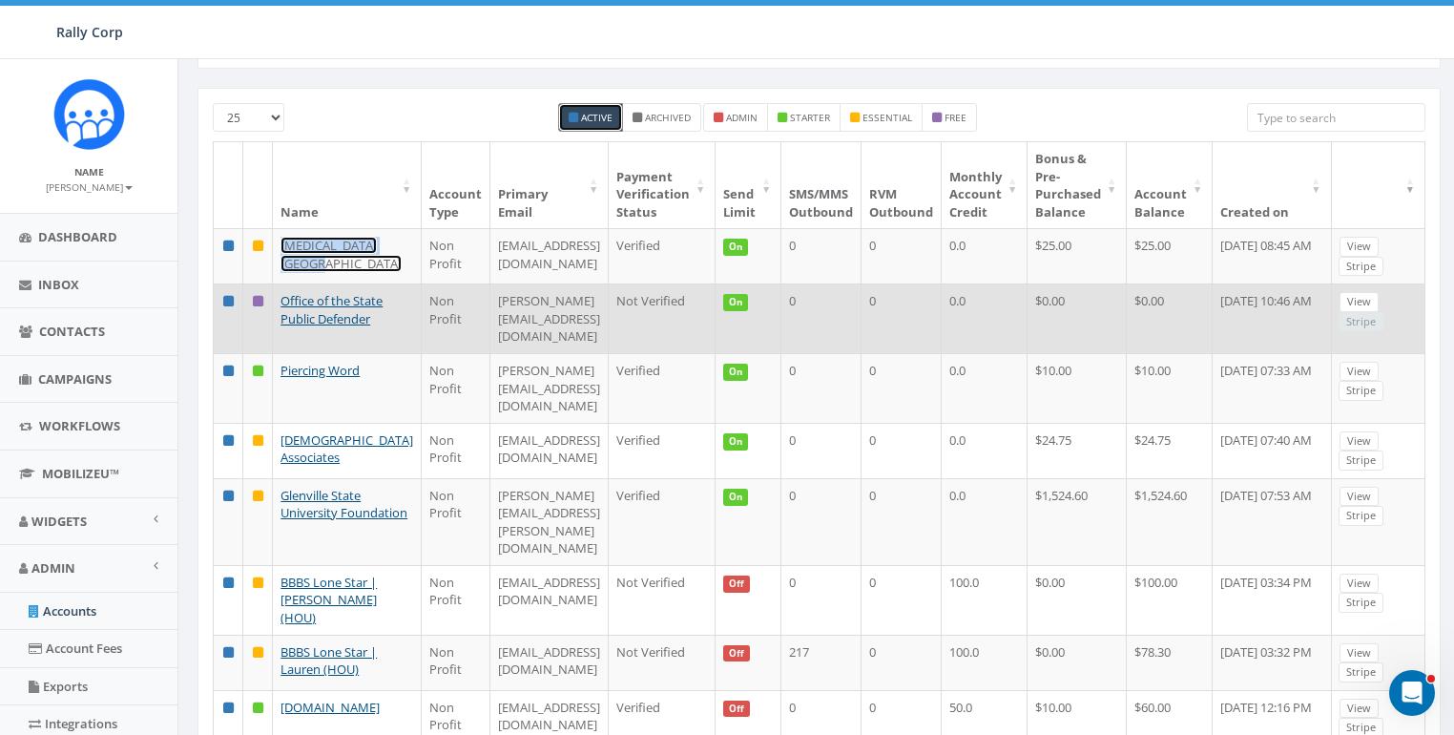
scroll to position [99, 0]
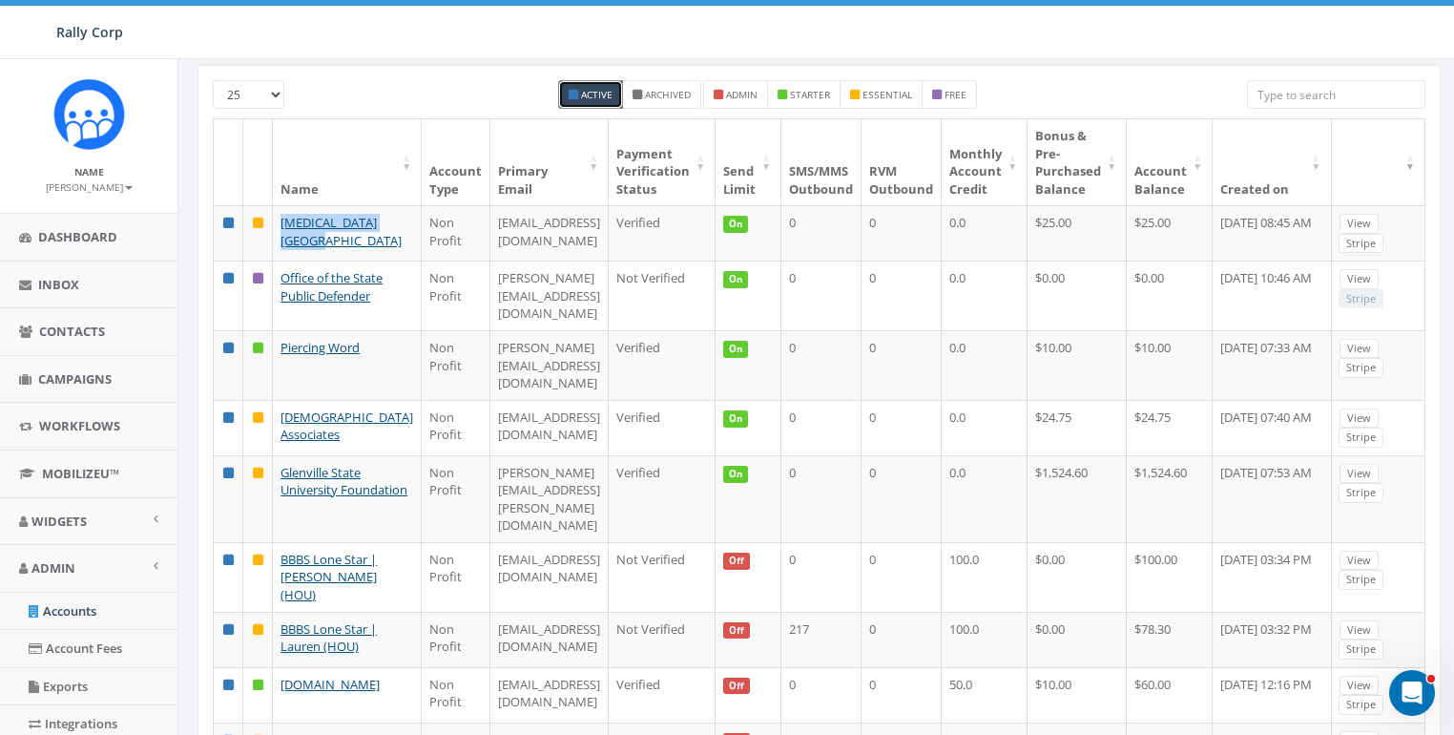
click at [396, 135] on th "Name" at bounding box center [347, 162] width 149 height 86
click at [374, 132] on th "Name" at bounding box center [347, 162] width 149 height 86
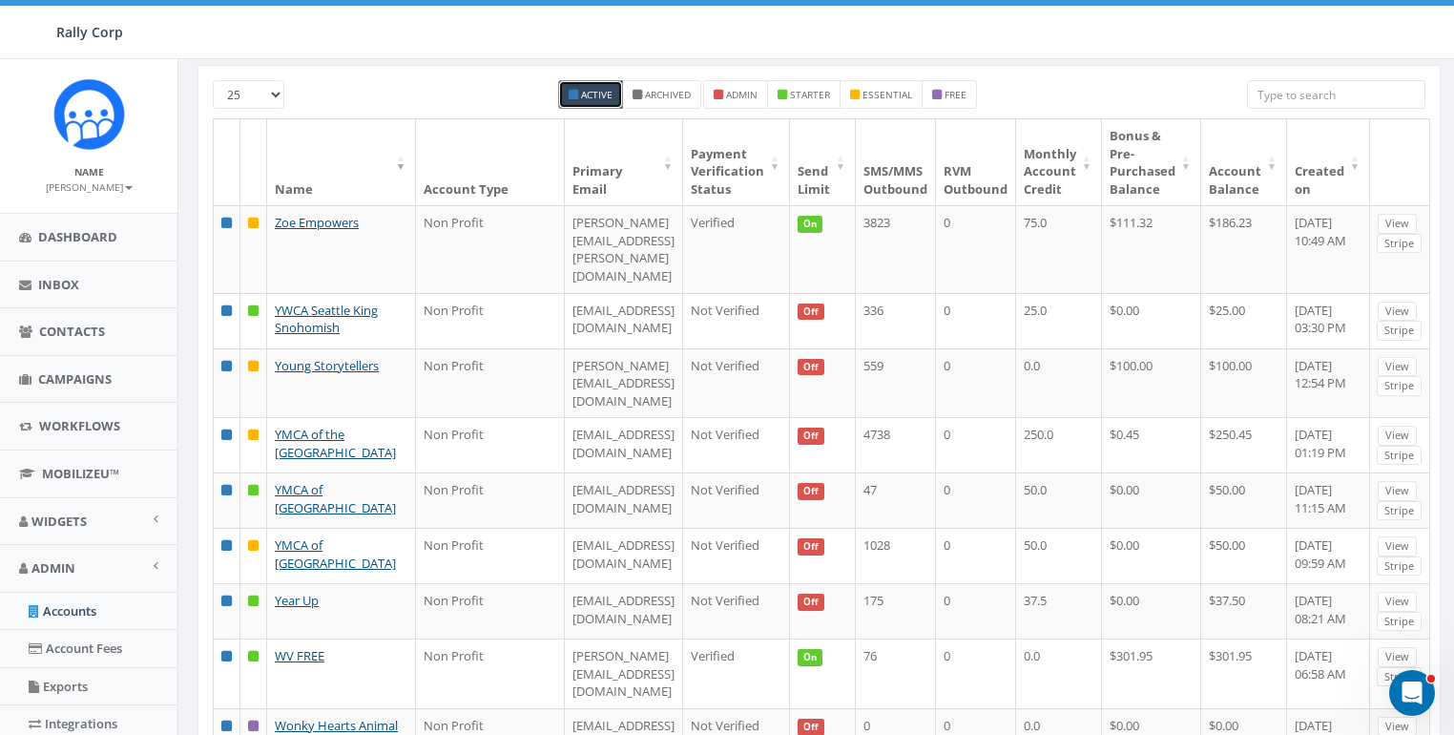
click at [1293, 165] on th "Created on" at bounding box center [1328, 162] width 83 height 86
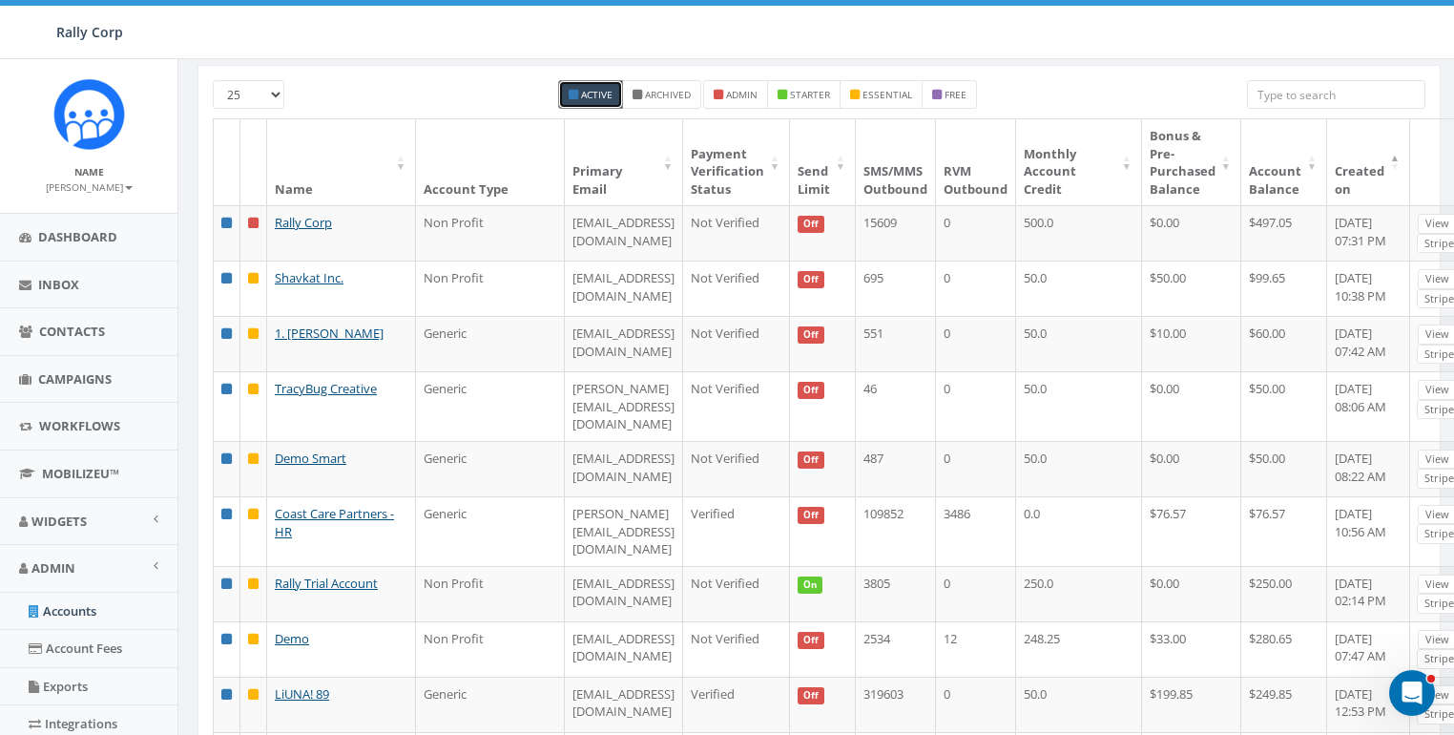
click at [1363, 171] on th "Created on" at bounding box center [1368, 162] width 83 height 86
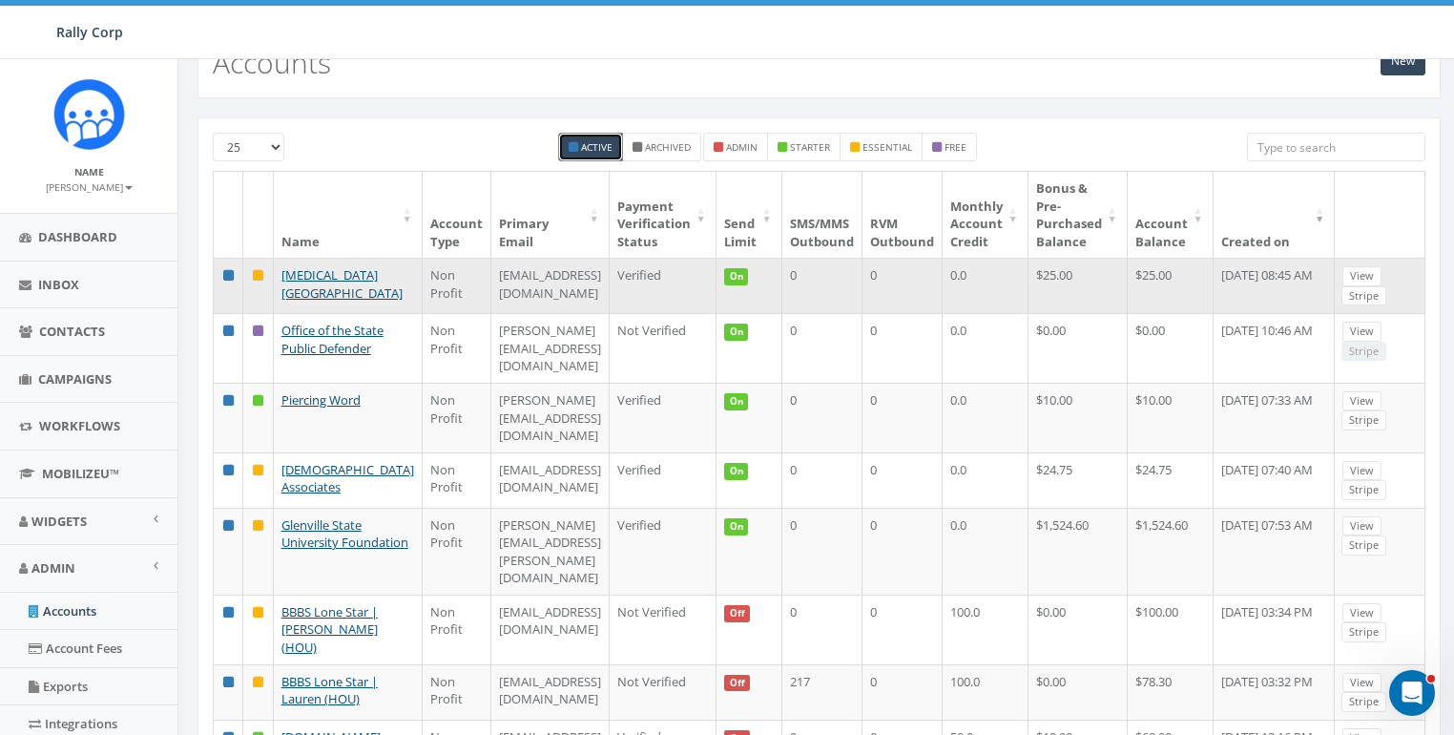
scroll to position [0, 0]
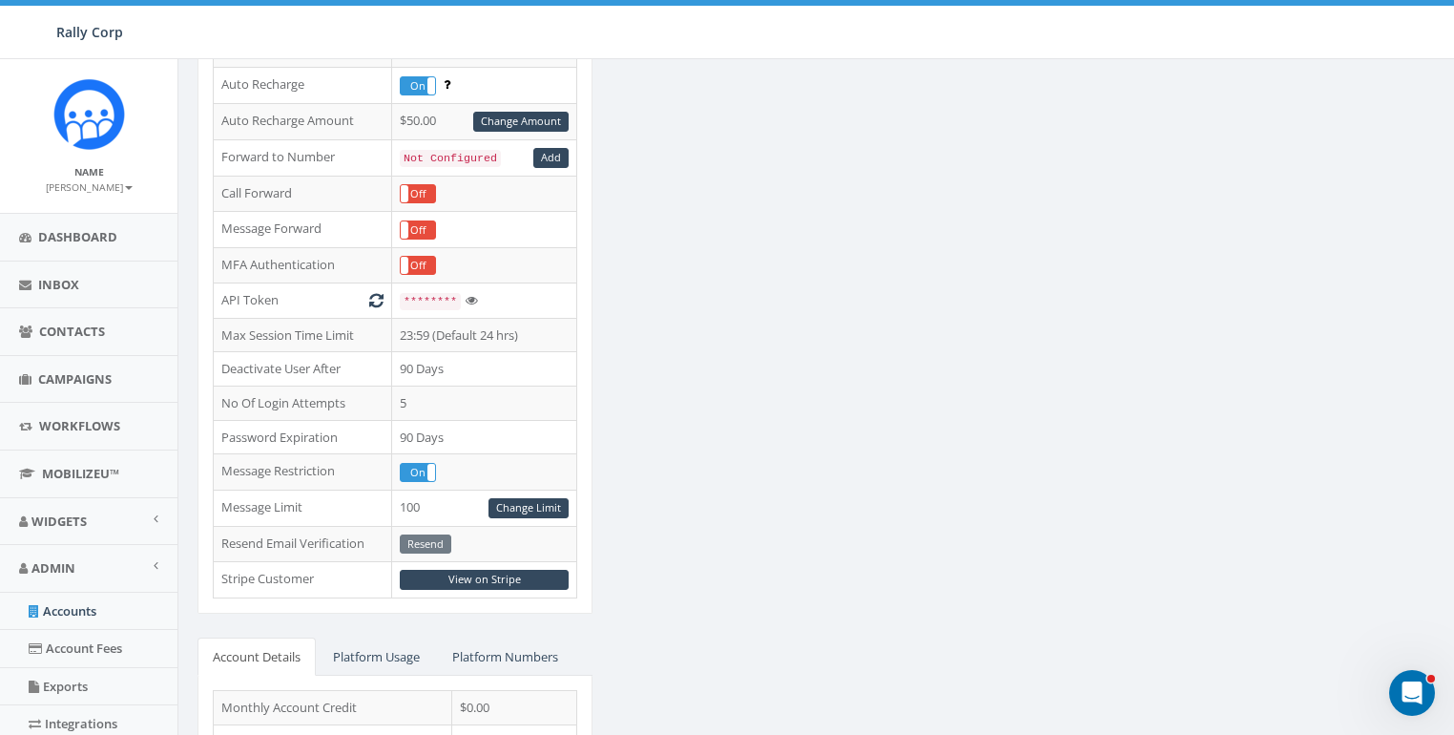
scroll to position [430, 0]
